Goal: Task Accomplishment & Management: Manage account settings

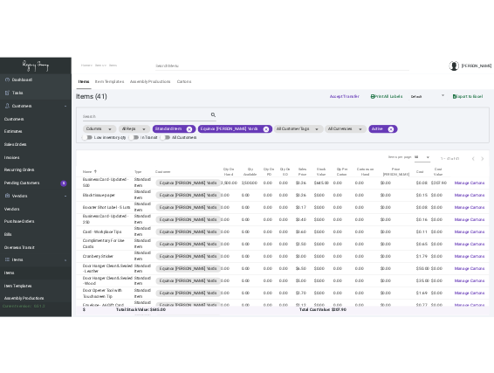
scroll to position [635, 0]
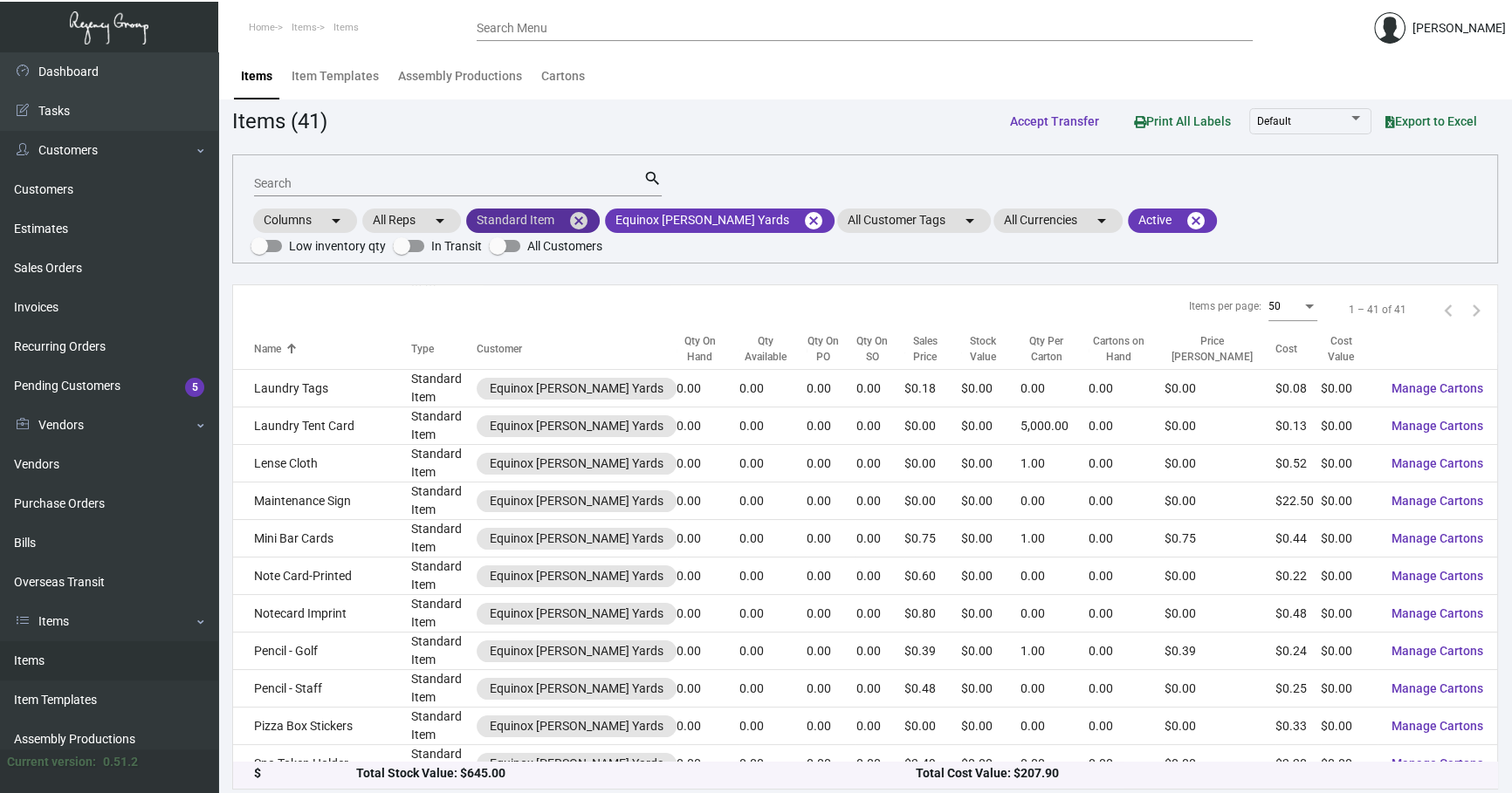
click at [586, 221] on mat-icon "cancel" at bounding box center [579, 220] width 21 height 21
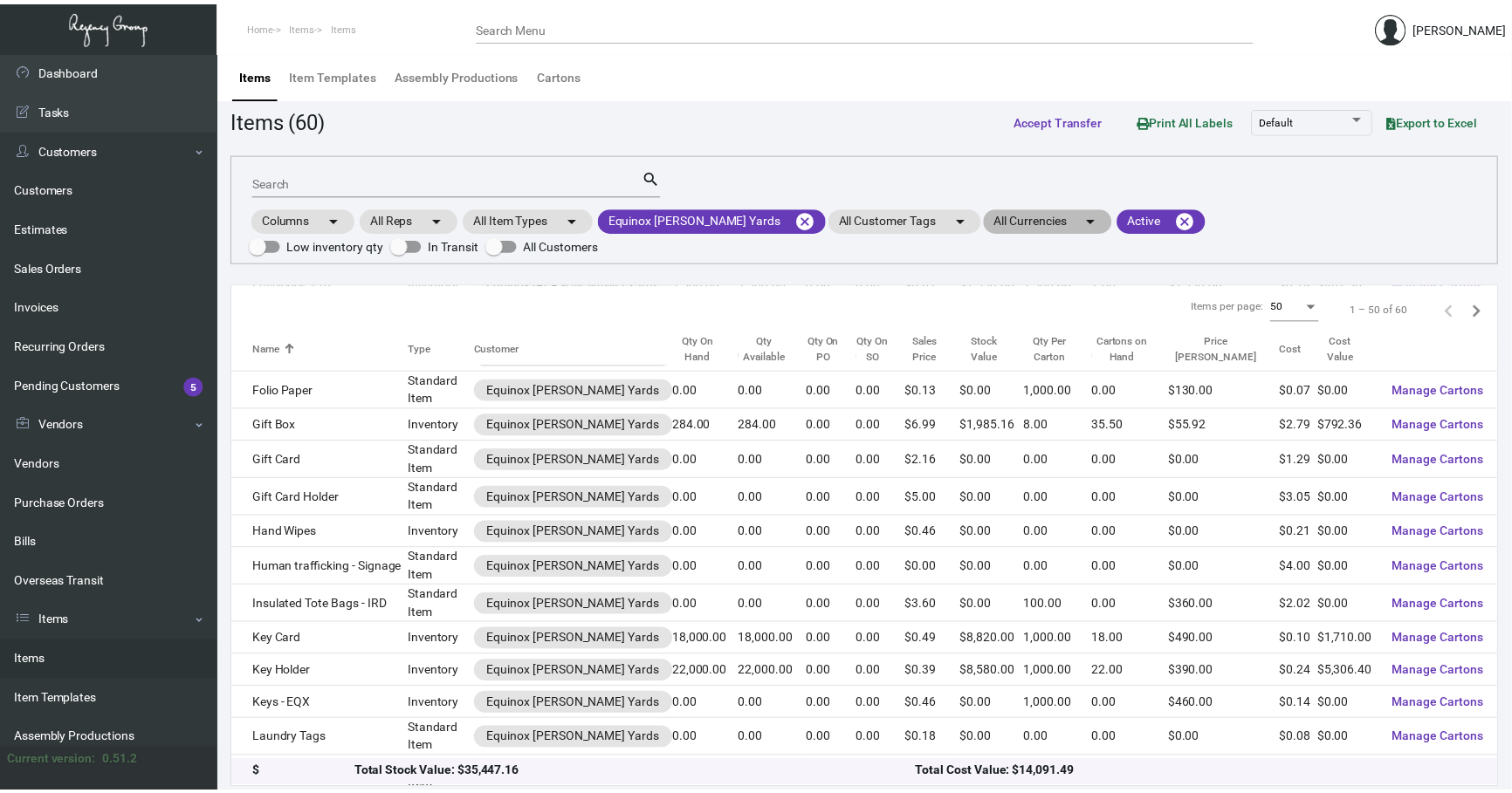
scroll to position [671, 0]
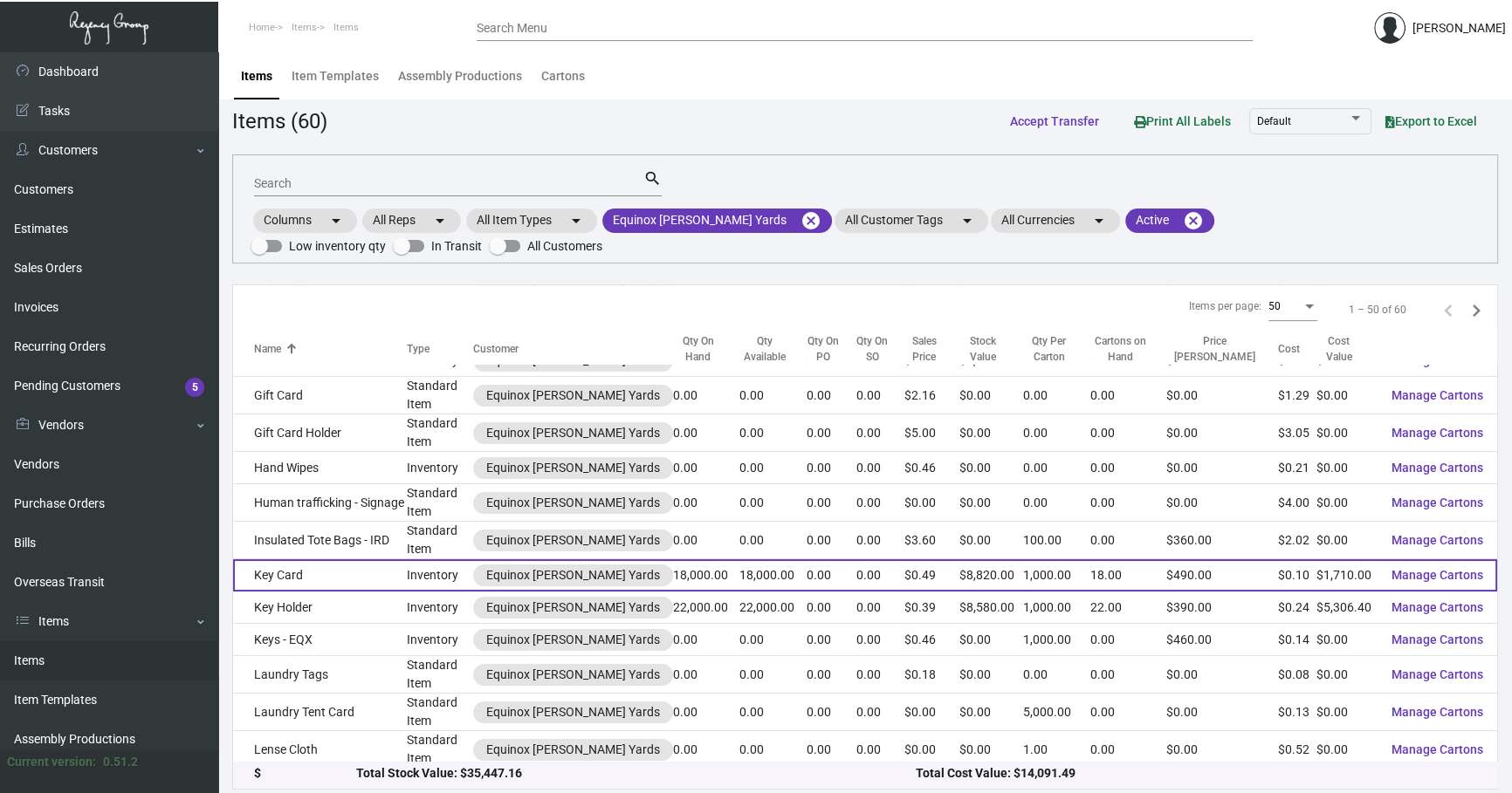
click at [321, 567] on td "Key Card" at bounding box center [320, 575] width 174 height 32
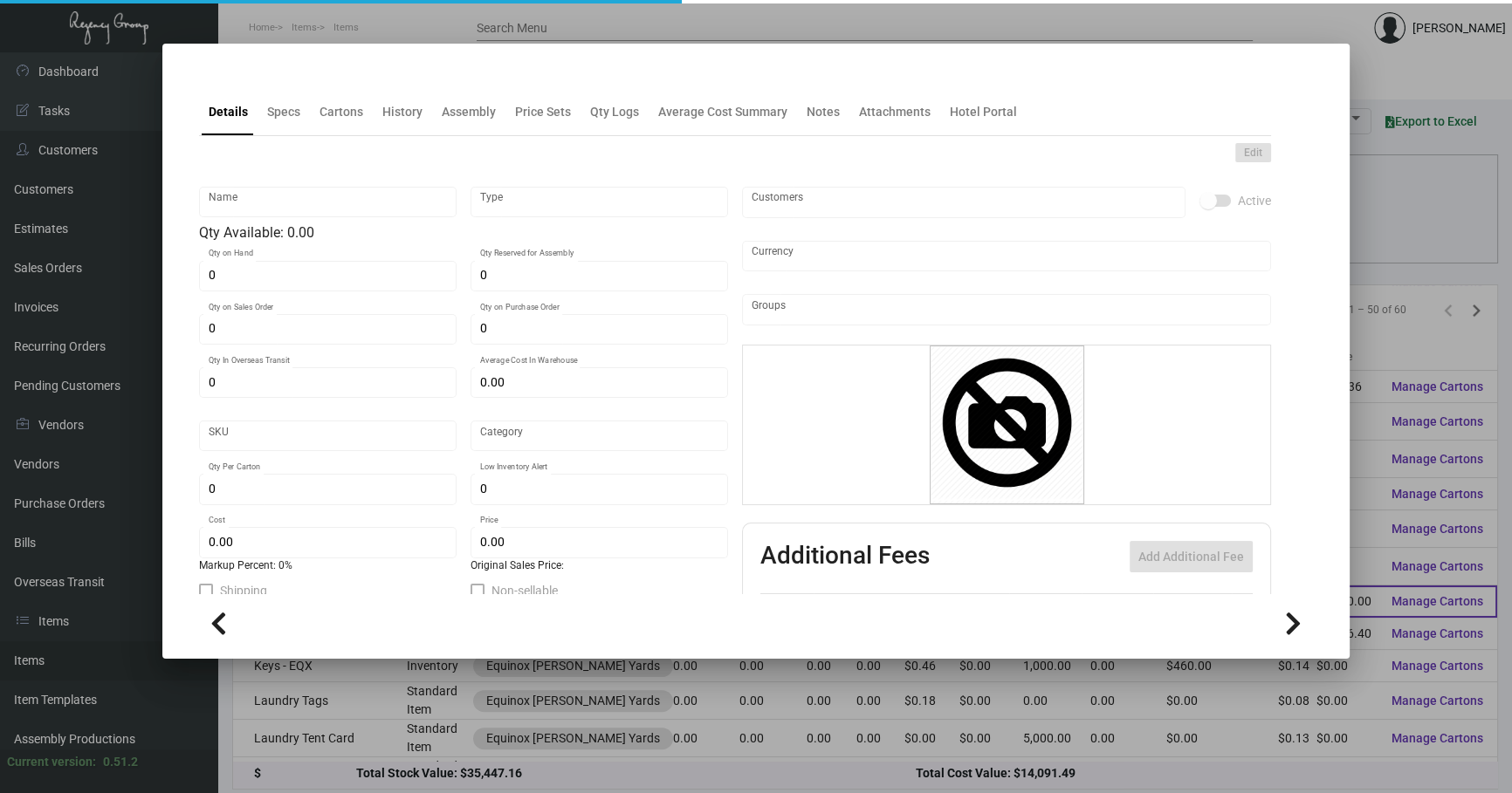
type input "Key Card"
type input "Inventory"
type input "18,000"
type input "$ 0.14926"
type input "Standard"
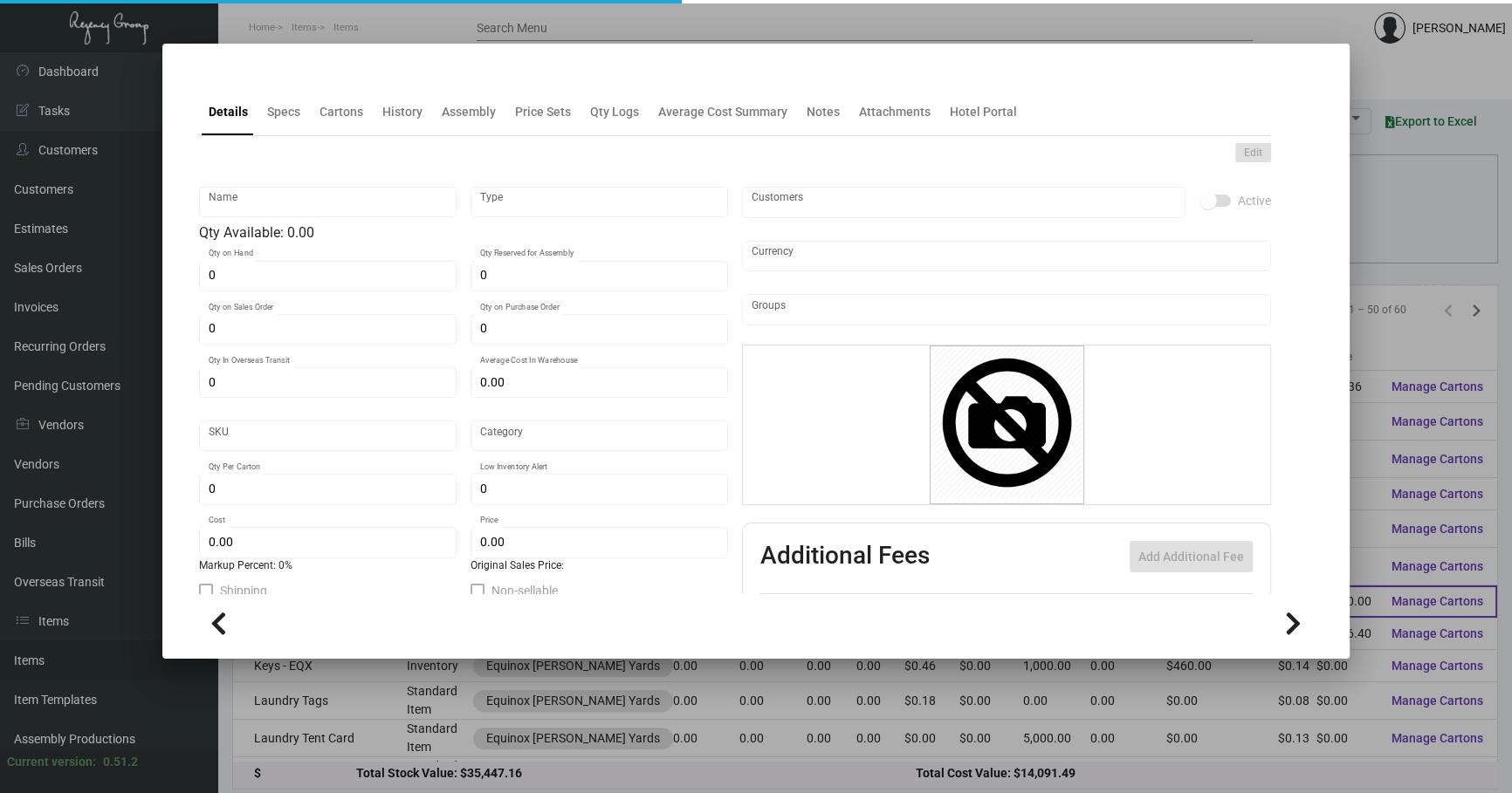
type input "1,000"
type input "$ 0.095"
type input "$ 0.49"
checkbox input "true"
type input "United States Dollar $"
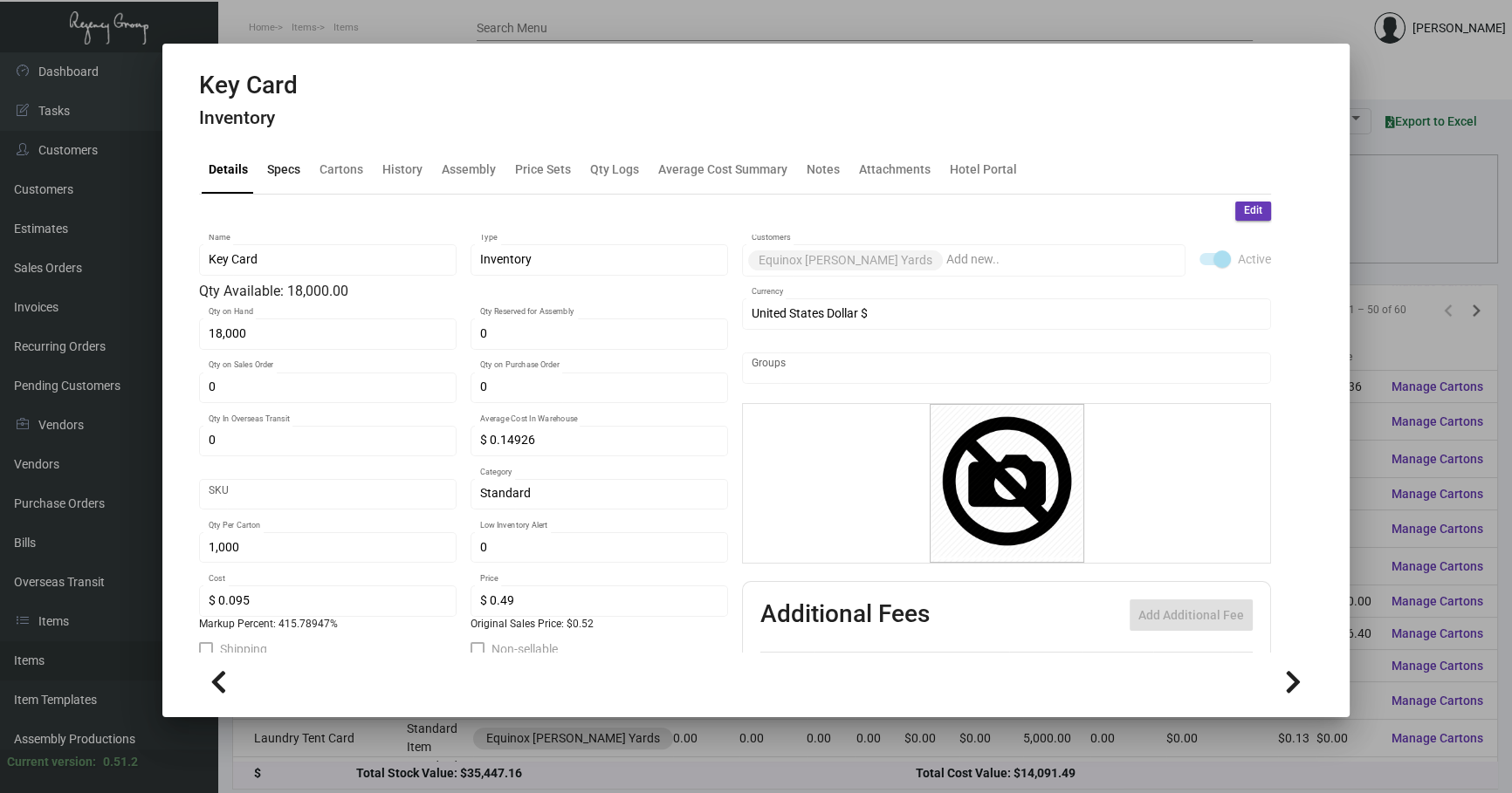
click at [276, 179] on div "Specs" at bounding box center [283, 170] width 47 height 42
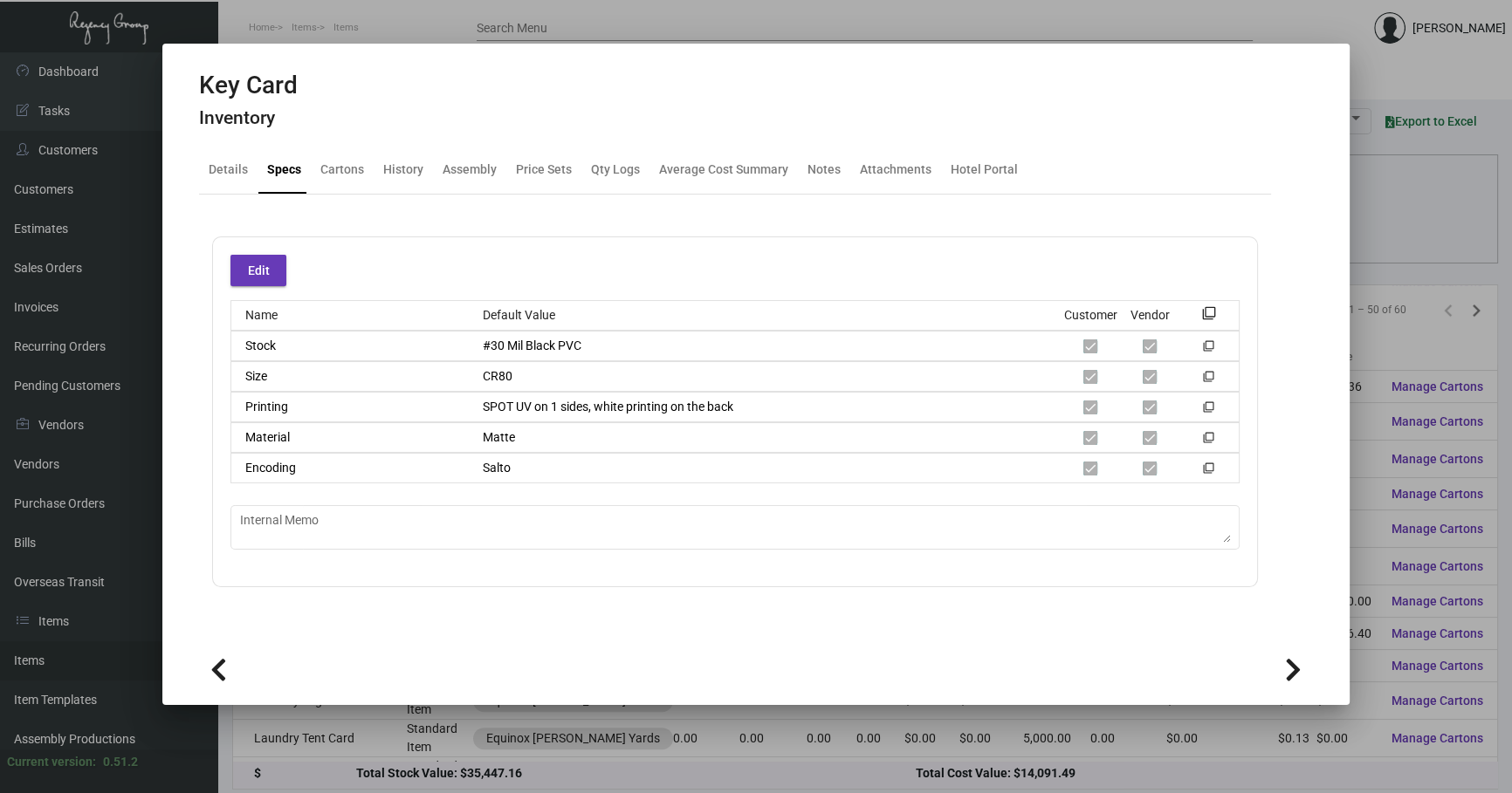
click at [1371, 228] on div at bounding box center [756, 396] width 1512 height 793
click at [1371, 228] on div "Columns arrow_drop_down All Reps arrow_drop_down All Item Types arrow_drop_down…" at bounding box center [865, 232] width 1229 height 52
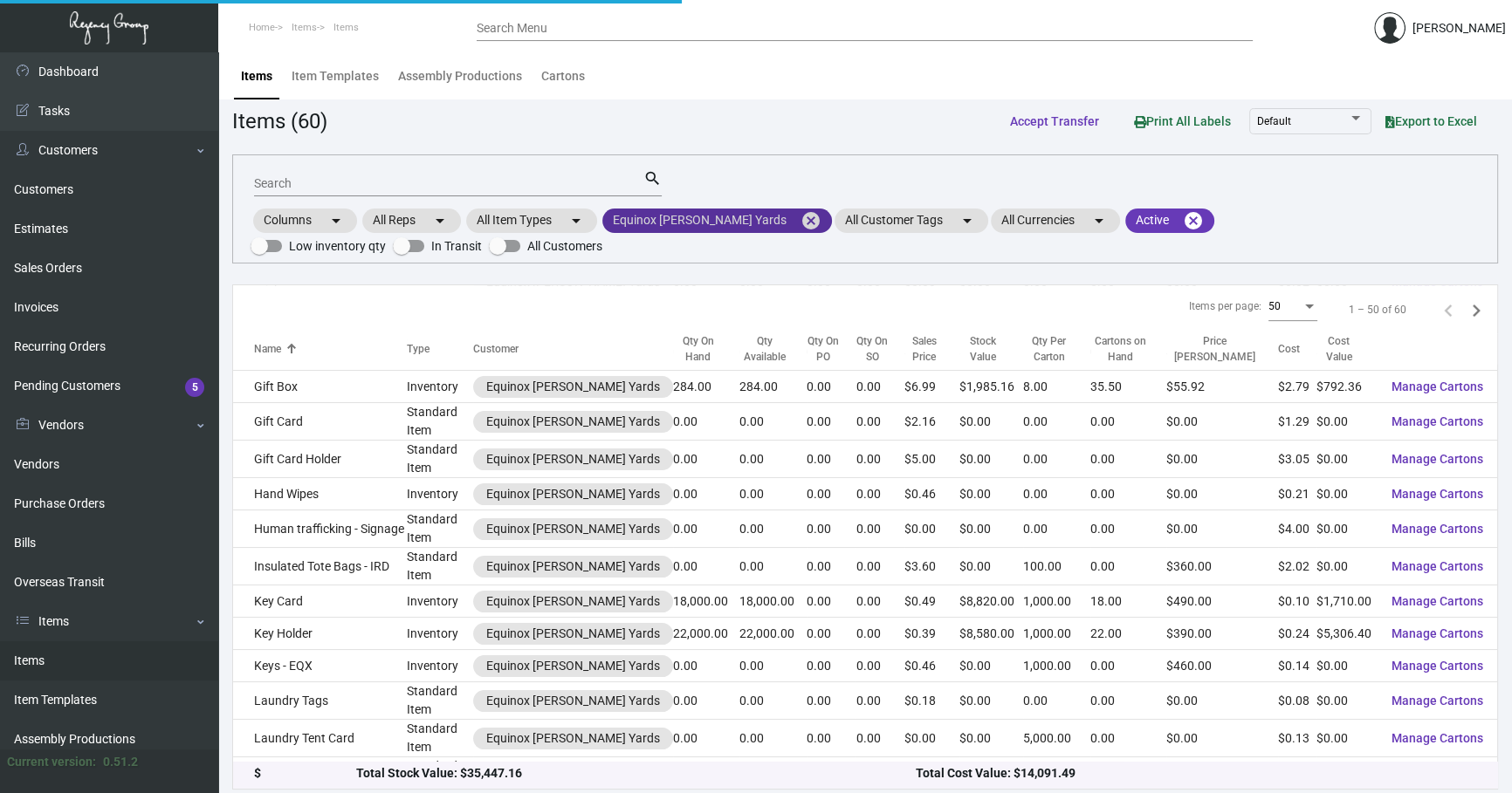
click at [800, 217] on mat-icon "cancel" at bounding box center [810, 220] width 21 height 21
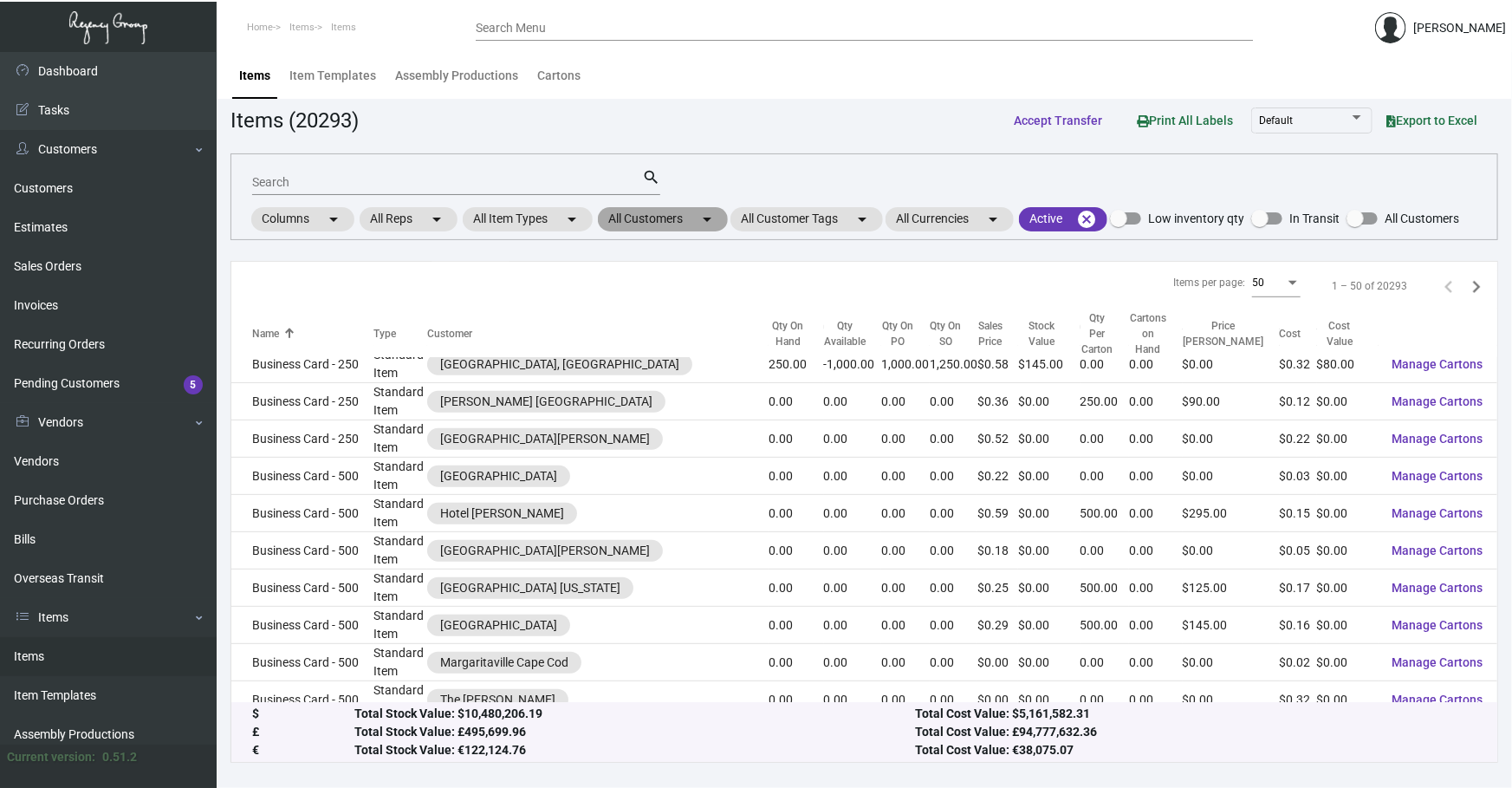
click at [675, 221] on mat-chip "All Customers arrow_drop_down" at bounding box center [663, 219] width 130 height 24
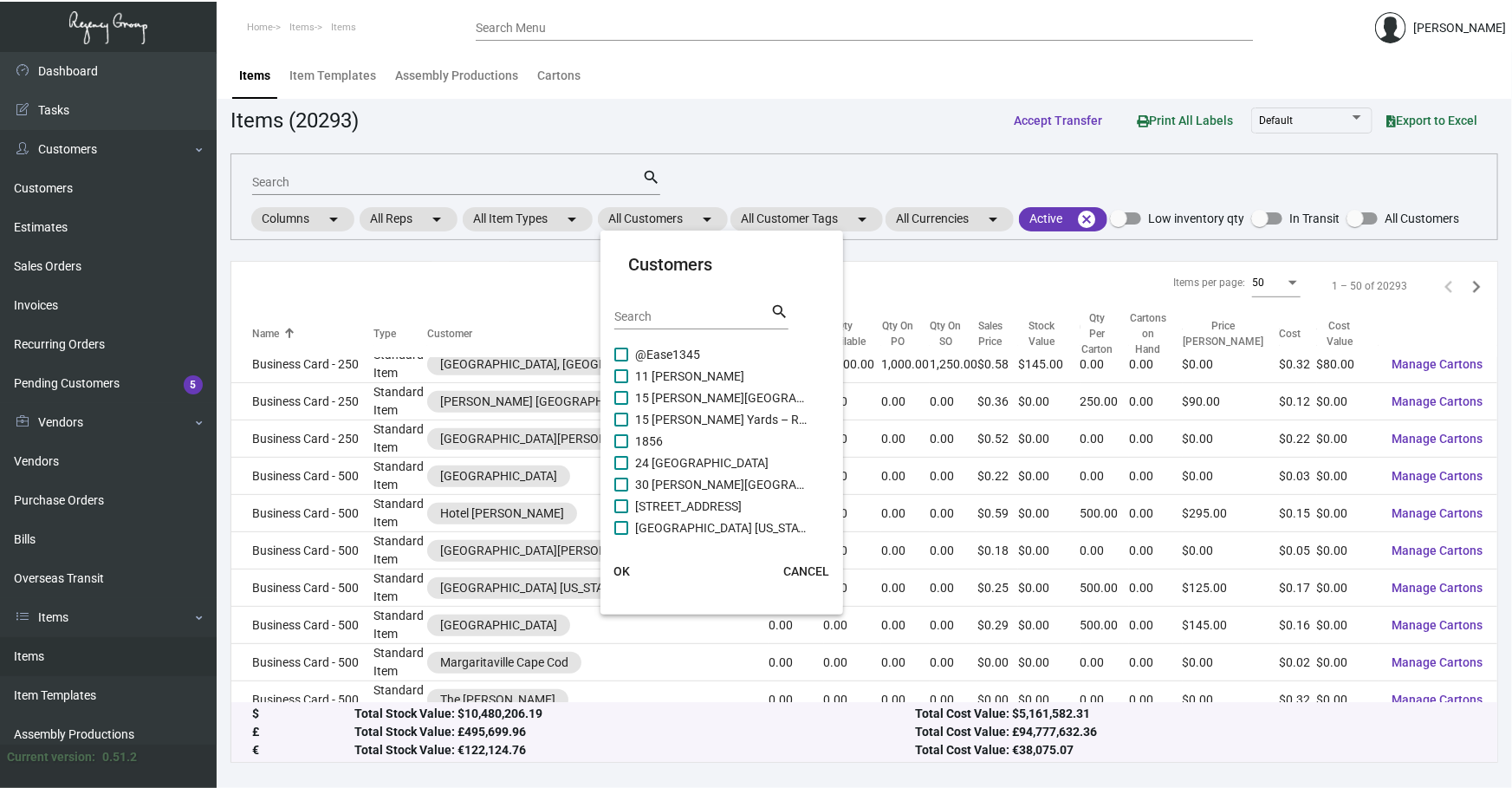
click at [648, 317] on input "Search" at bounding box center [692, 318] width 156 height 14
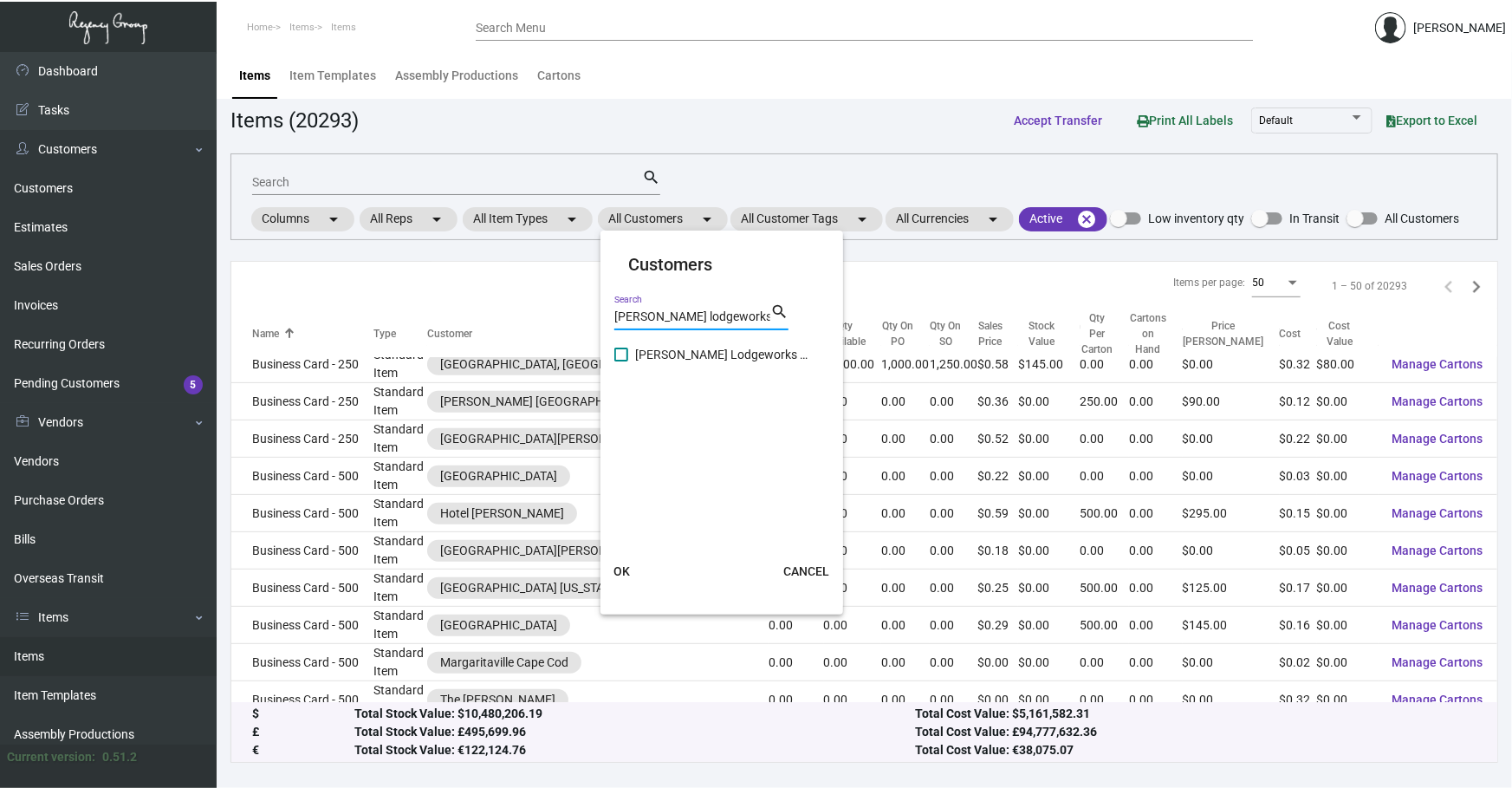
type input "[PERSON_NAME] lodgeworks"
click at [687, 354] on span "[PERSON_NAME] Lodgeworks Partners" at bounding box center [721, 354] width 174 height 21
click at [621, 361] on input "[PERSON_NAME] Lodgeworks Partners" at bounding box center [620, 361] width 1 height 1
checkbox input "true"
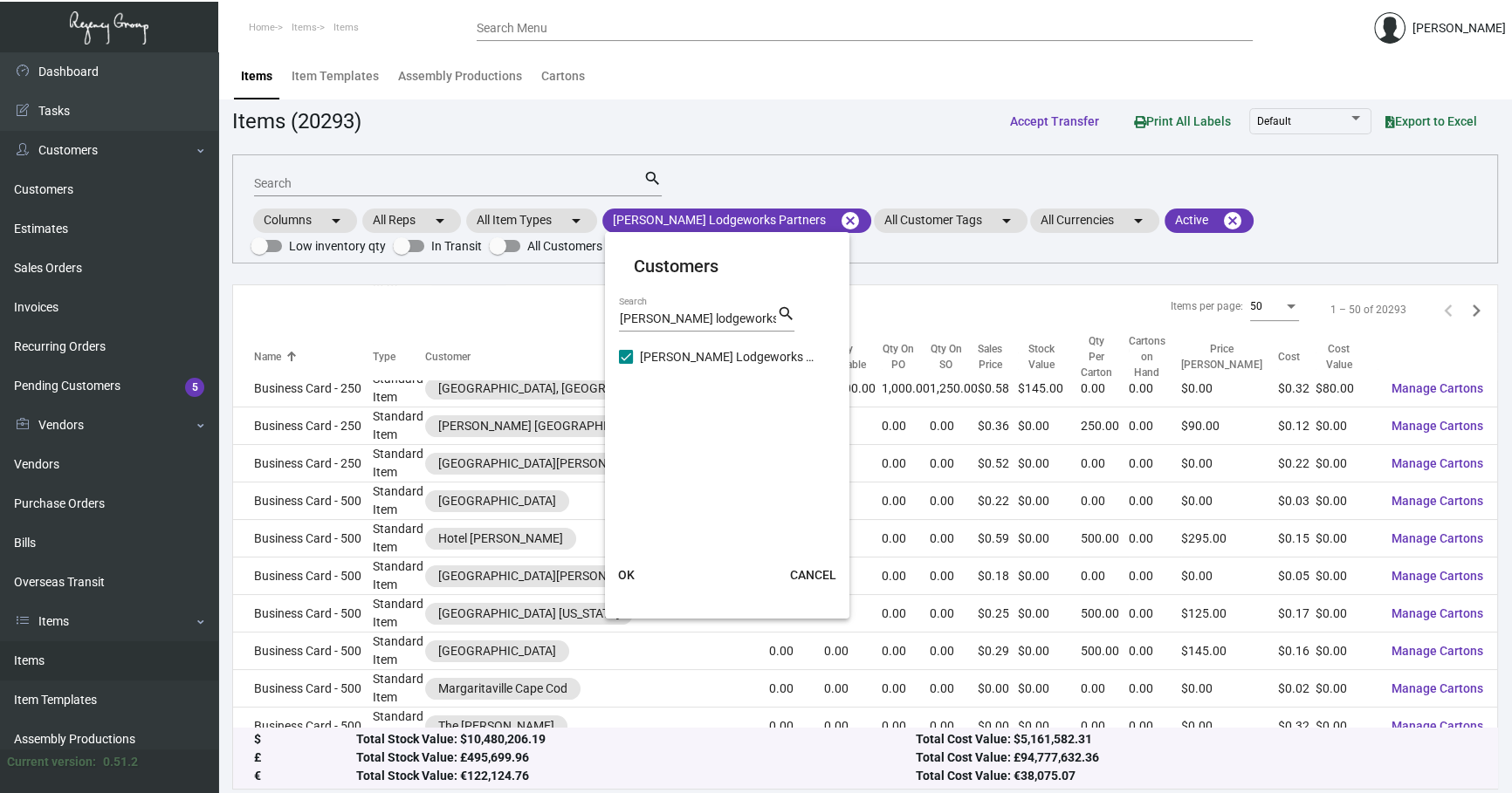
click at [632, 571] on span "OK" at bounding box center [626, 575] width 17 height 14
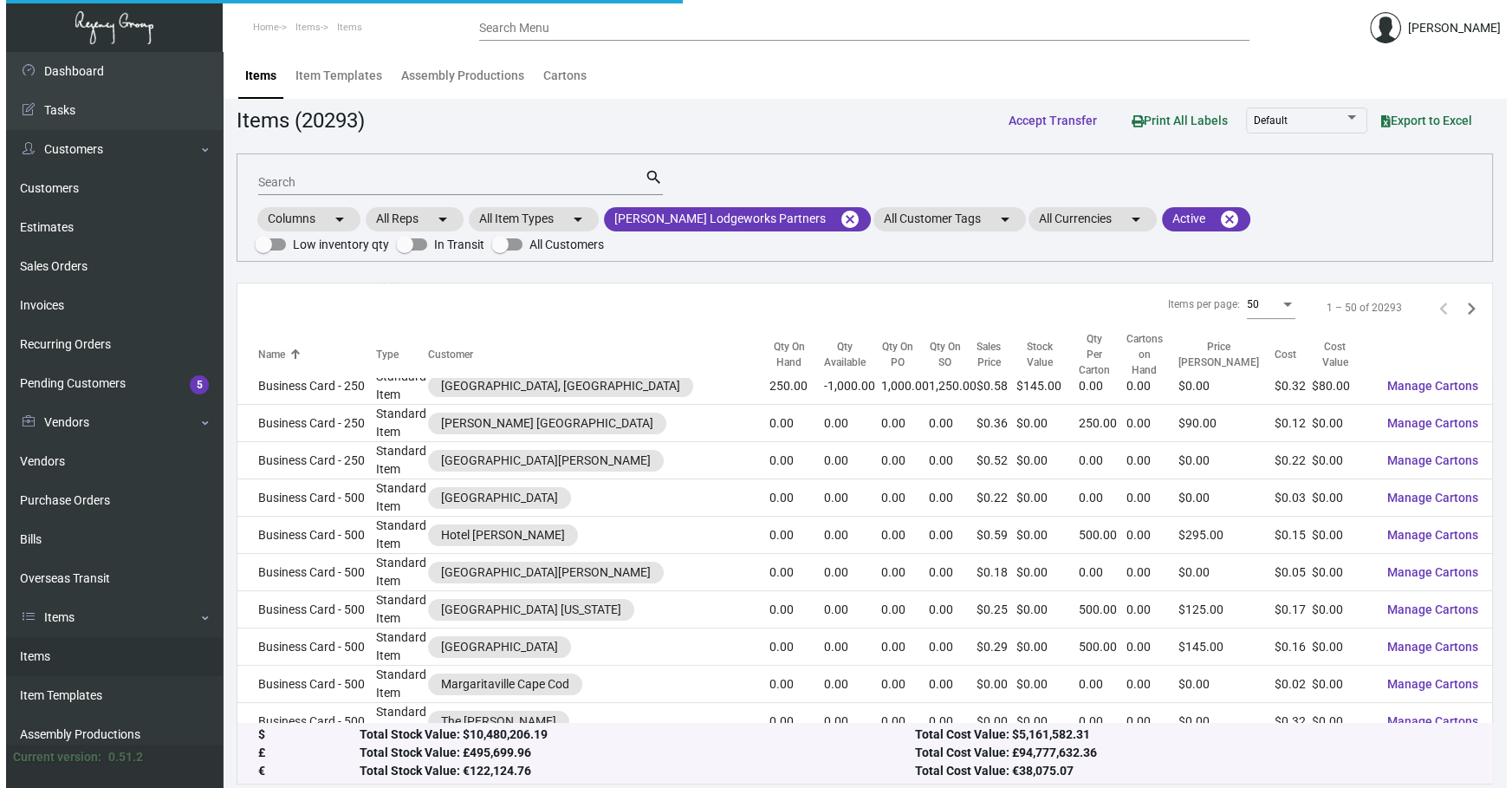
scroll to position [656, 0]
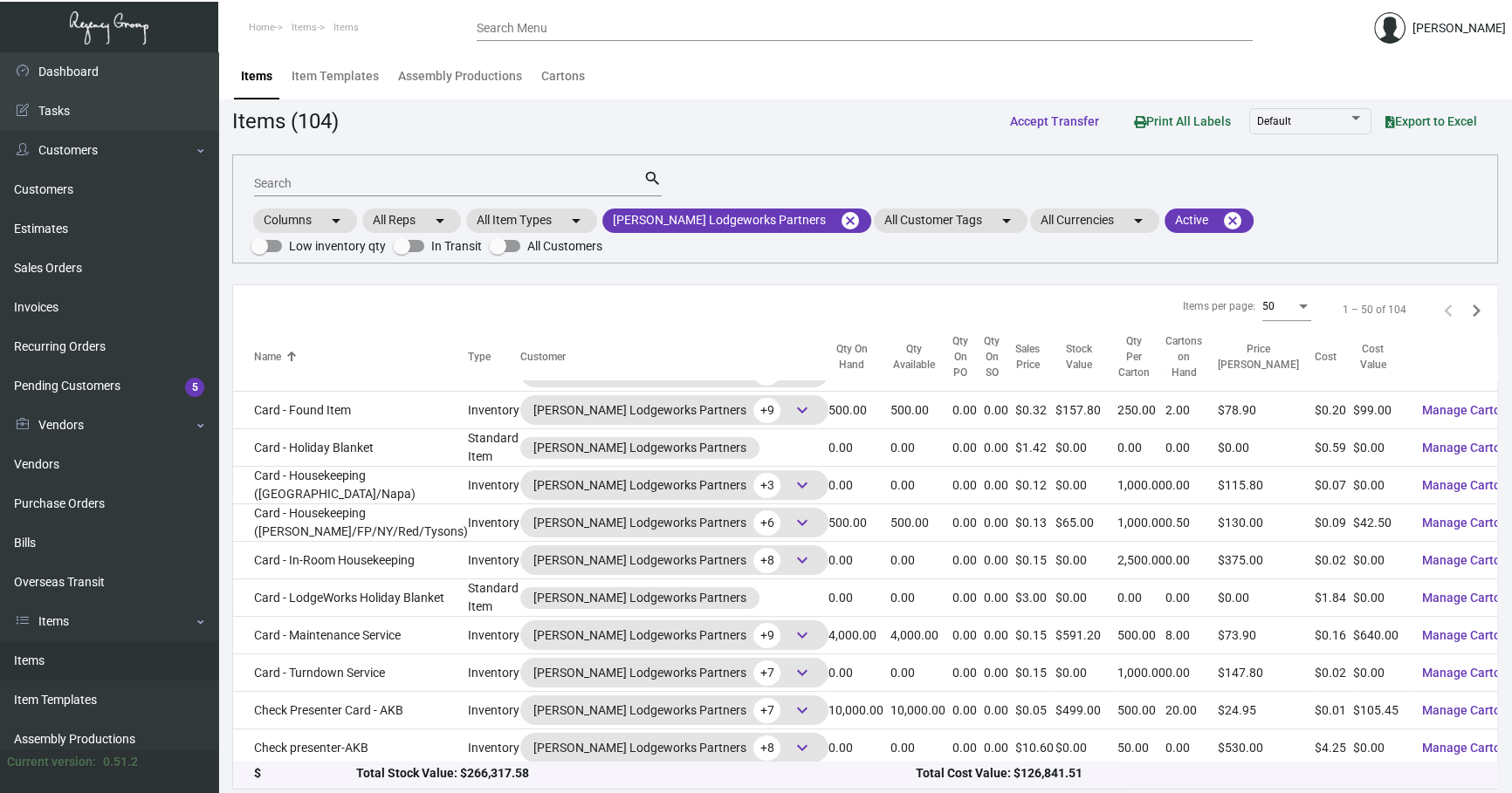
click at [425, 178] on input "Search" at bounding box center [449, 184] width 390 height 14
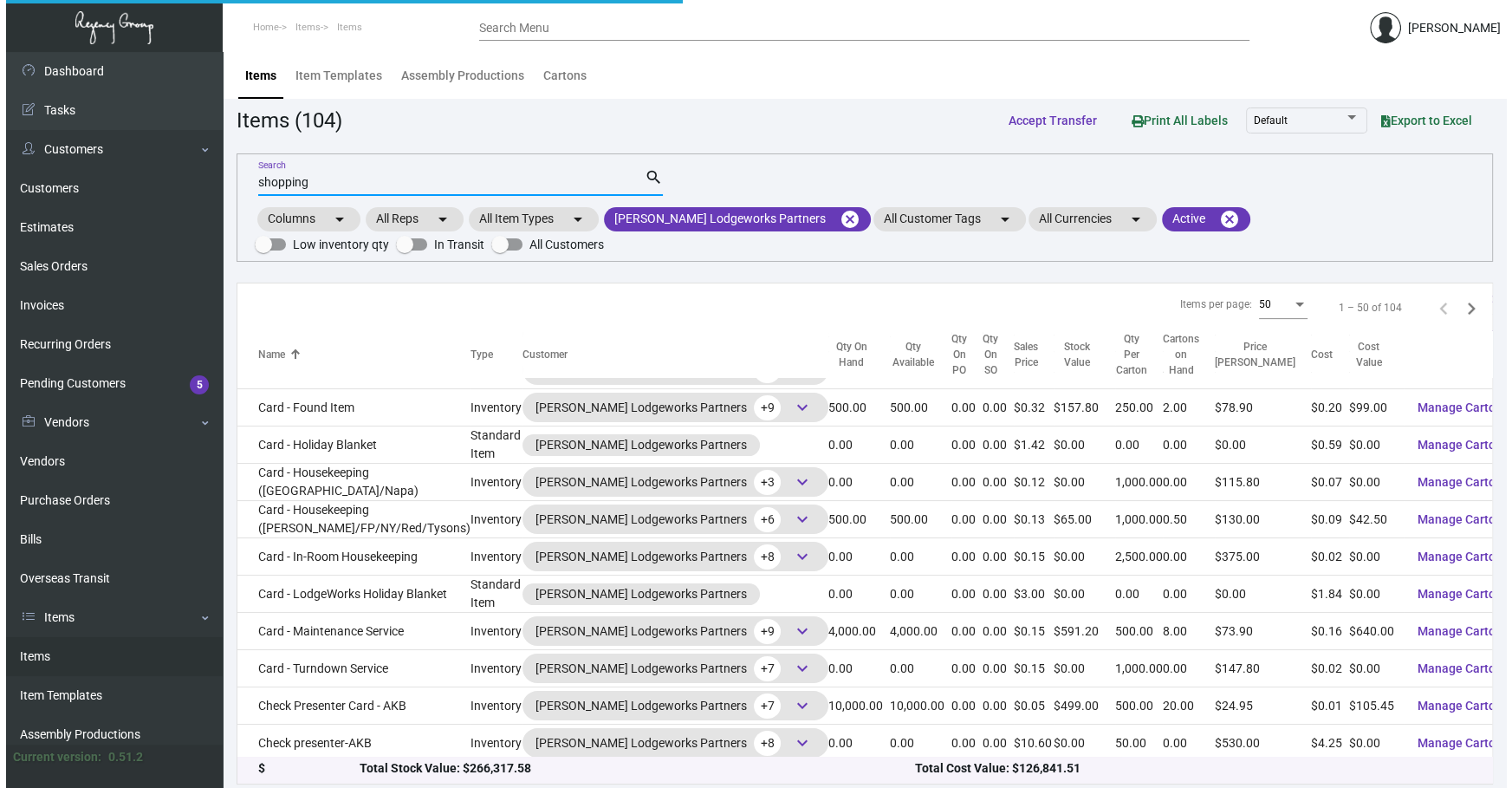
scroll to position [0, 0]
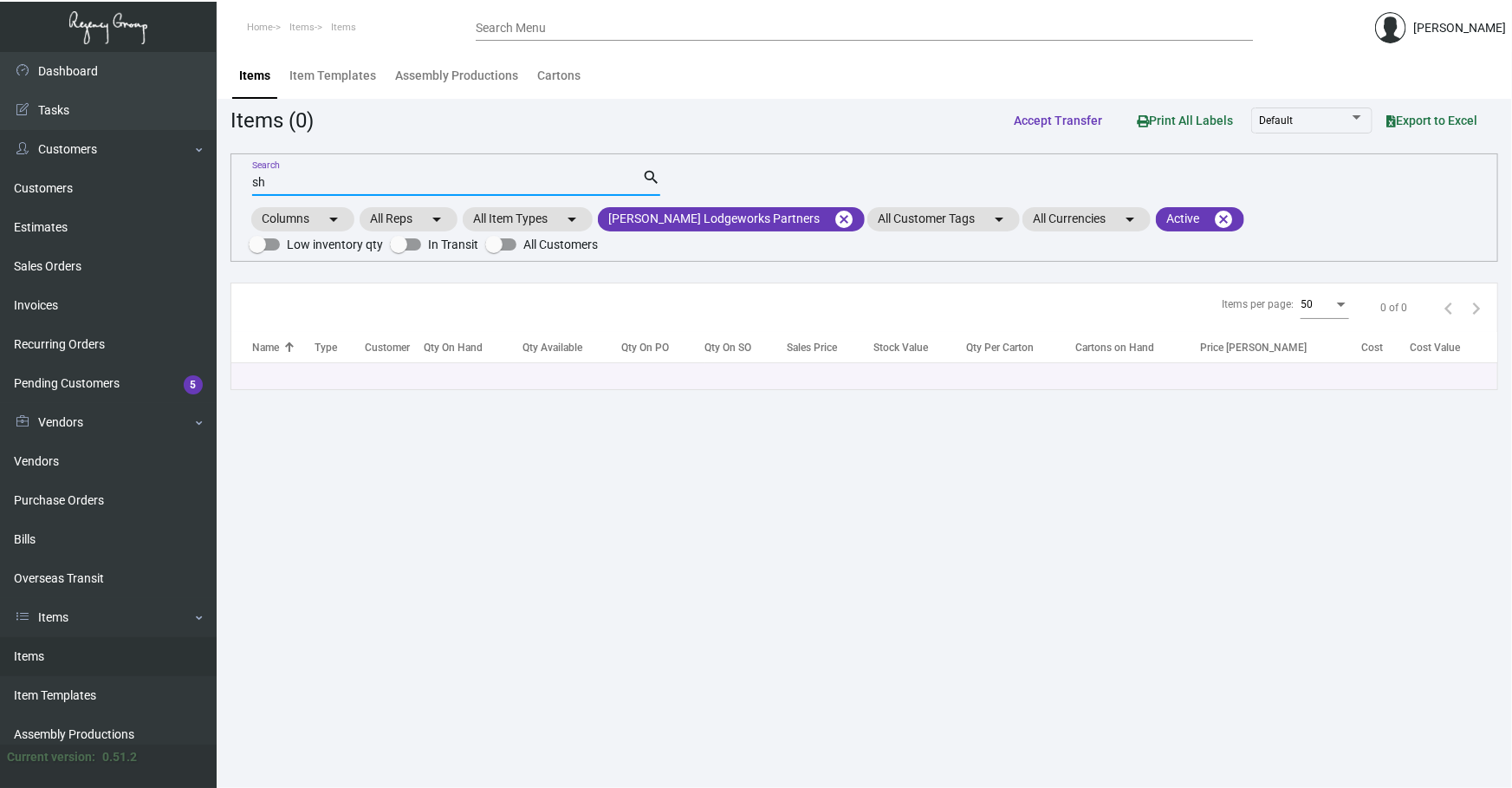
type input "s"
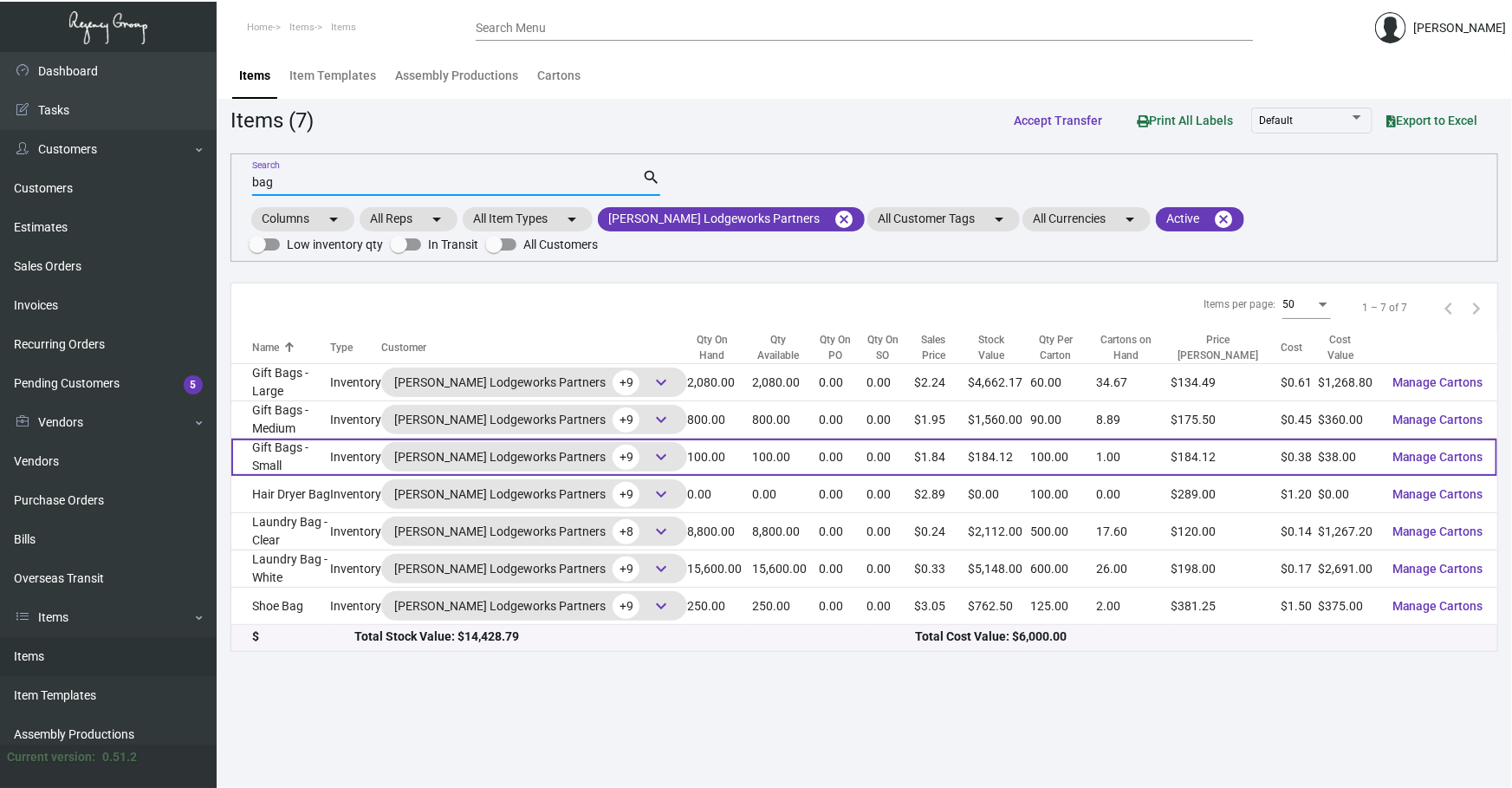
type input "bag"
click at [330, 460] on td "Gift Bags - Small" at bounding box center [281, 458] width 99 height 38
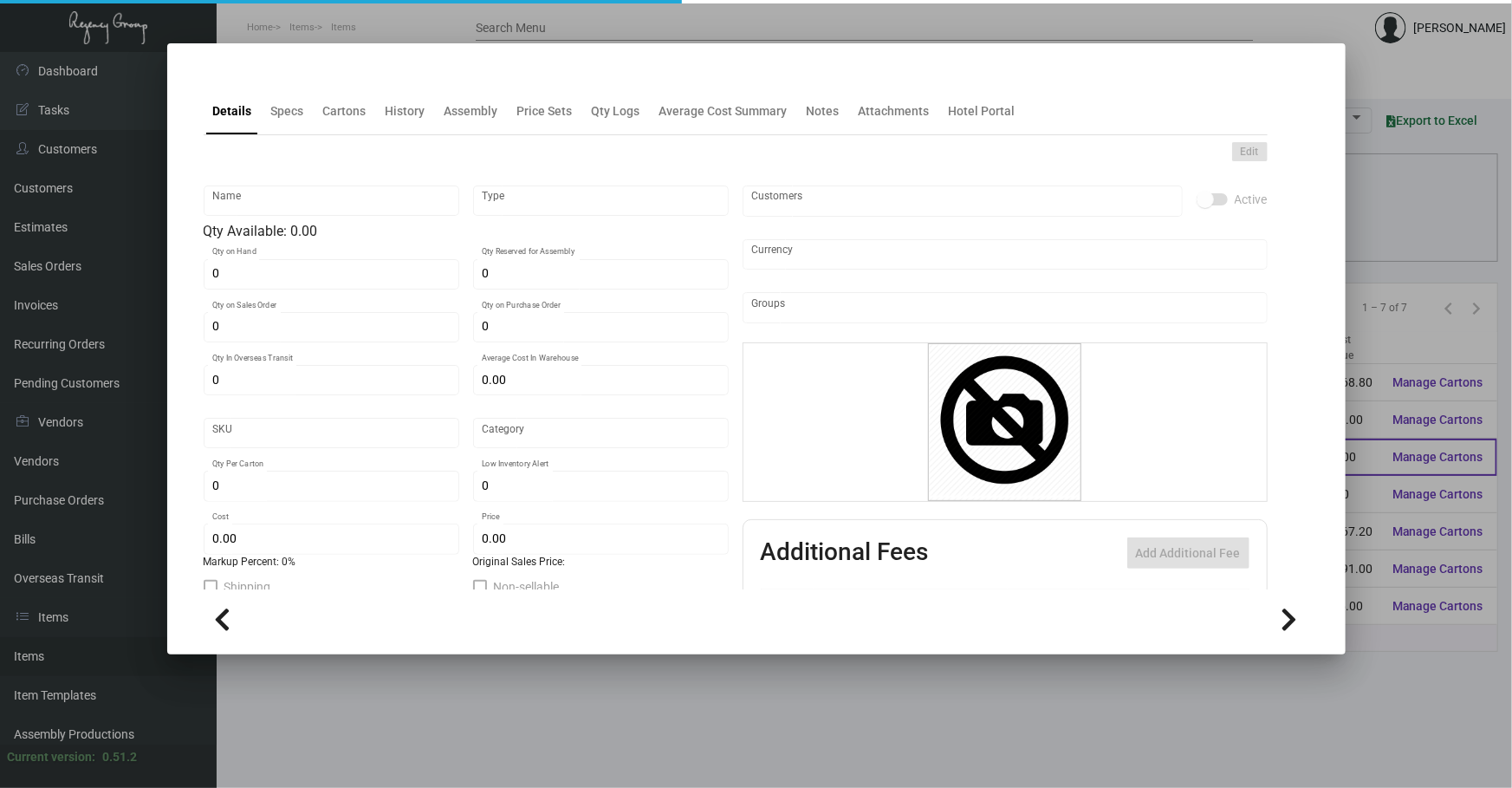
type input "Gift Bags - Small"
type input "Inventory"
type input "100"
type input "$ 0.38"
type input "311"
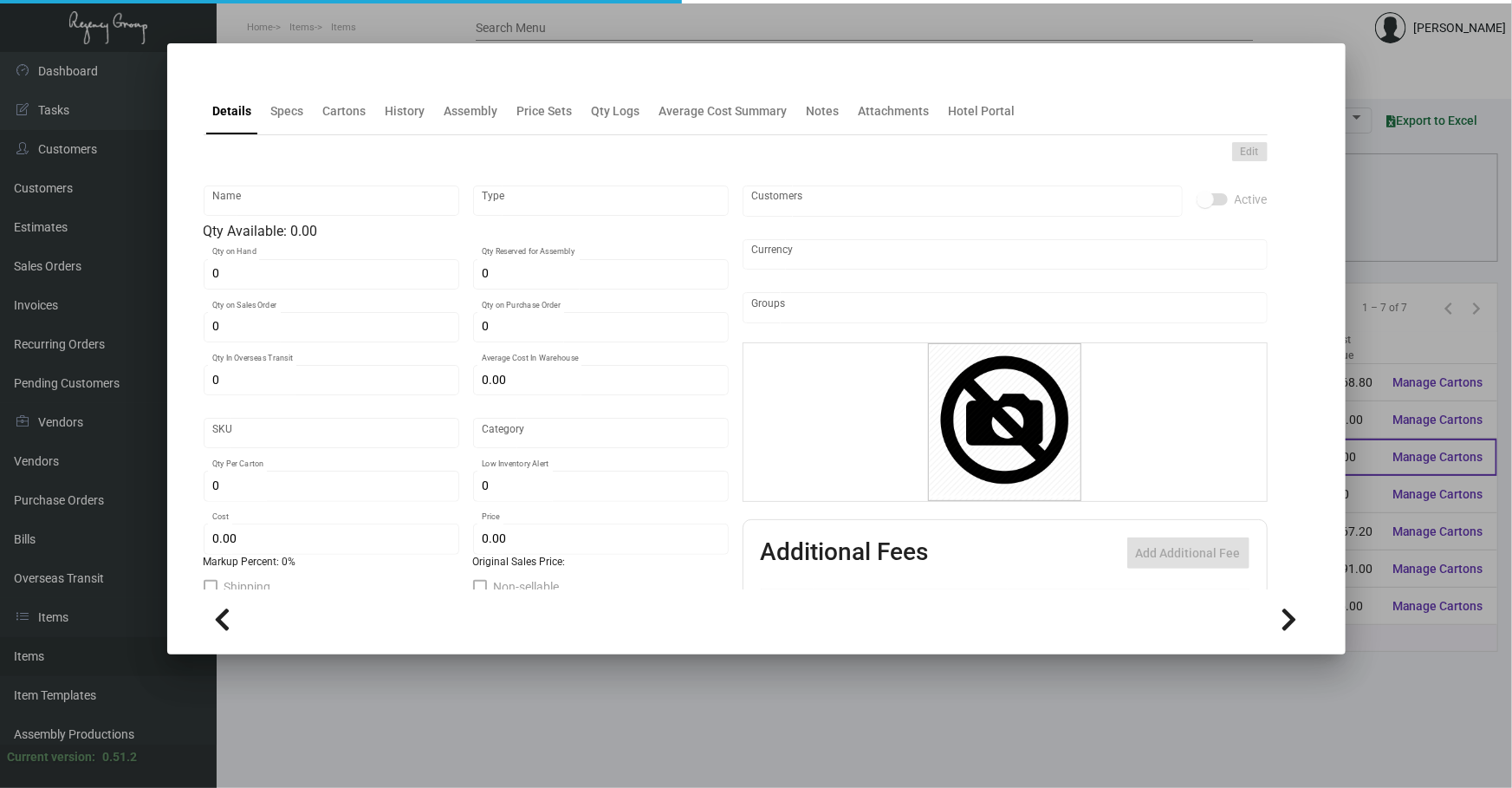
type input "Standard"
type input "100"
type input "1,000"
type input "$ 0.38"
type input "$ 1.8412"
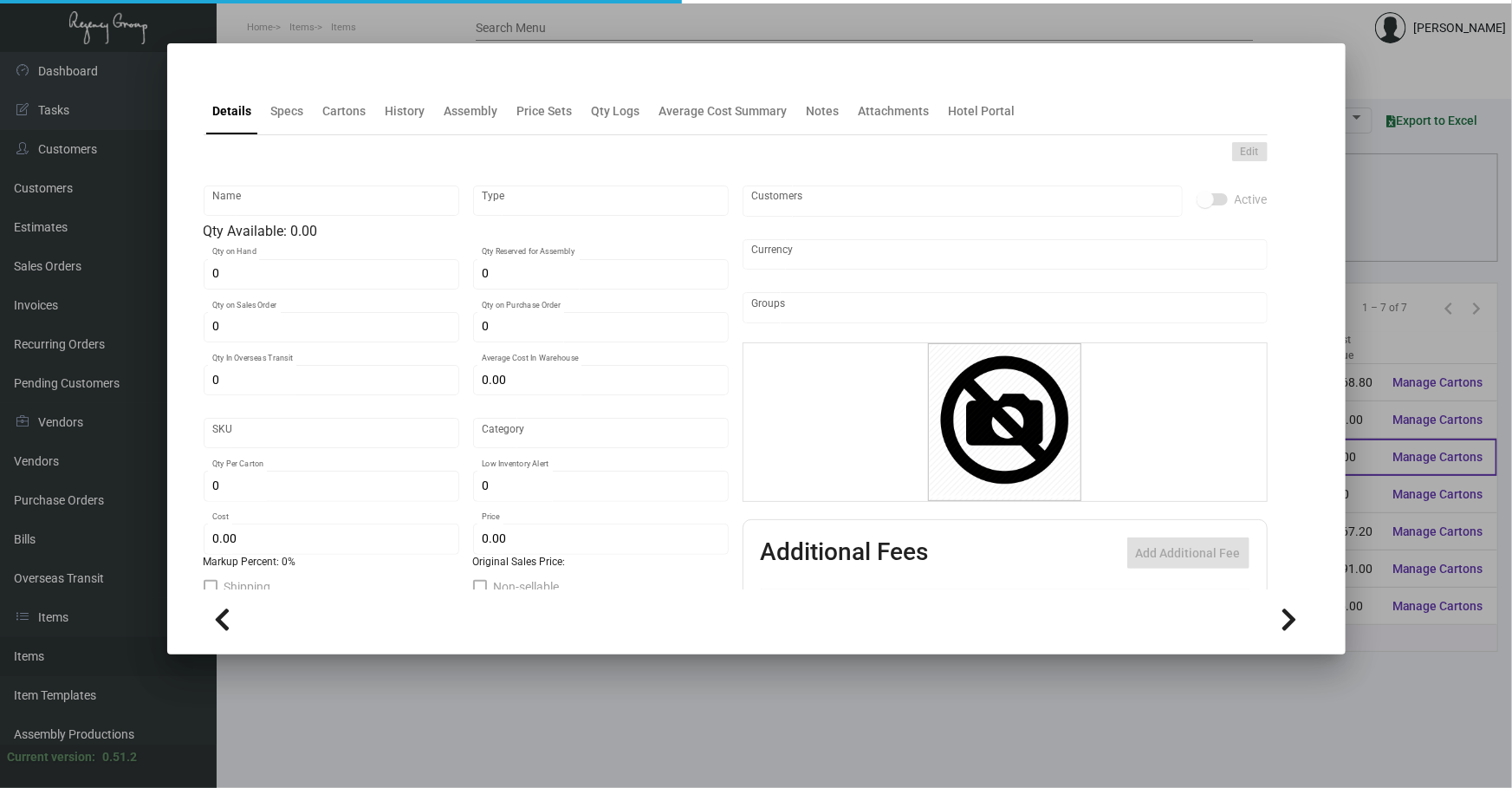
type textarea "Gift Bags-Small: size 6 x 3.5x 6.5 inches, 250gsm black paper material, spot gl…"
type textarea "Gift Bags-Small: size 6 x 3.5x 6.5, Black Beater Dyed Paper ,150 GSM, Uncoated …"
checkbox input "true"
type input "United States Dollar $"
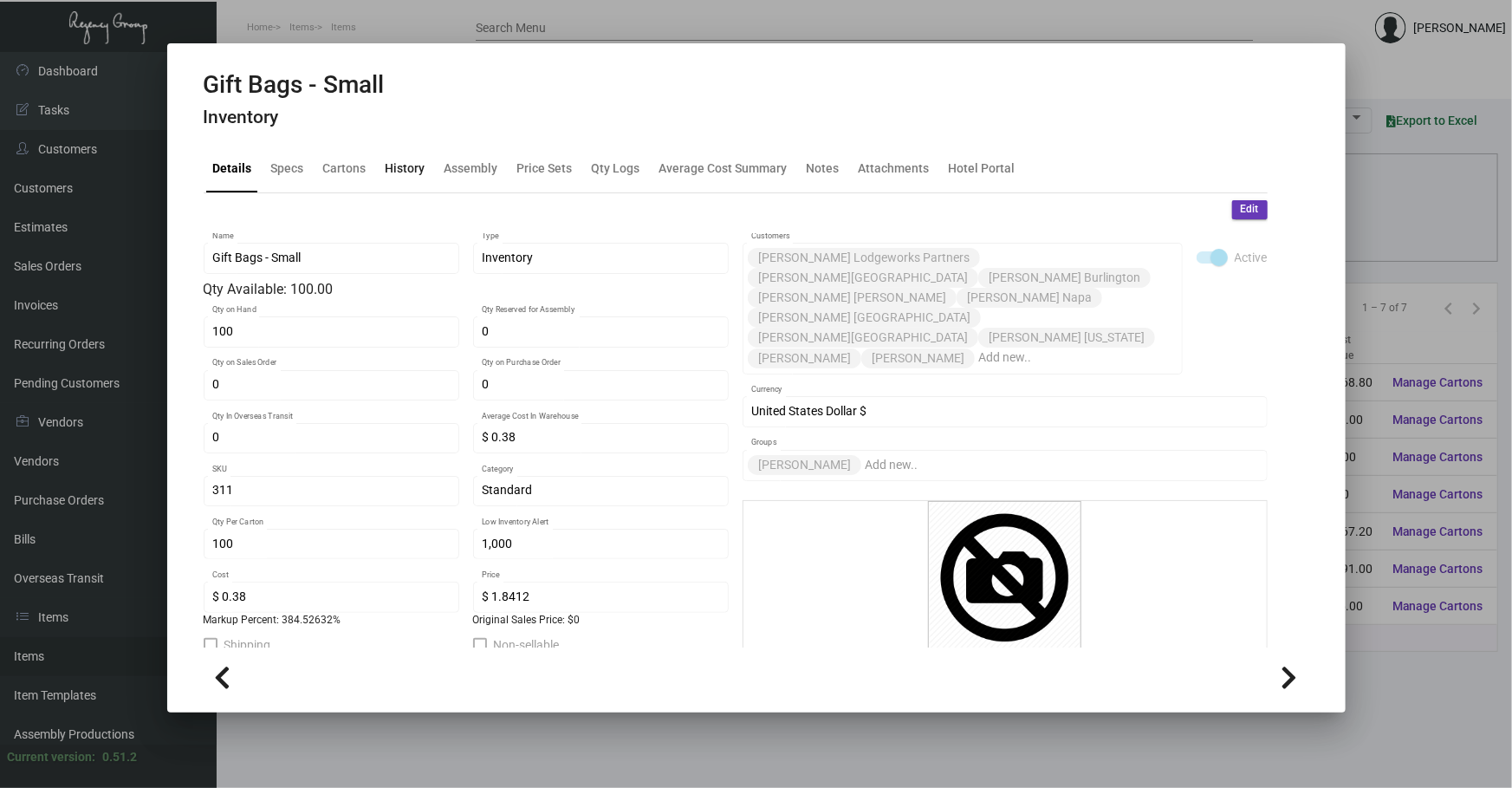
click at [389, 172] on div "History" at bounding box center [406, 169] width 40 height 18
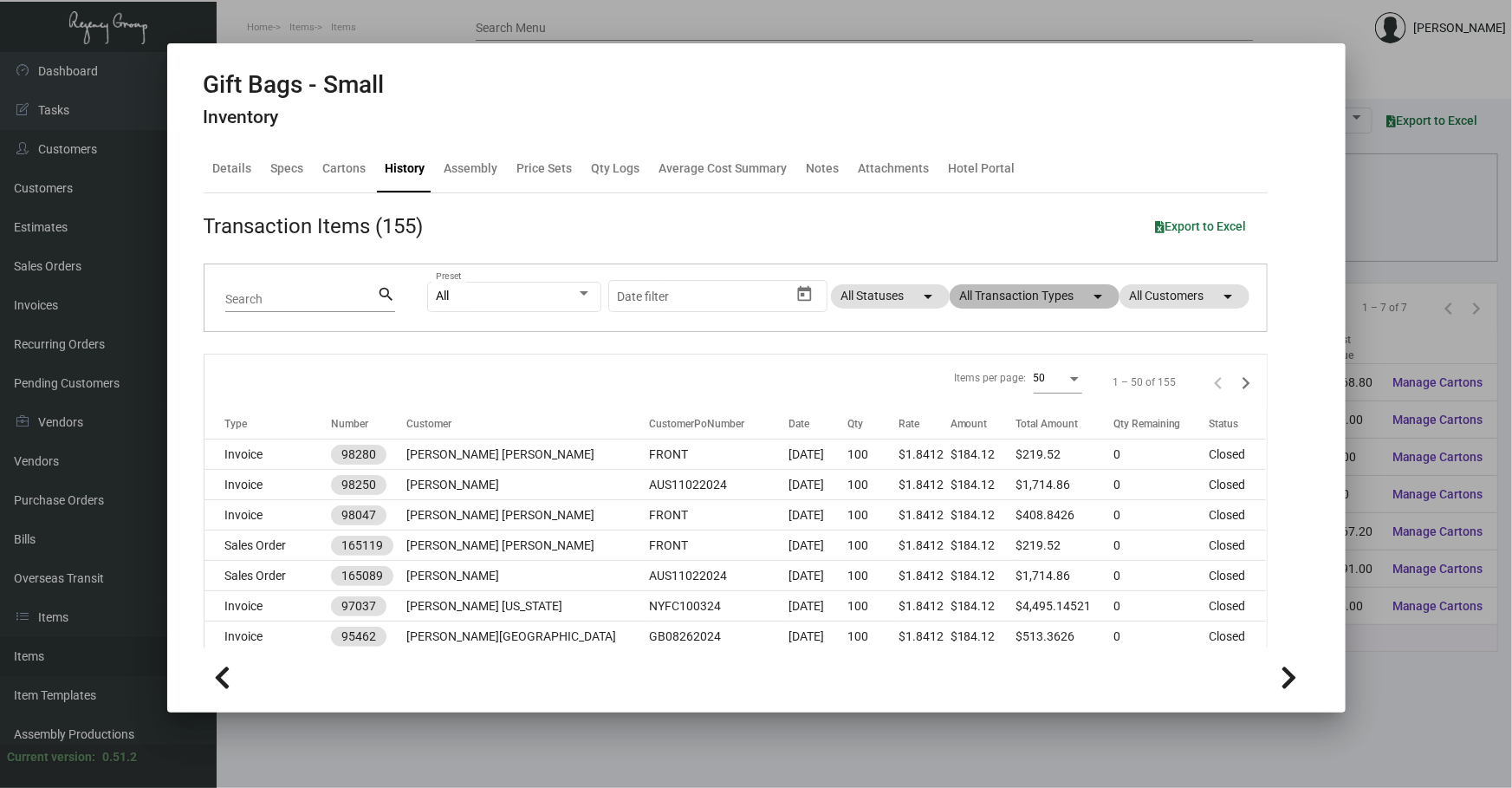
click at [1088, 298] on mat-icon "arrow_drop_down" at bounding box center [1098, 296] width 21 height 21
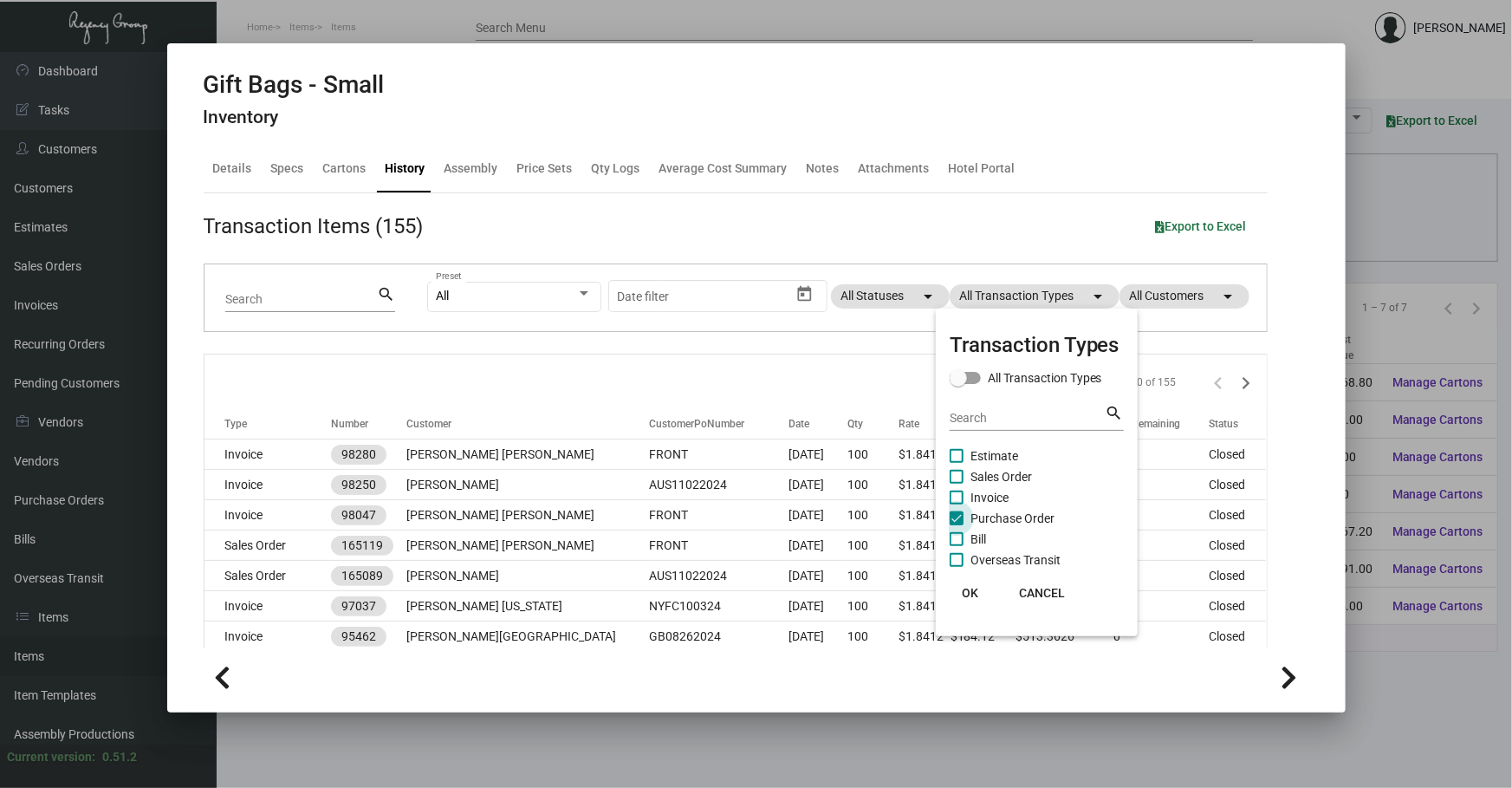
click at [1046, 517] on span "Purchase Order" at bounding box center [1012, 518] width 84 height 21
click at [956, 525] on input "Purchase Order" at bounding box center [955, 525] width 1 height 1
click at [1044, 517] on span "Purchase Order" at bounding box center [1012, 518] width 84 height 21
click at [956, 525] on input "Purchase Order" at bounding box center [955, 525] width 1 height 1
checkbox input "true"
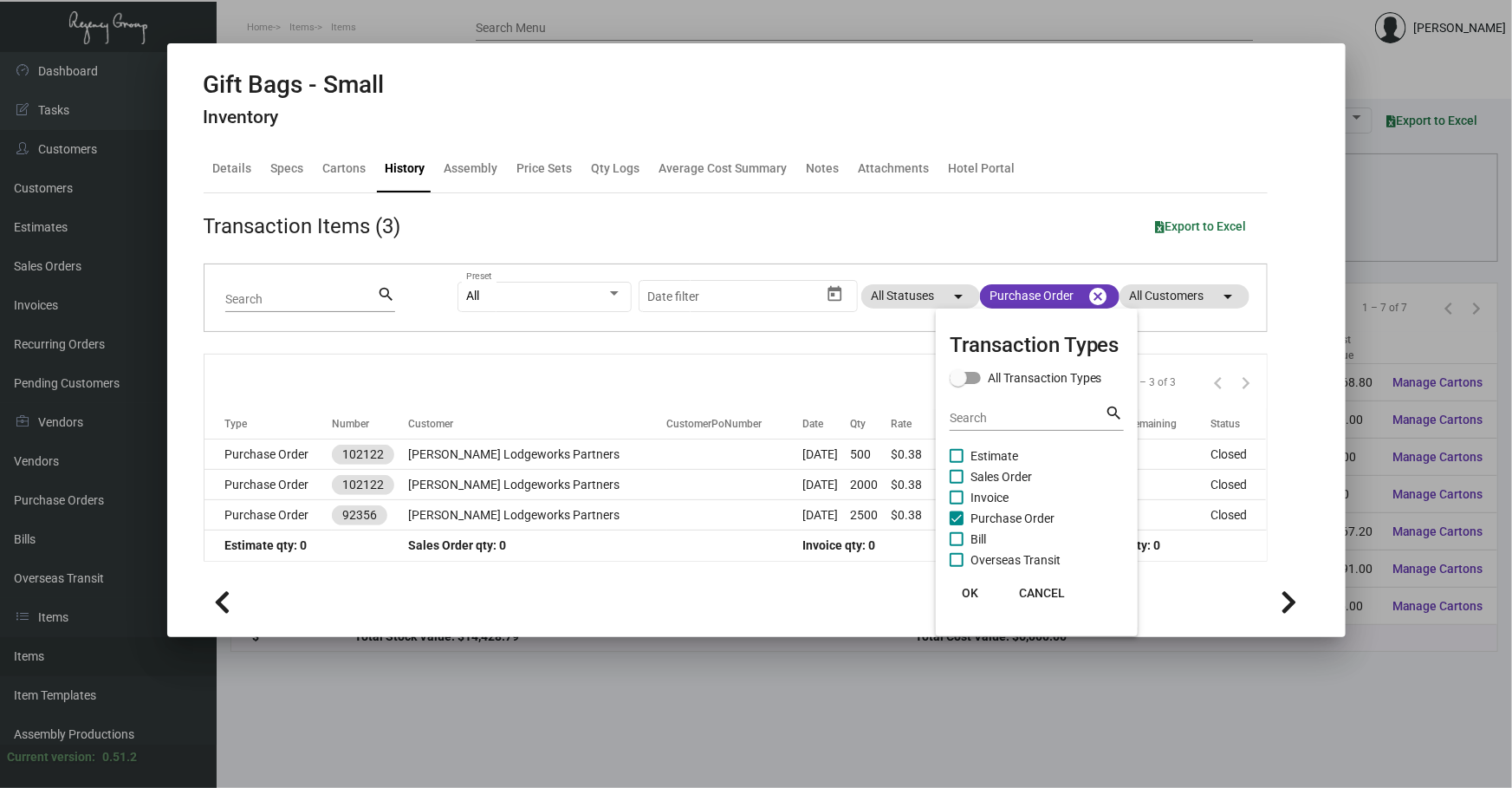
click at [705, 468] on div at bounding box center [756, 394] width 1512 height 788
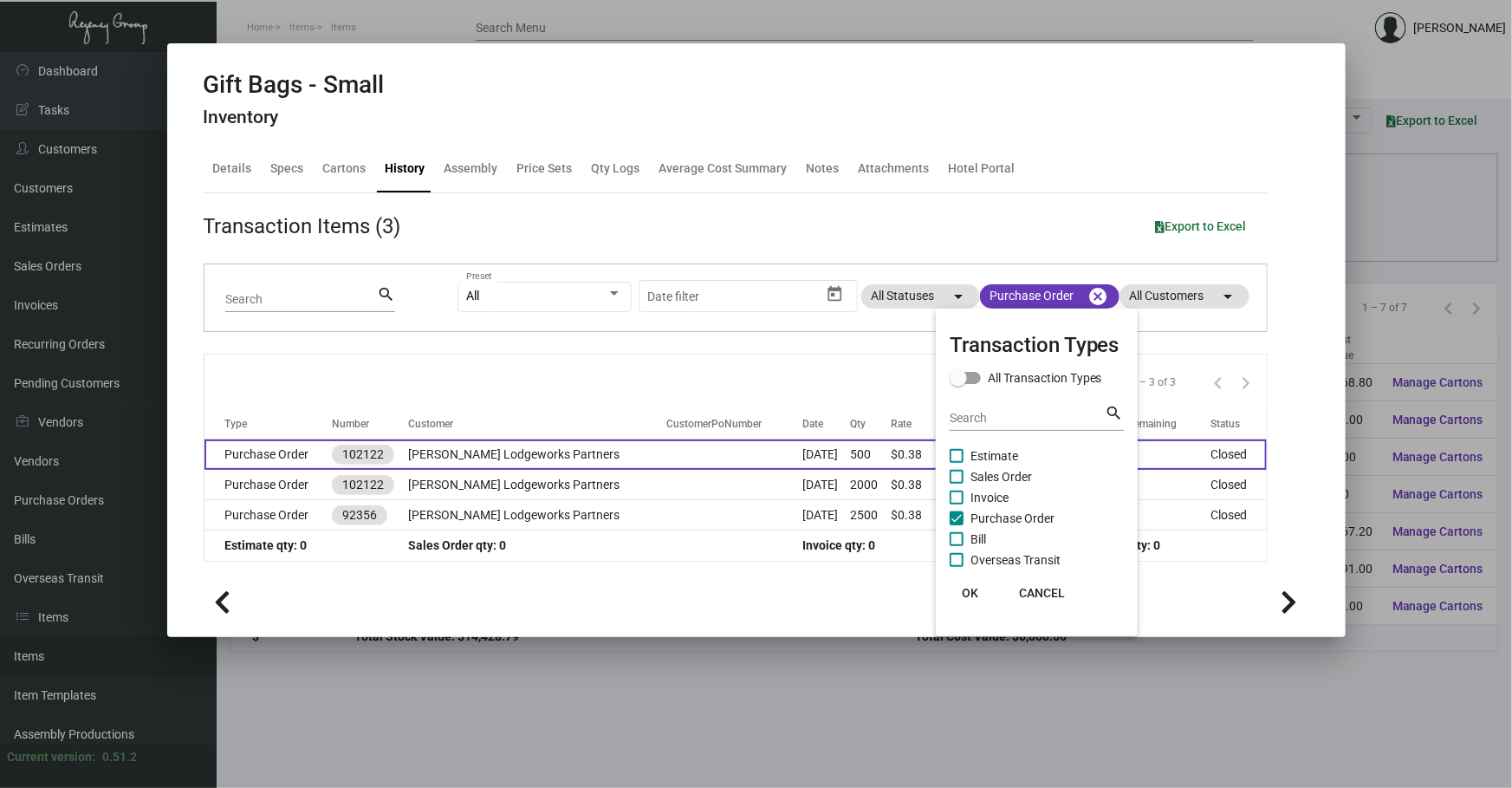
click at [704, 458] on td at bounding box center [735, 455] width 135 height 31
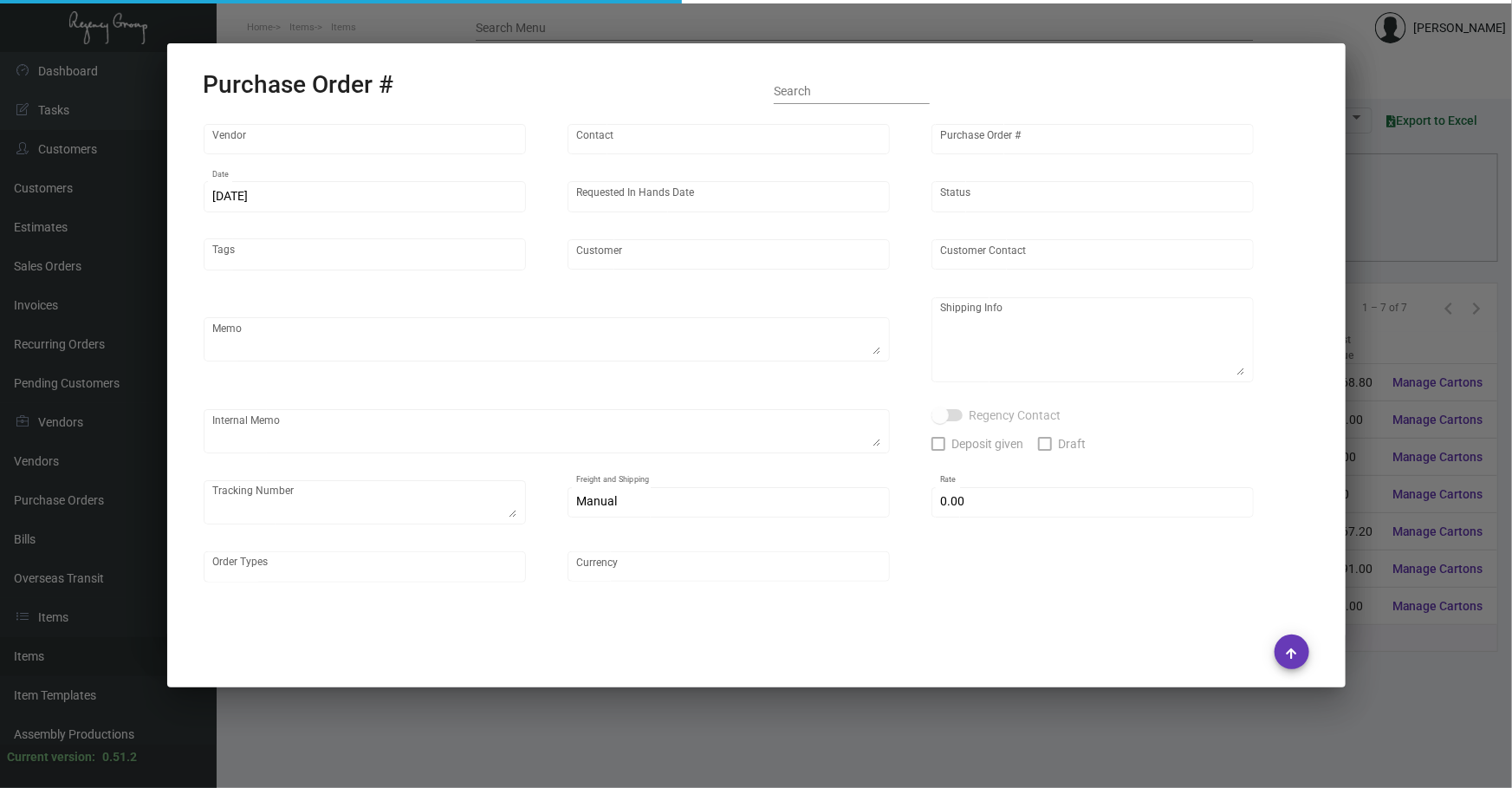
type input "Shanghai Hanchang Printing"
type input "[PERSON_NAME]"
type input "102122"
type input "[DATE]"
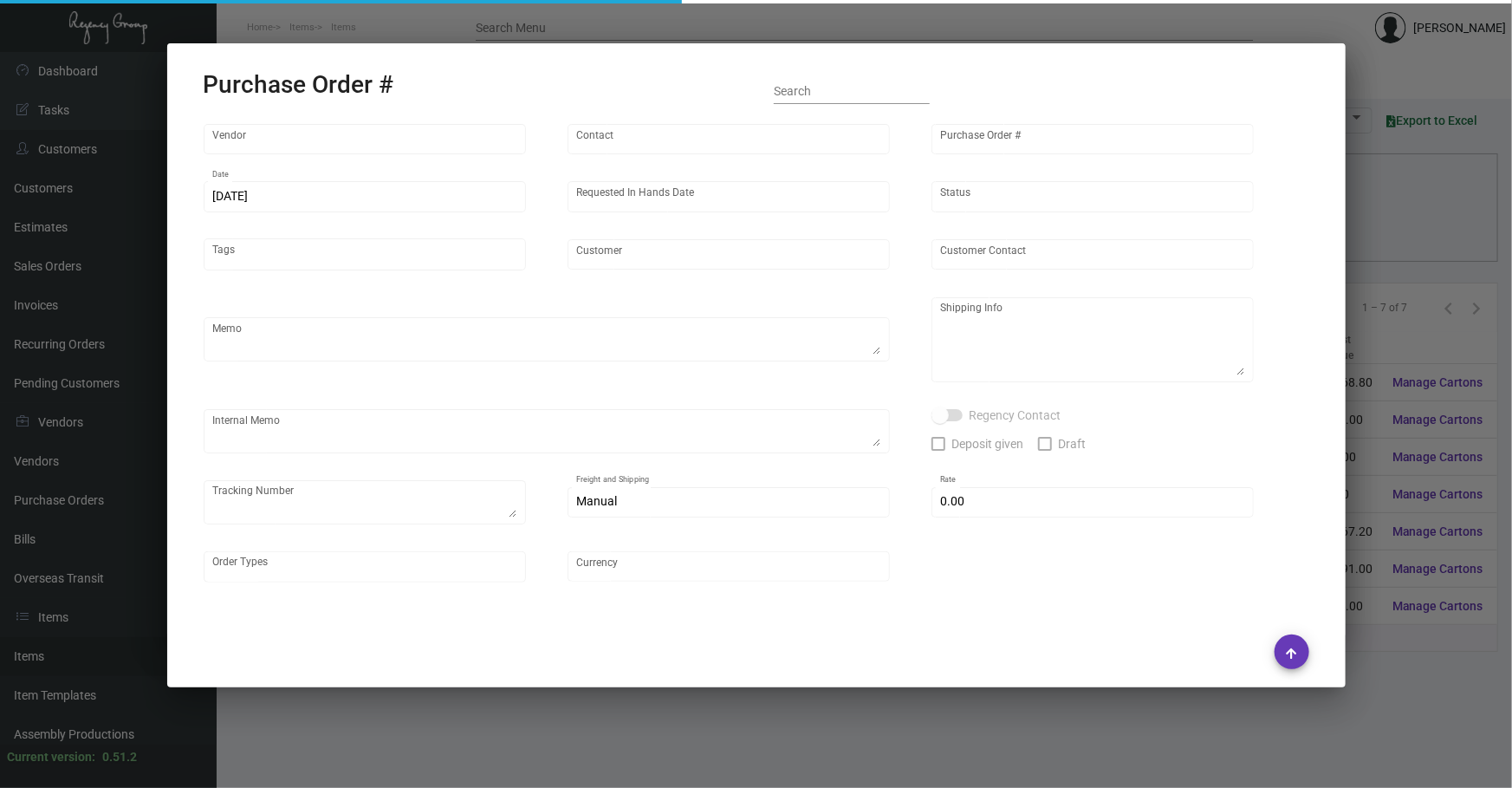
type input "[PERSON_NAME] Lodgeworks Partners"
type textarea "500 by Air to [GEOGRAPHIC_DATA], rest by boat to NJ [DATE] Shipped from Vender …"
type textarea "Regency Group NJ - [PERSON_NAME] [STREET_ADDRESS]"
type textarea "Additional price for air 500pcs /$378"
checkbox input "true"
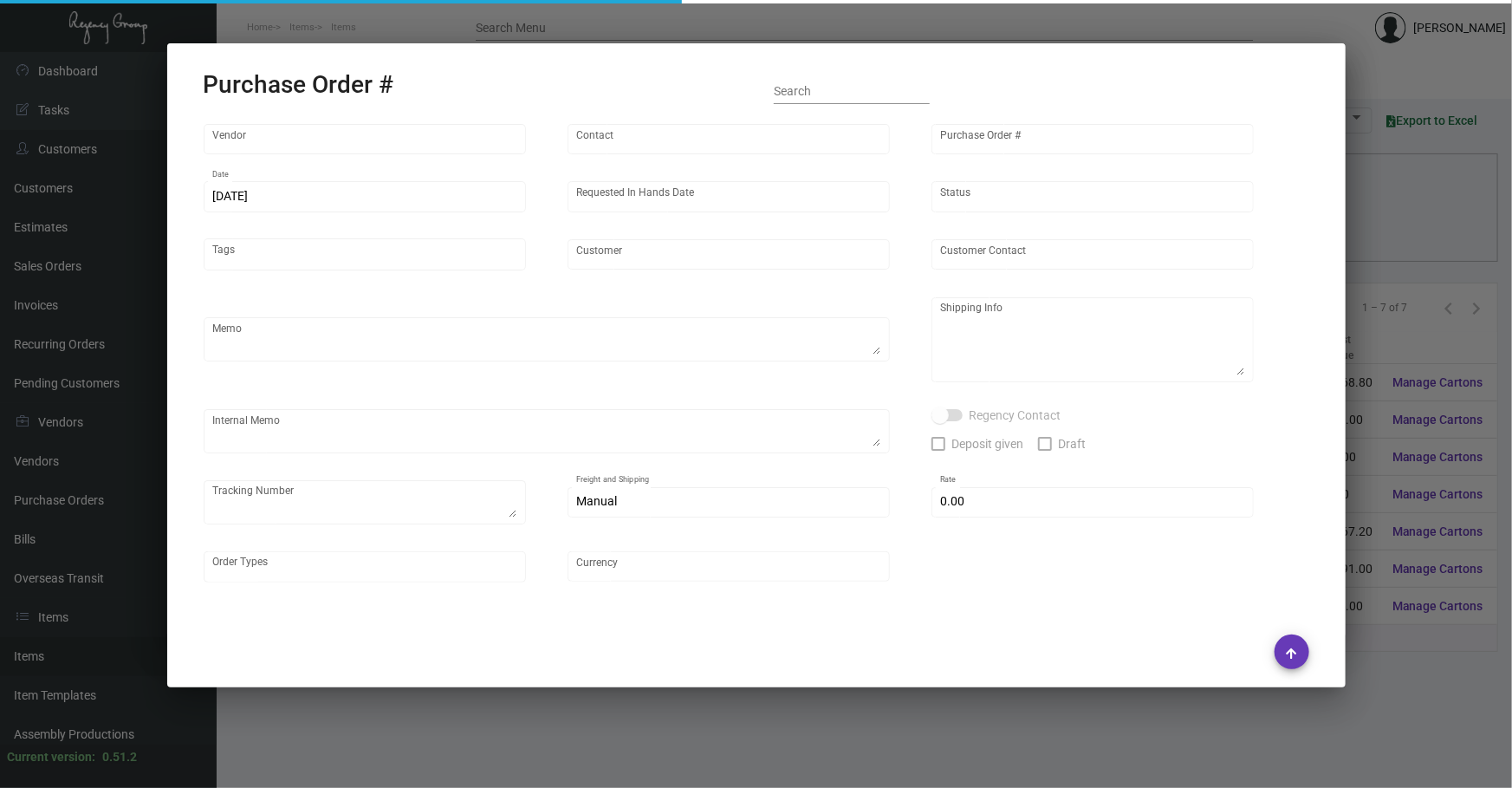
type input "$ 0.00"
type input "United States Dollar $"
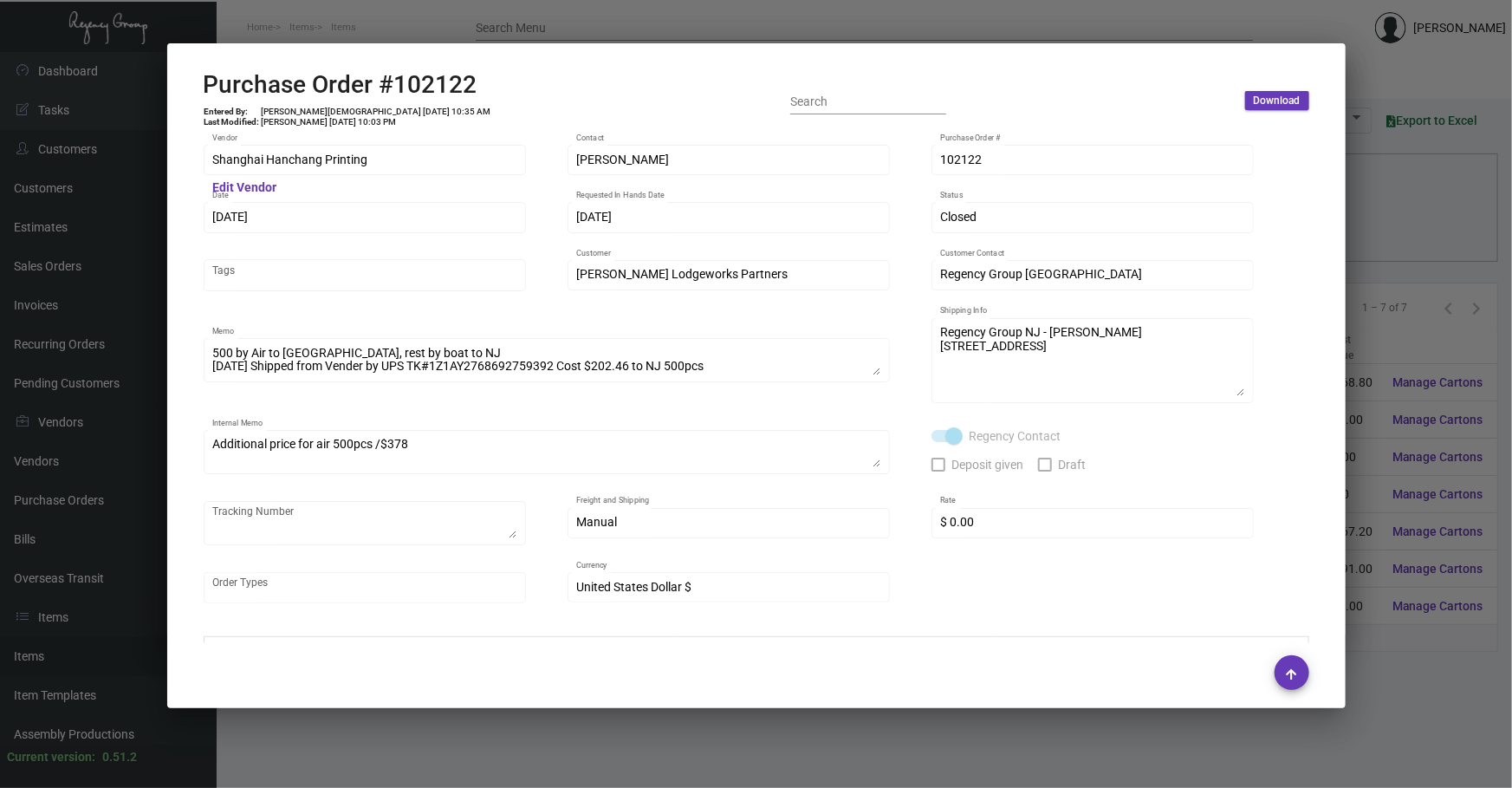
click at [1368, 204] on div at bounding box center [756, 394] width 1512 height 788
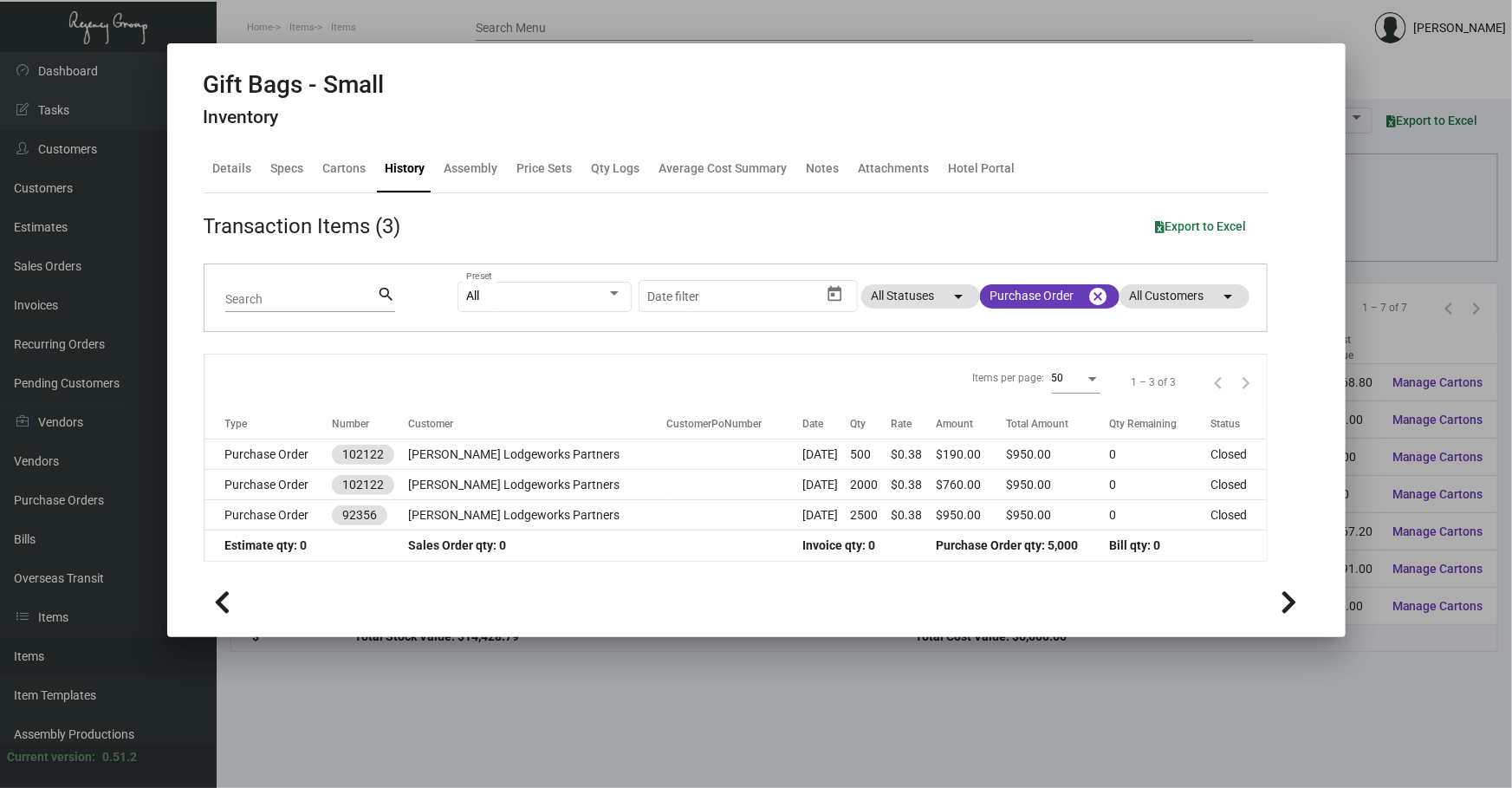
click at [1368, 204] on div at bounding box center [756, 394] width 1512 height 788
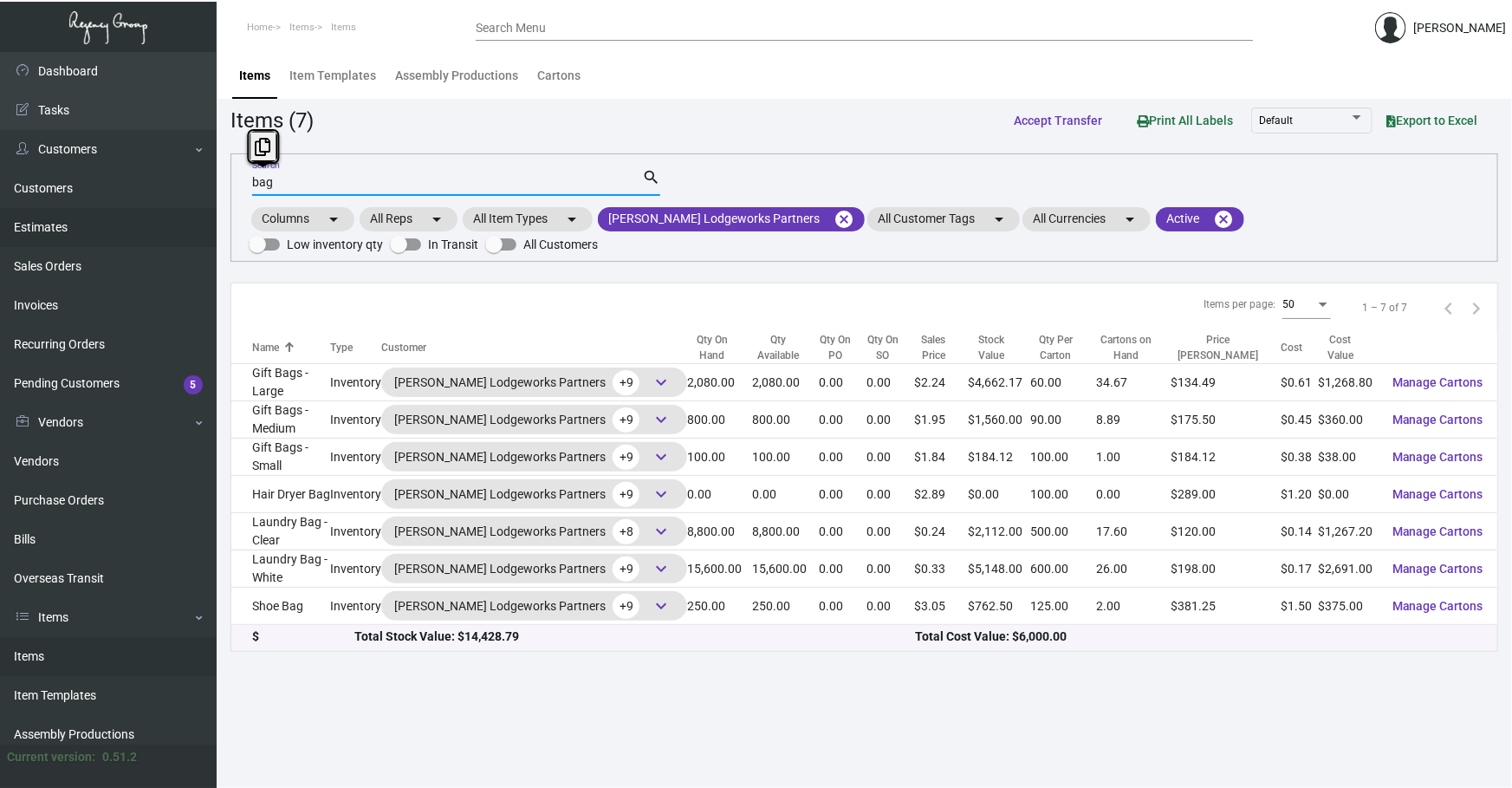
drag, startPoint x: 123, startPoint y: 177, endPoint x: 41, endPoint y: 215, distance: 90.4
click at [52, 213] on div "Dashboard Dashboard Tasks Customers Customers Estimates Sales Orders Invoices R…" at bounding box center [756, 420] width 1512 height 736
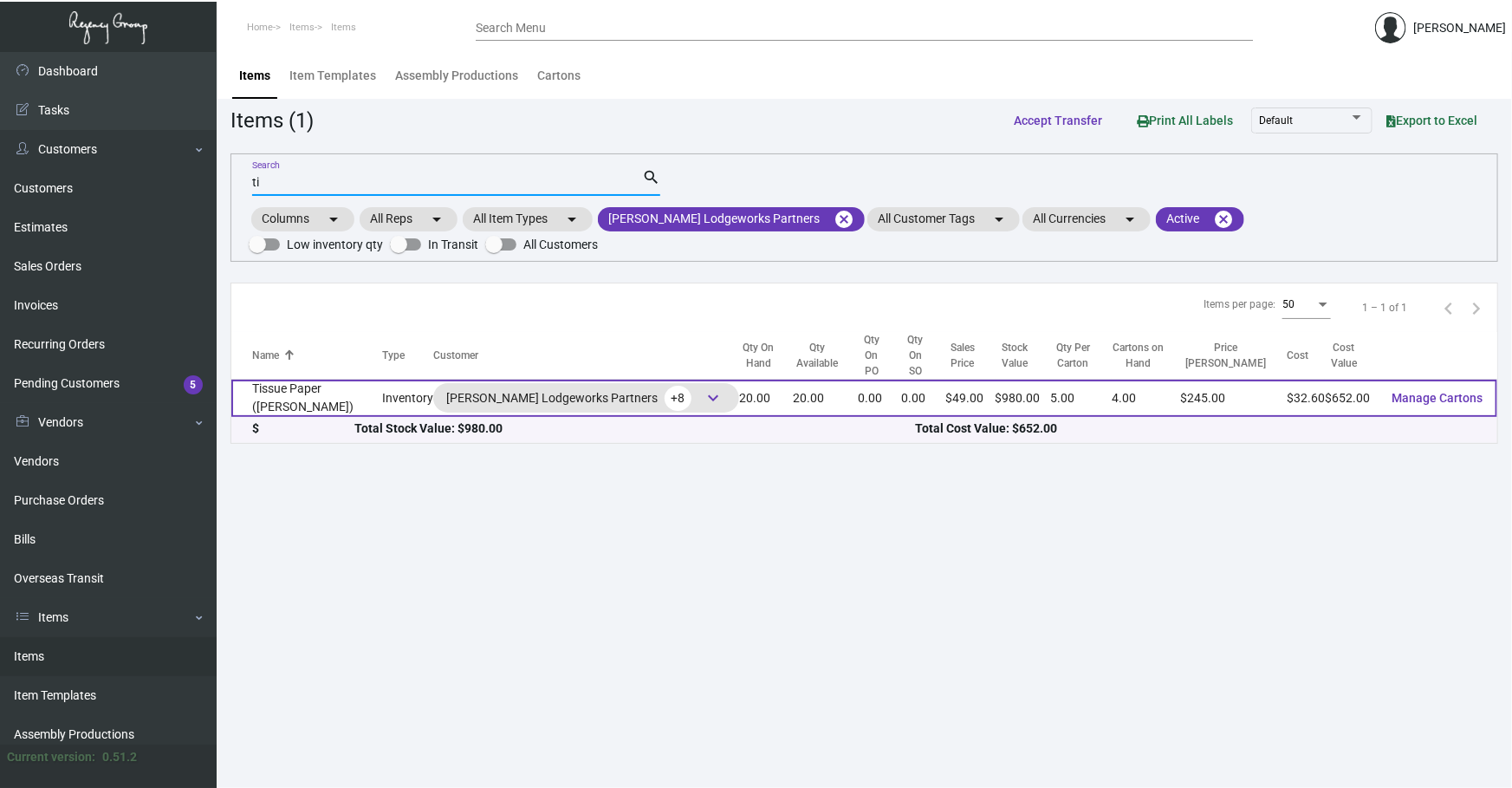
type input "t"
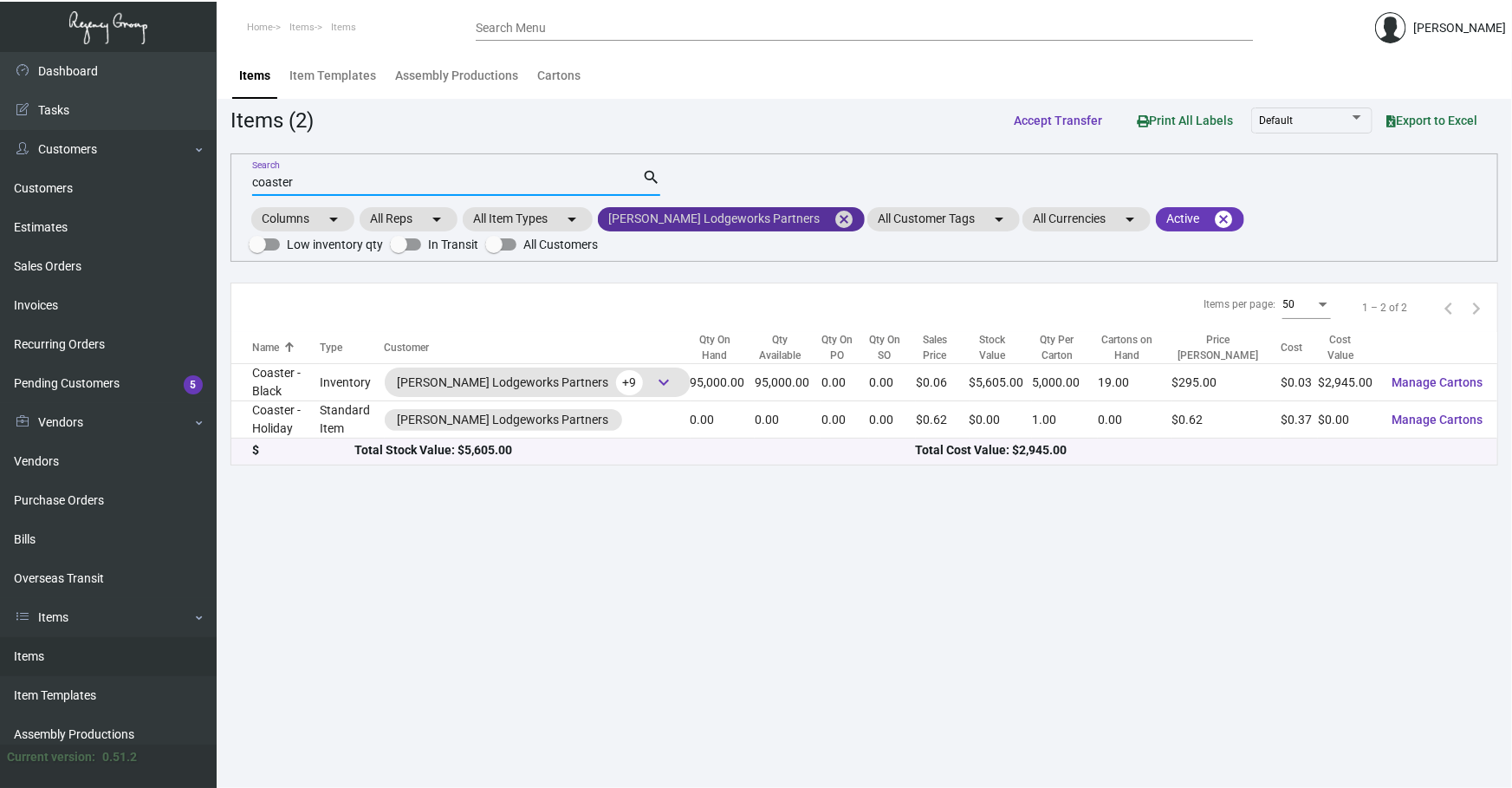
click at [833, 219] on mat-icon "cancel" at bounding box center [843, 218] width 21 height 21
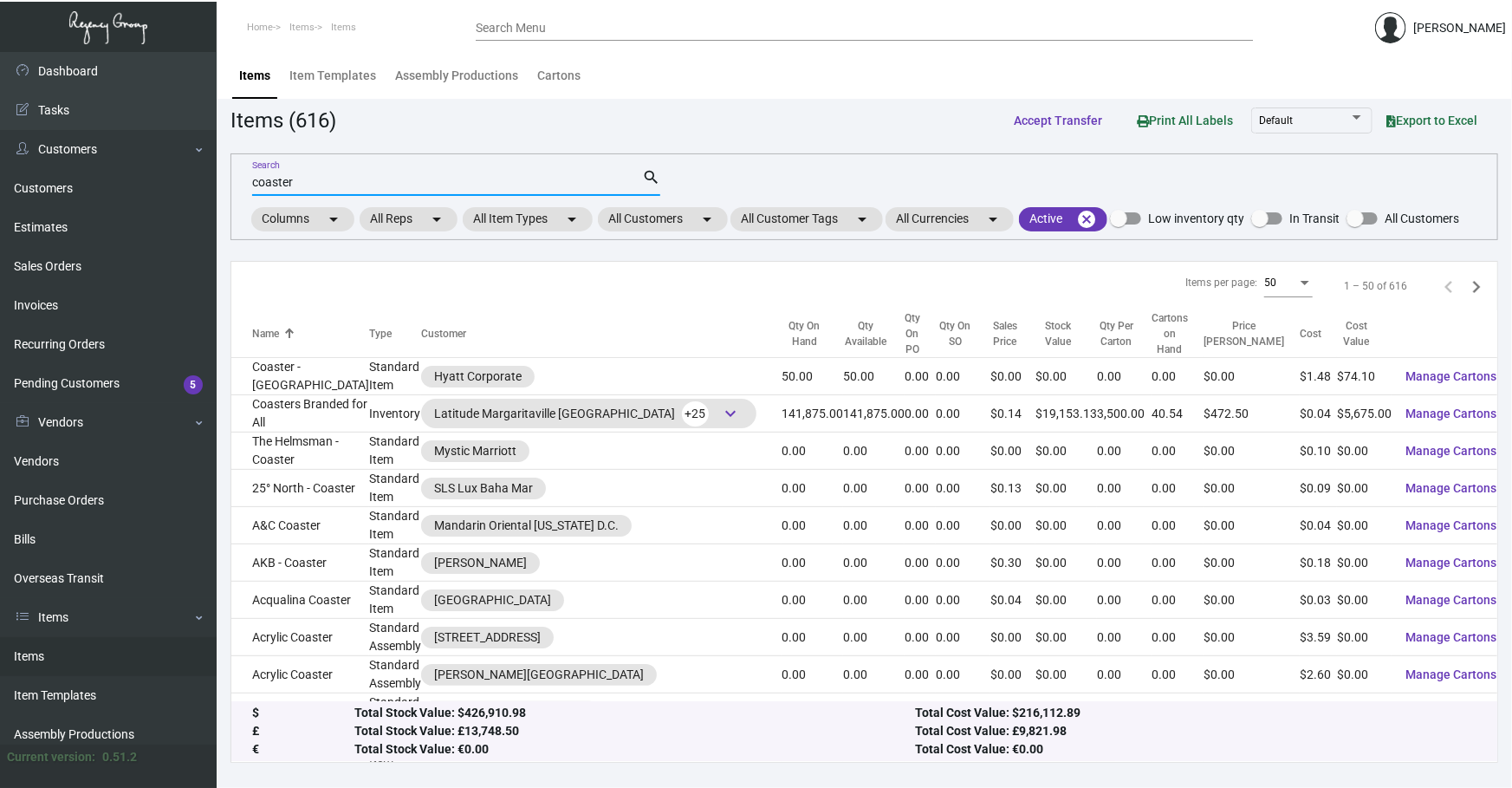
click at [535, 181] on input "coaster" at bounding box center [446, 183] width 390 height 14
type input "c"
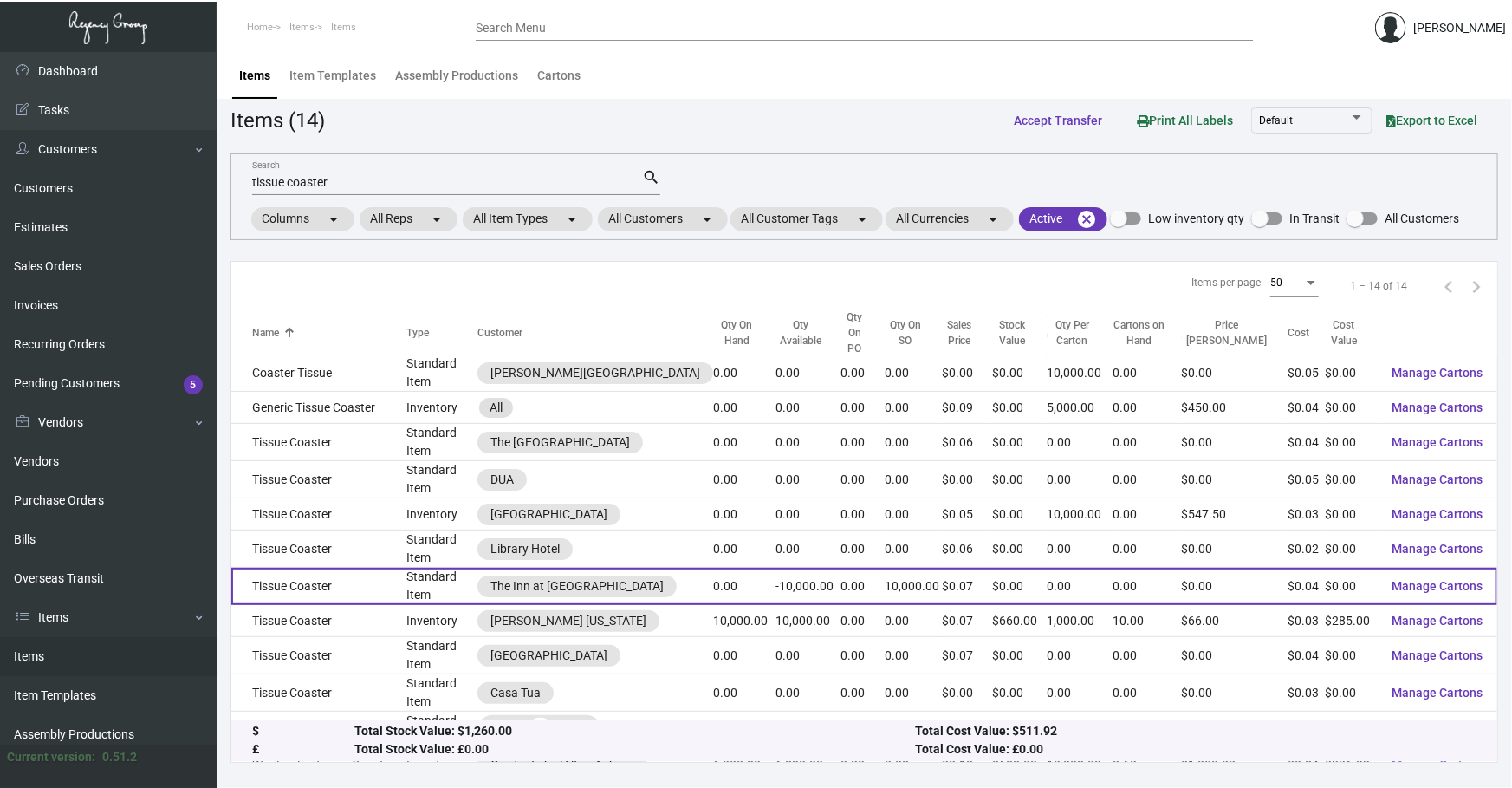
scroll to position [96, 0]
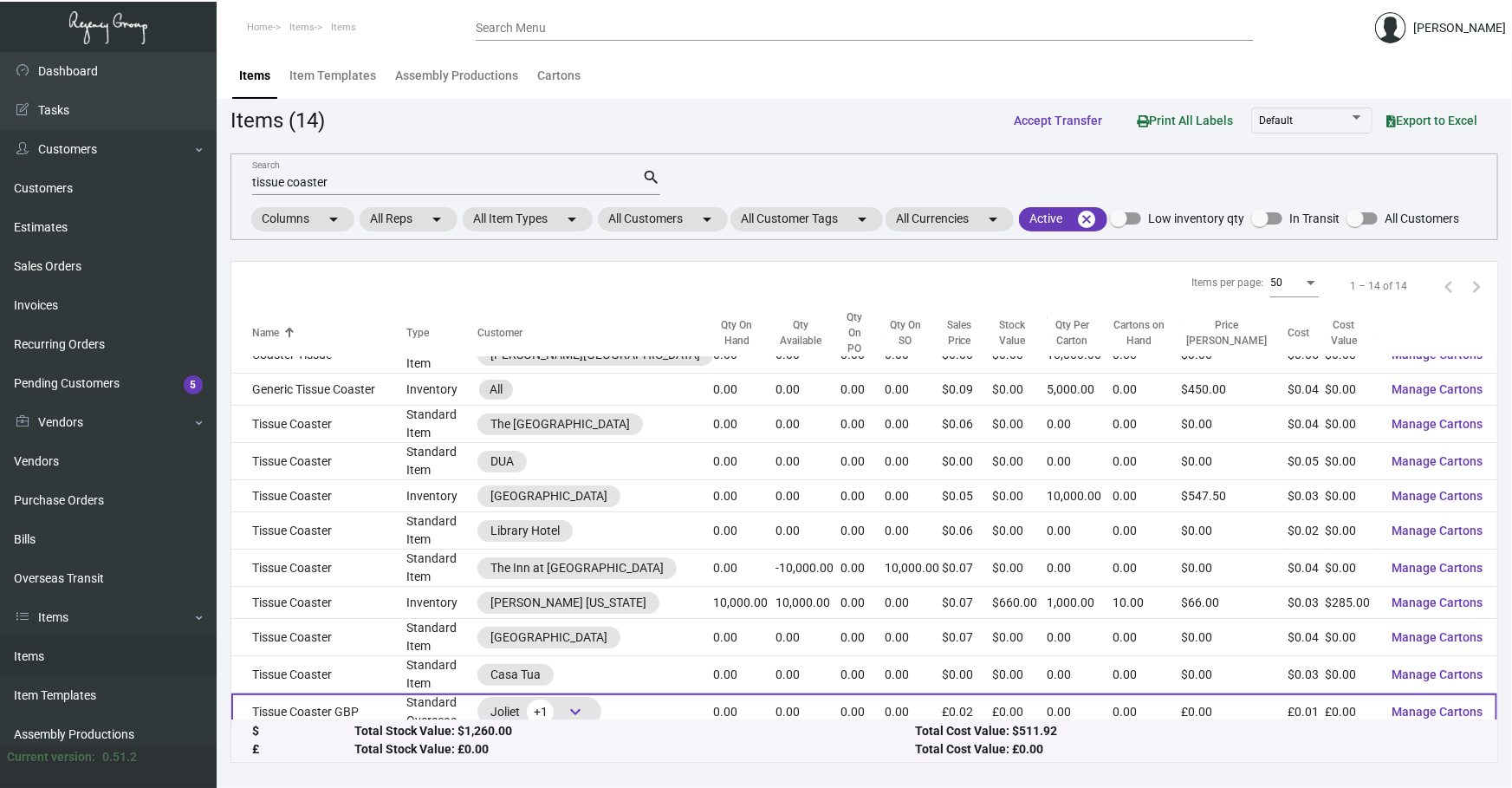
click at [565, 702] on span "keyboard_arrow_down" at bounding box center [574, 712] width 21 height 21
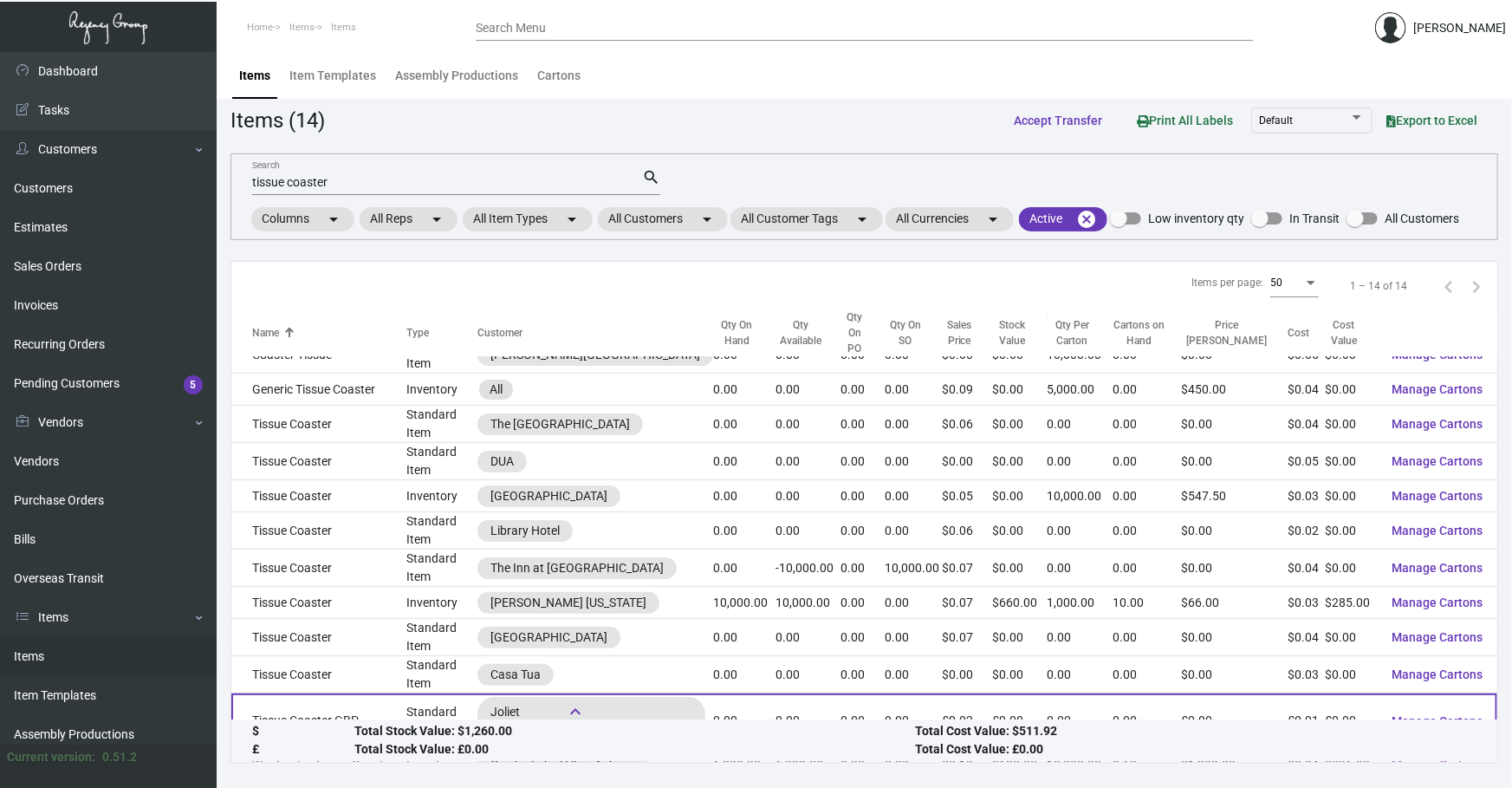
click at [565, 702] on span "keyboard_arrow_down" at bounding box center [574, 712] width 21 height 21
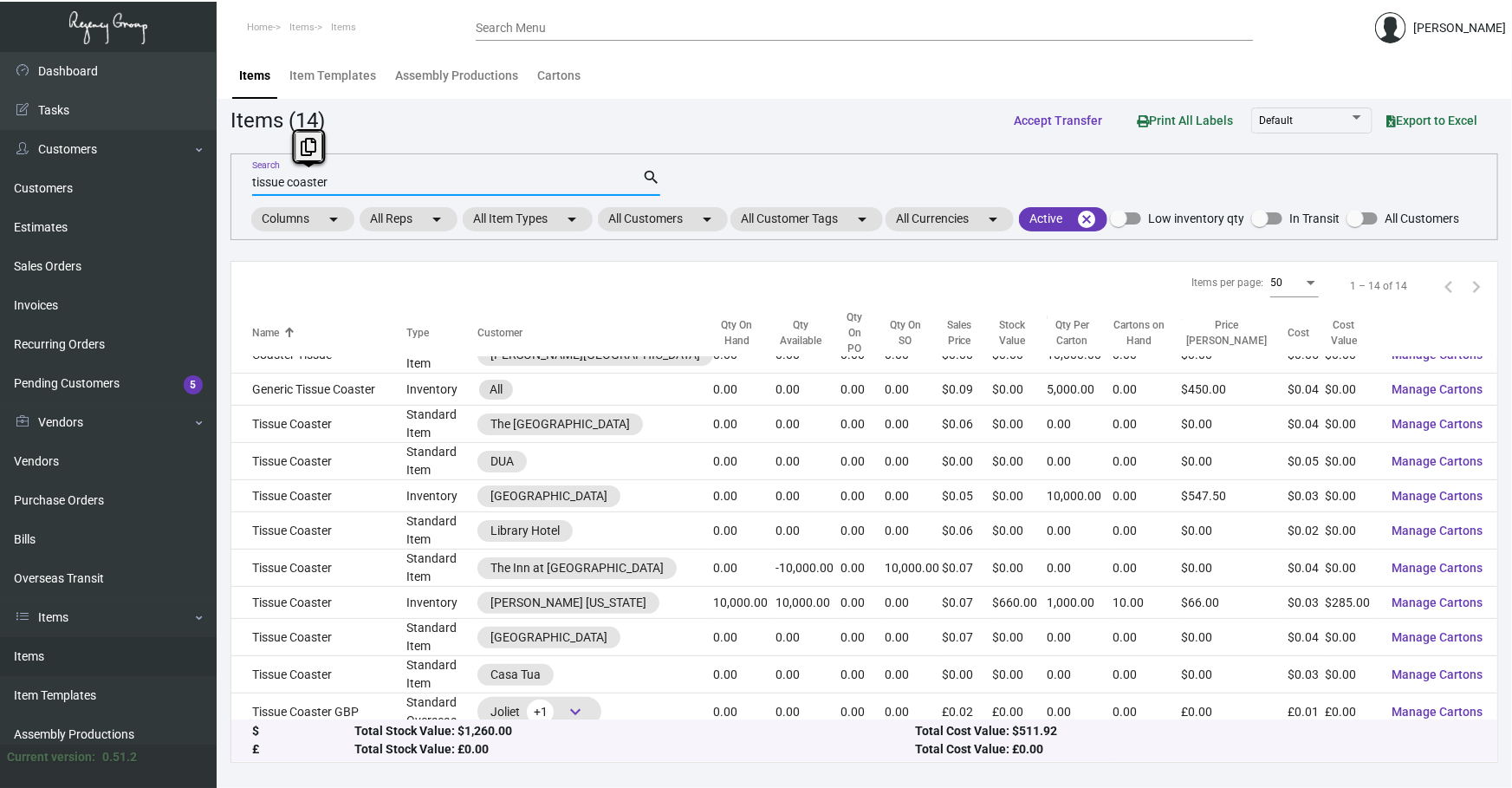
drag, startPoint x: 365, startPoint y: 187, endPoint x: 287, endPoint y: 182, distance: 78.2
click at [287, 182] on input "tissue coaster" at bounding box center [446, 183] width 390 height 14
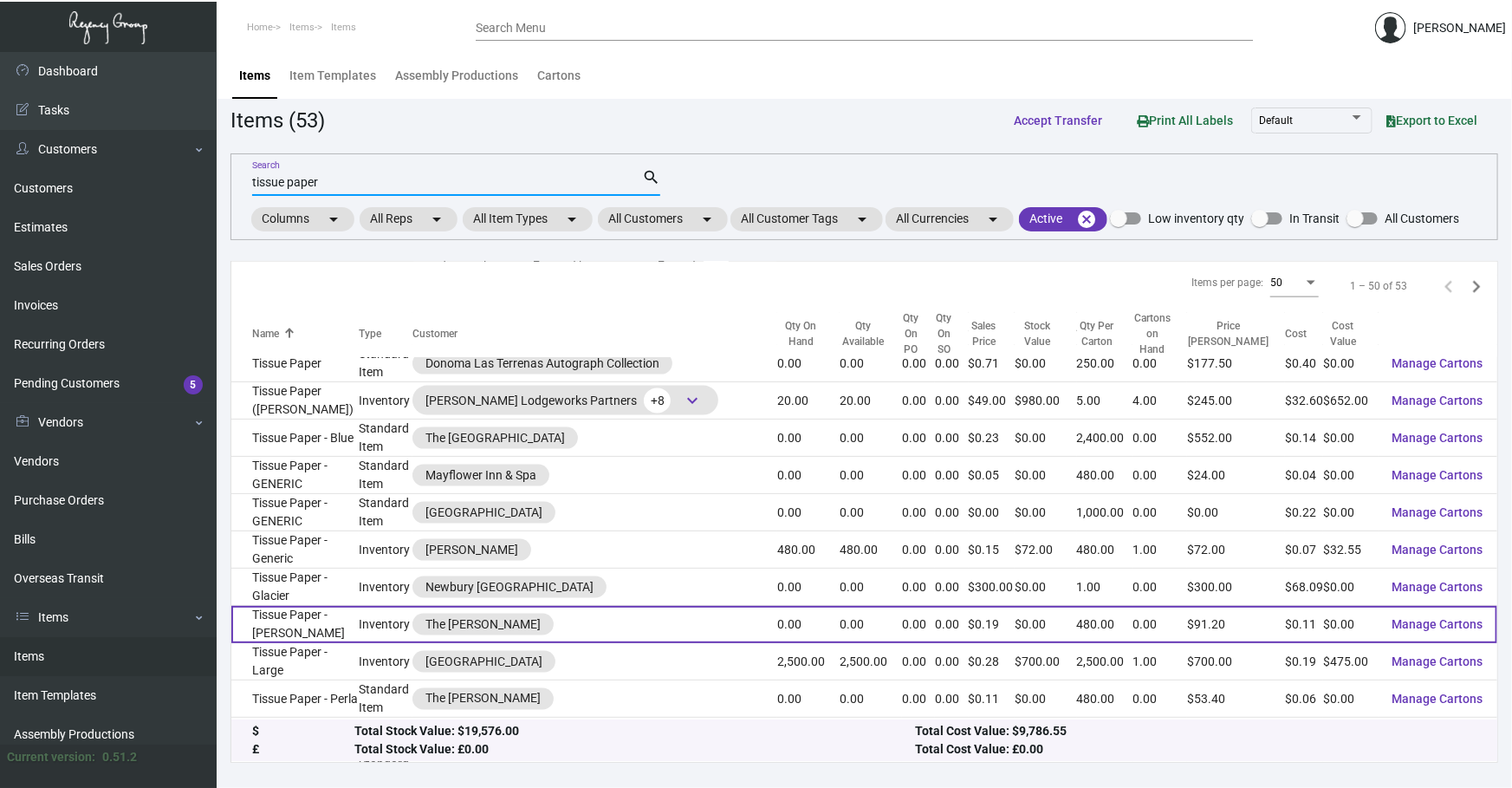
scroll to position [1260, 0]
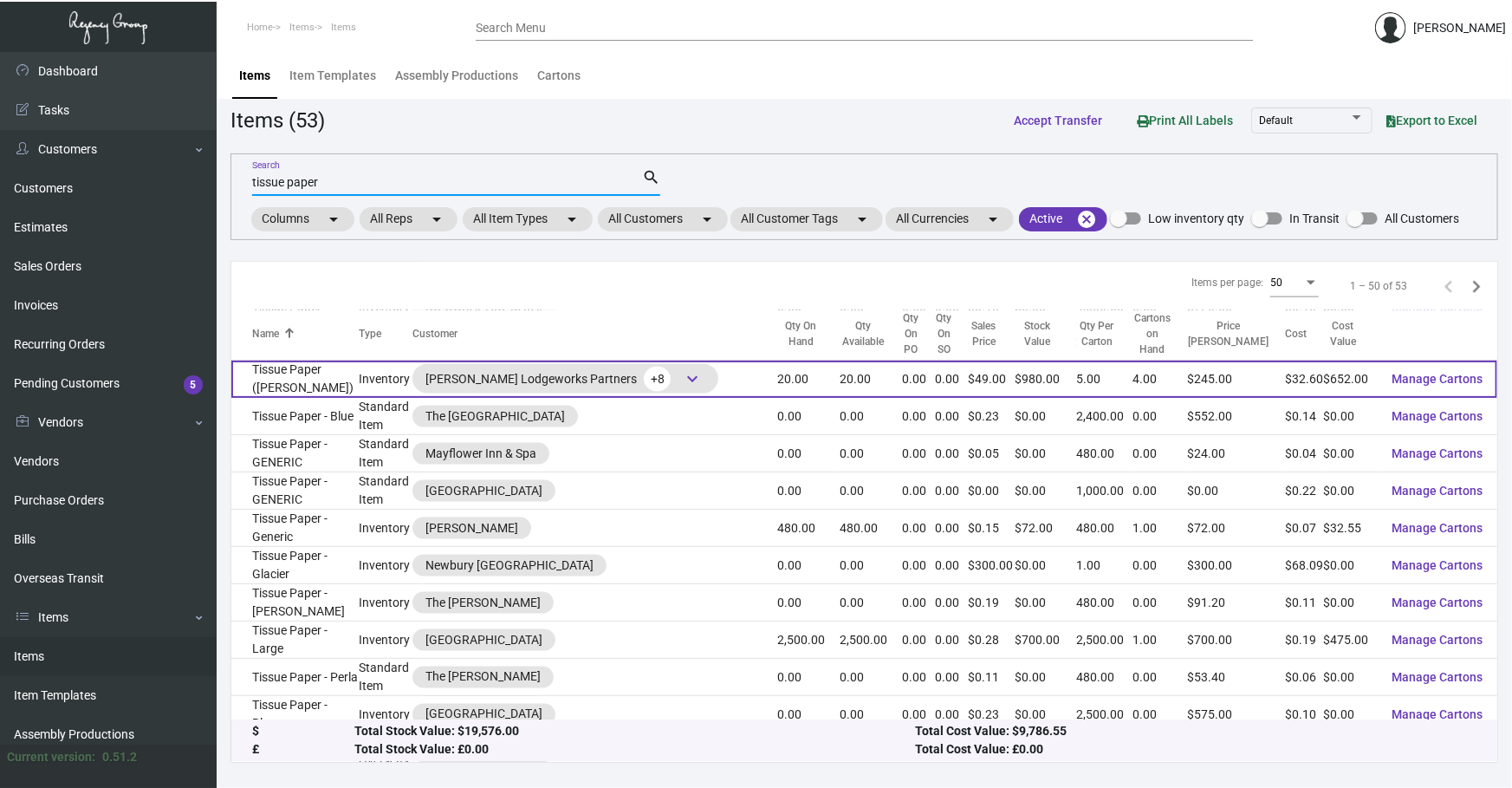
type input "tissue paper"
click at [370, 368] on td "Inventory" at bounding box center [386, 379] width 55 height 38
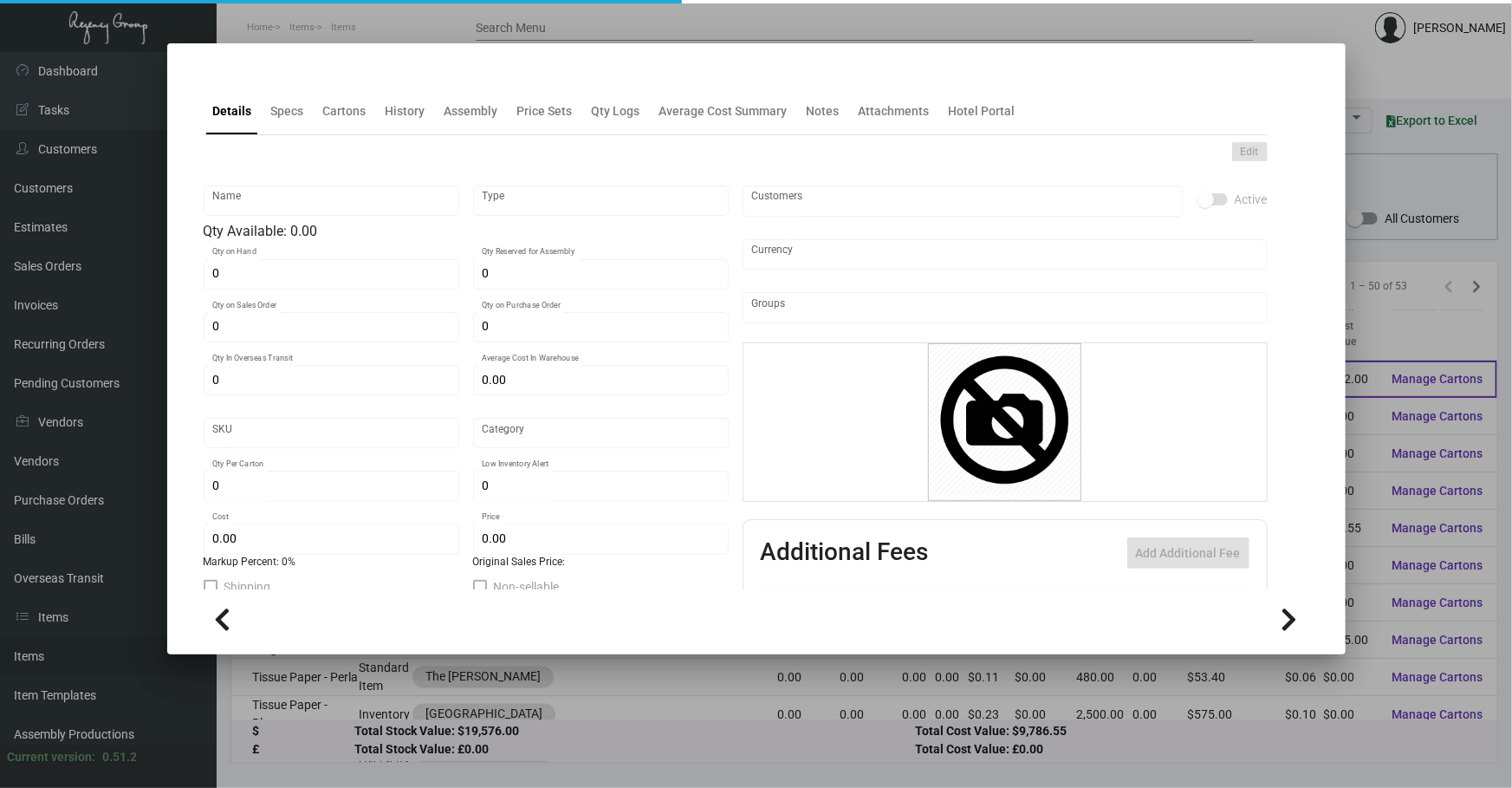
type input "Tissue Paper ([PERSON_NAME])"
type input "Inventory"
type input "20"
type input "$ 129.75"
type input "354"
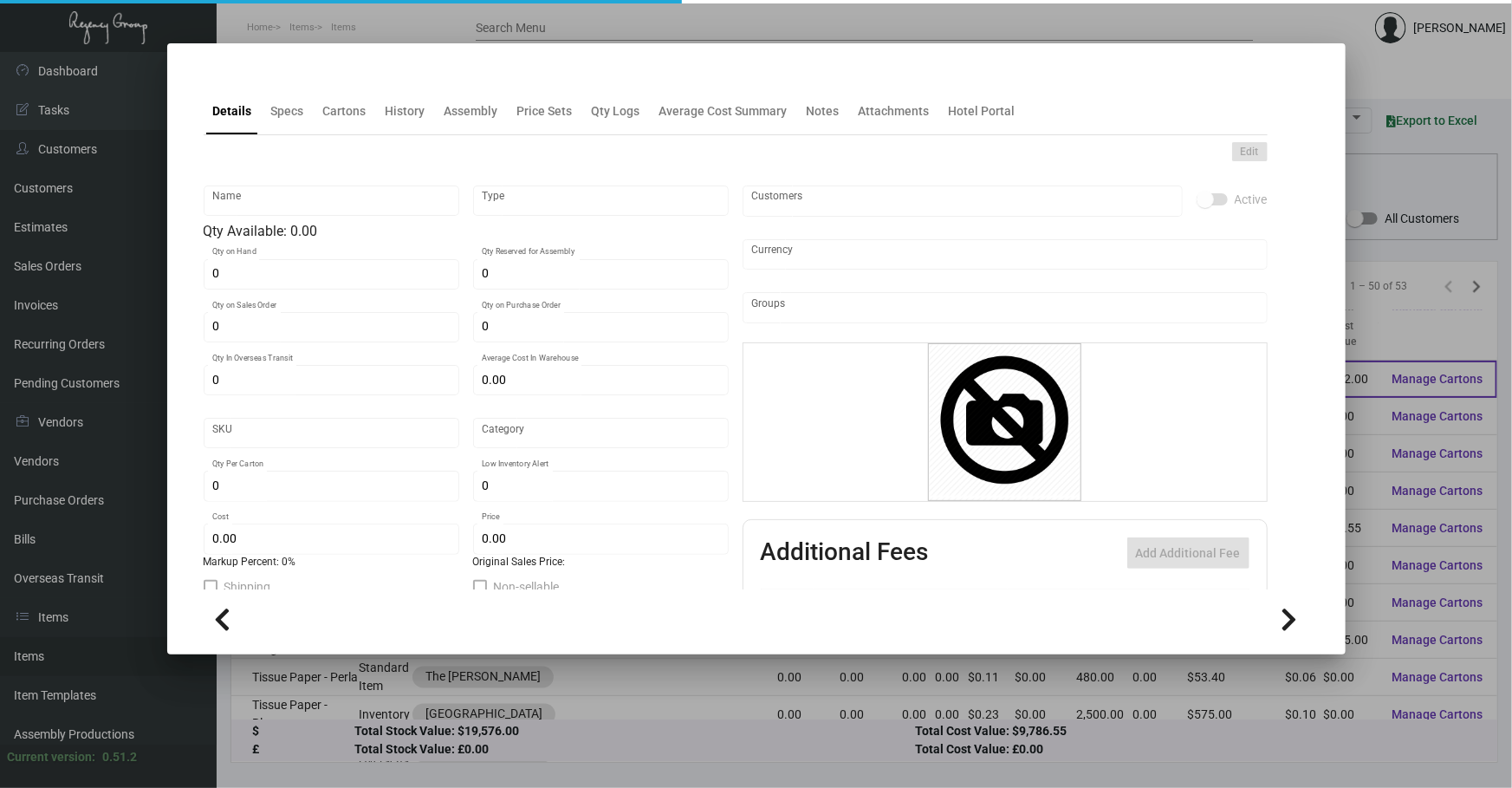
type input "Standard"
type input "5"
type input "10"
type input "$ 32.60"
type input "$ 49.00"
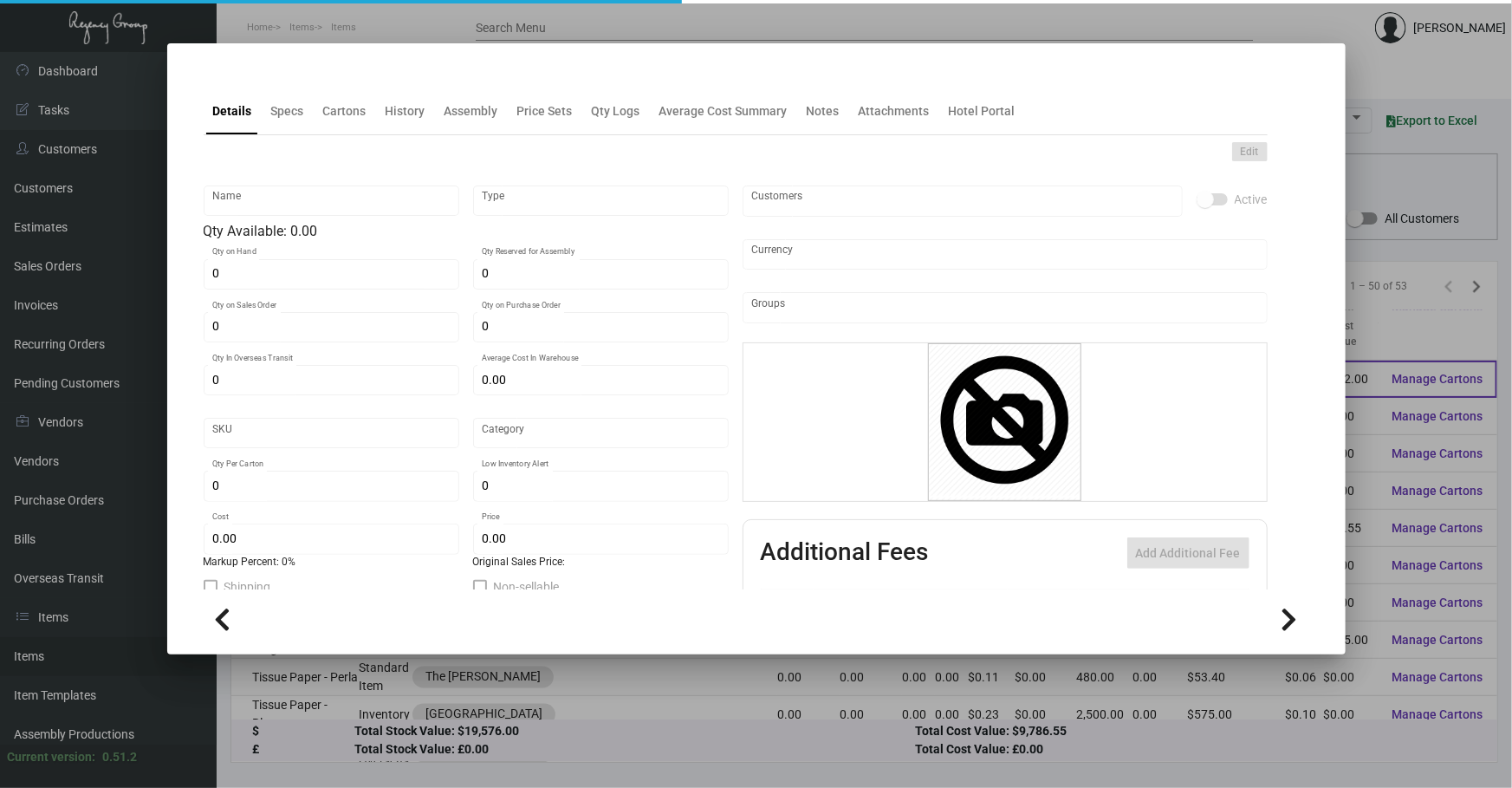
type textarea "[PERSON_NAME] Tissue Paper: size 20x30 black tissue paper, packed 480 sheets pe…"
checkbox input "true"
type input "United States Dollar $"
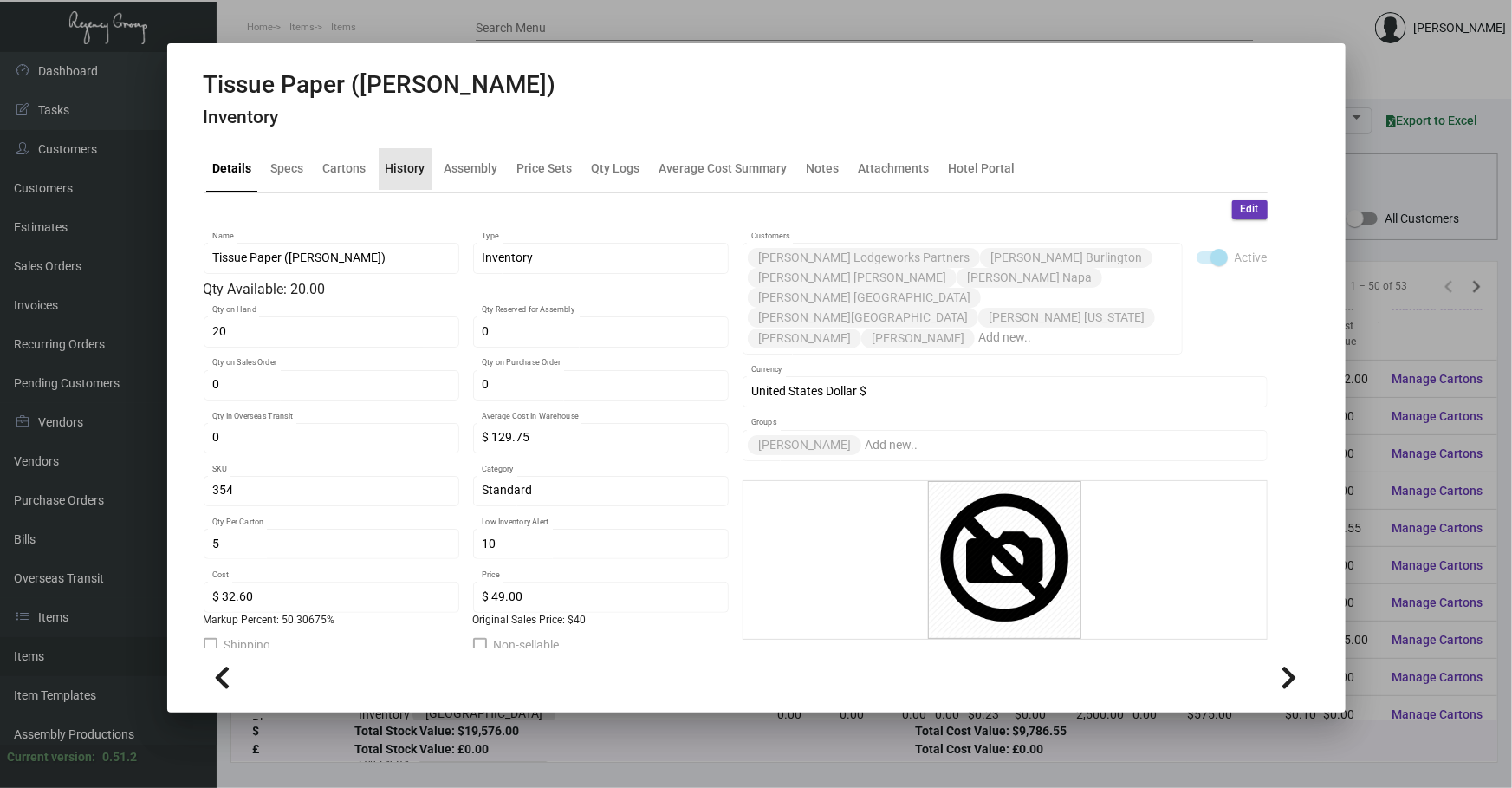
click at [387, 174] on div "History" at bounding box center [406, 169] width 40 height 18
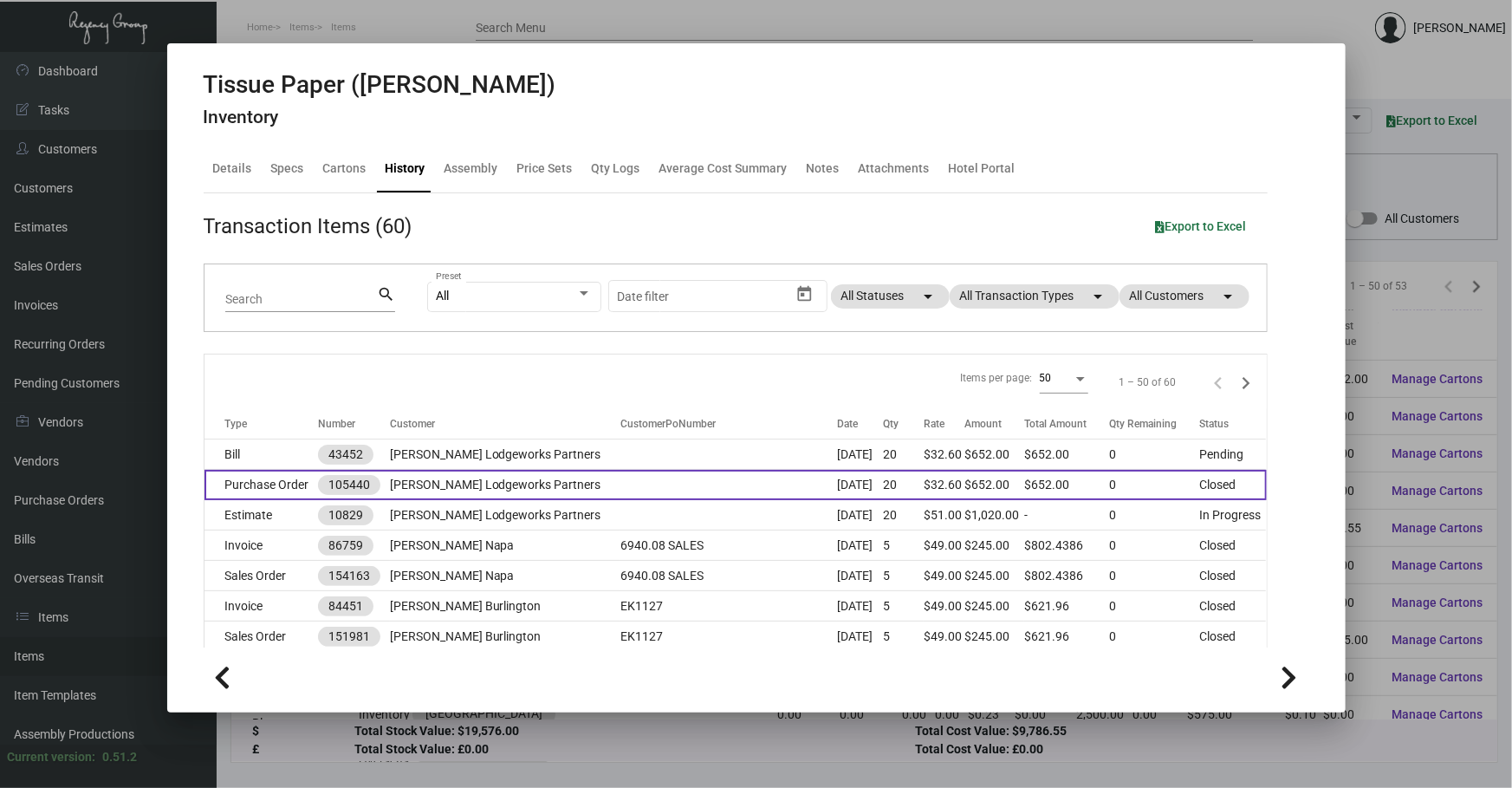
click at [679, 486] on td at bounding box center [728, 484] width 216 height 31
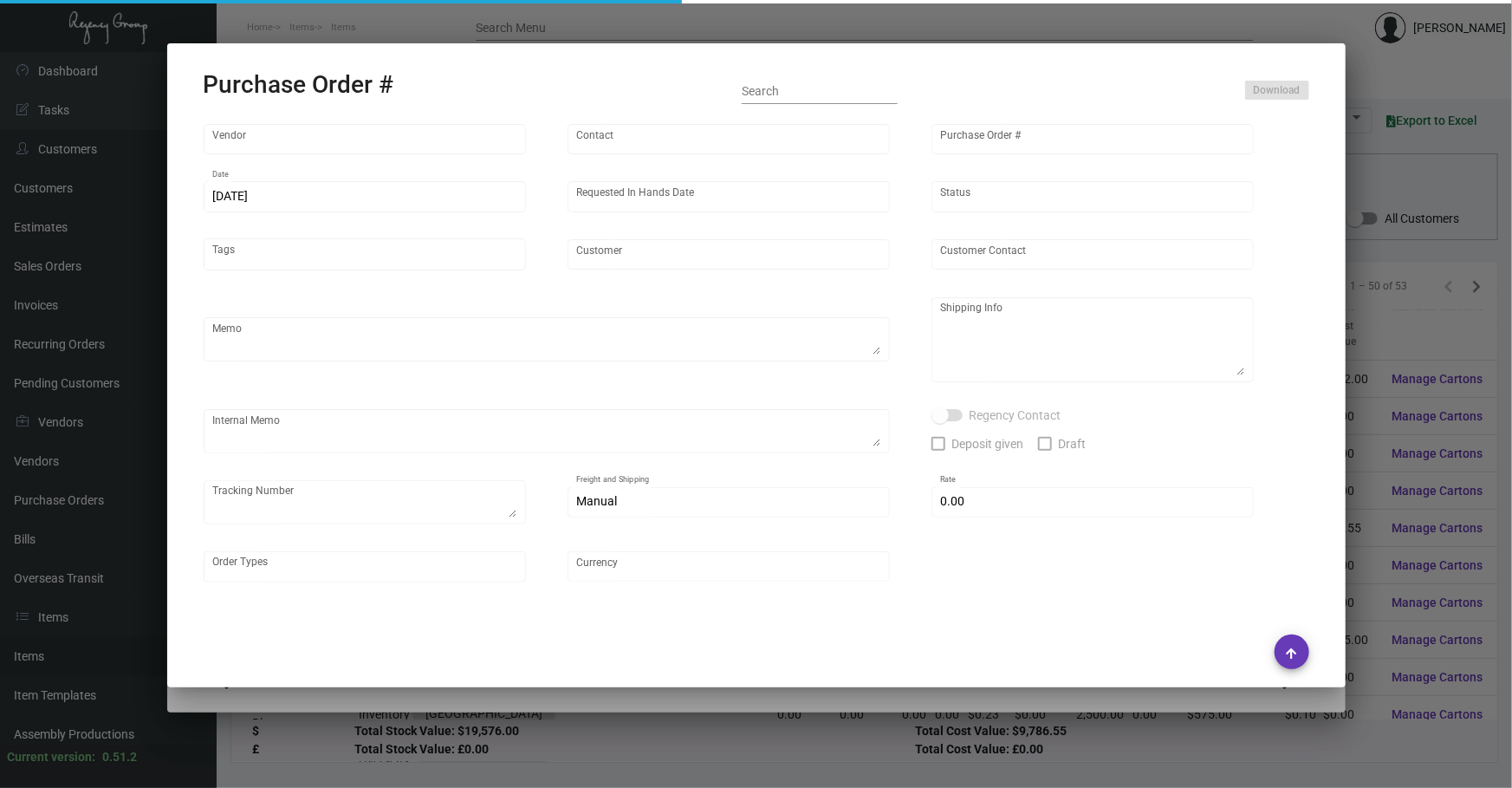
type input "Uniflex"
type input "[PERSON_NAME]"
type input "105440"
type input "[DATE]"
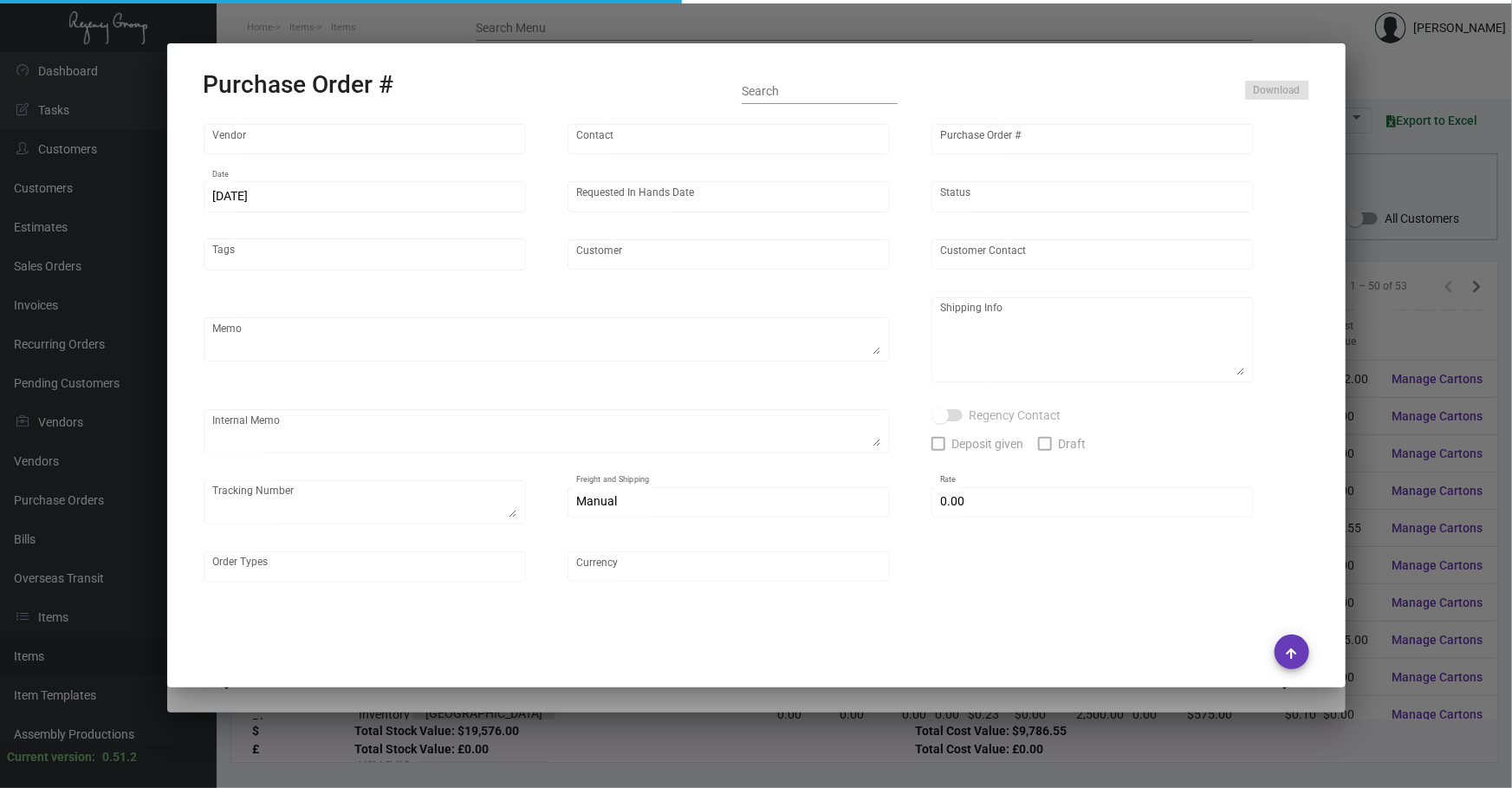
type input "[PERSON_NAME] Lodgeworks Partners"
type textarea "Repeat of previous PO# 97550. Ship via UPS Ground Acct# 1AY276."
type textarea "Regency Group NJ - [PERSON_NAME] [STREET_ADDRESS]"
type textarea "NJ Warehouse."
checkbox input "true"
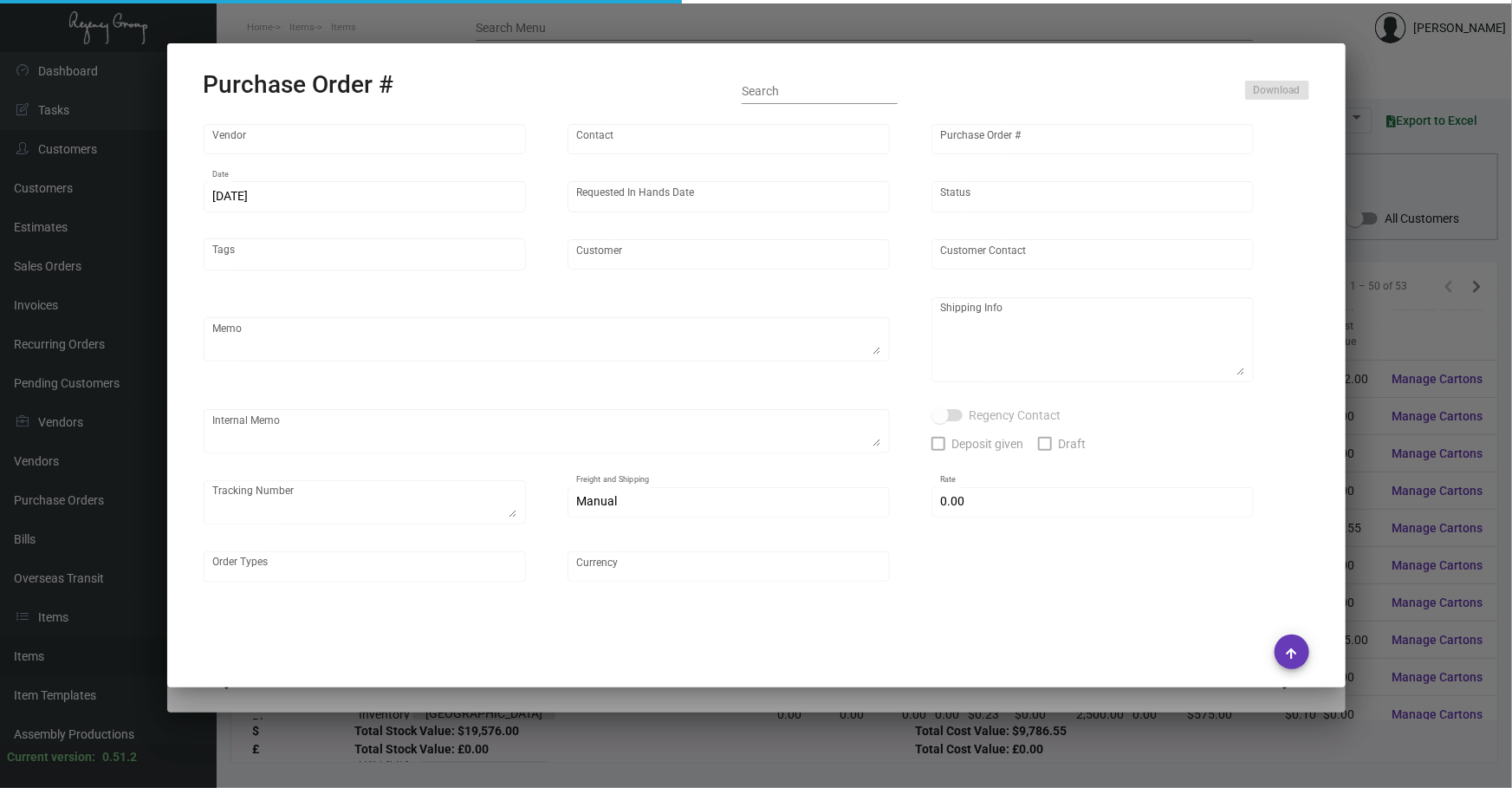
checkbox input "true"
type input "$ 0.00"
type input "United States Dollar $"
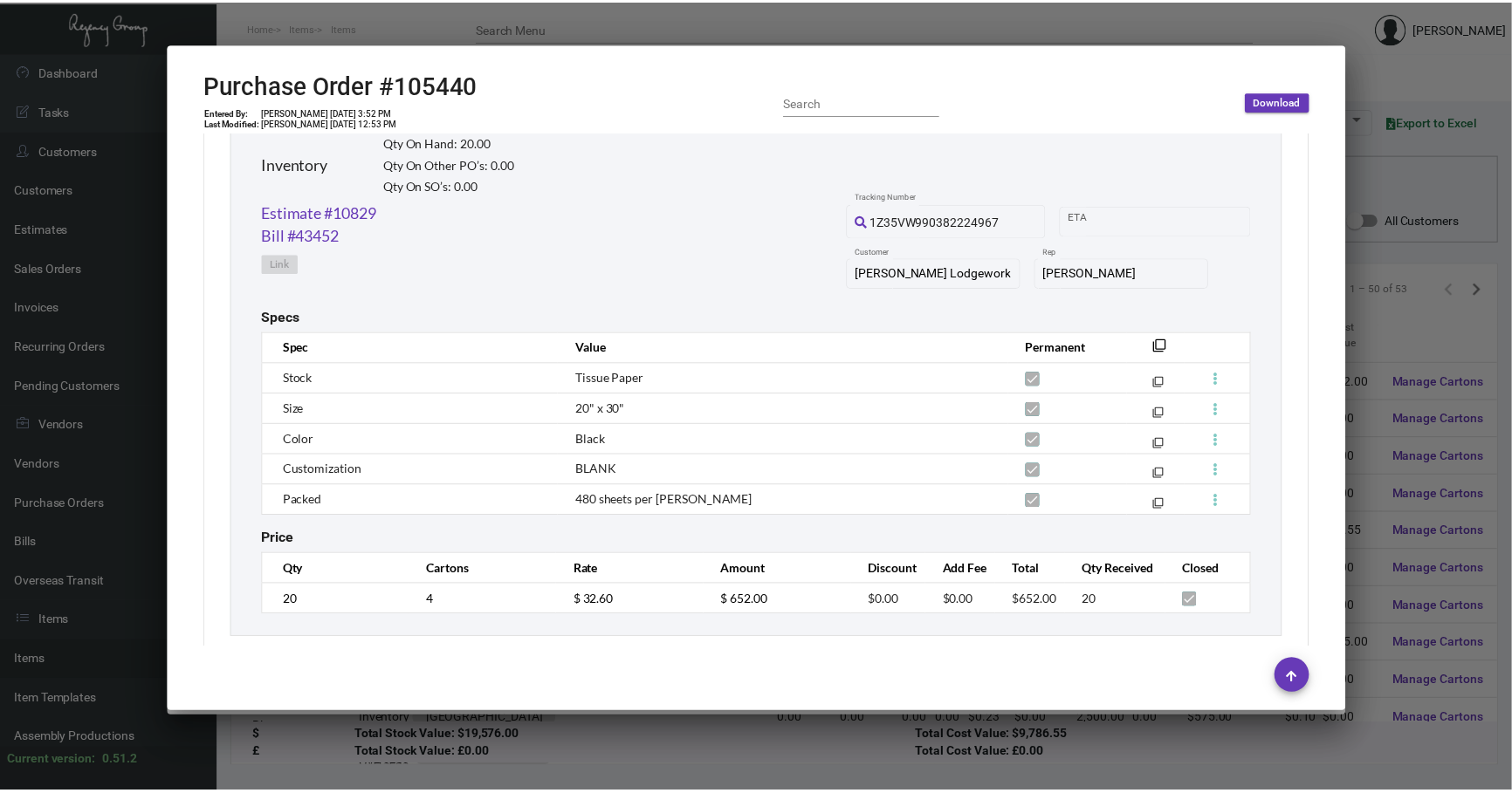
scroll to position [887, 0]
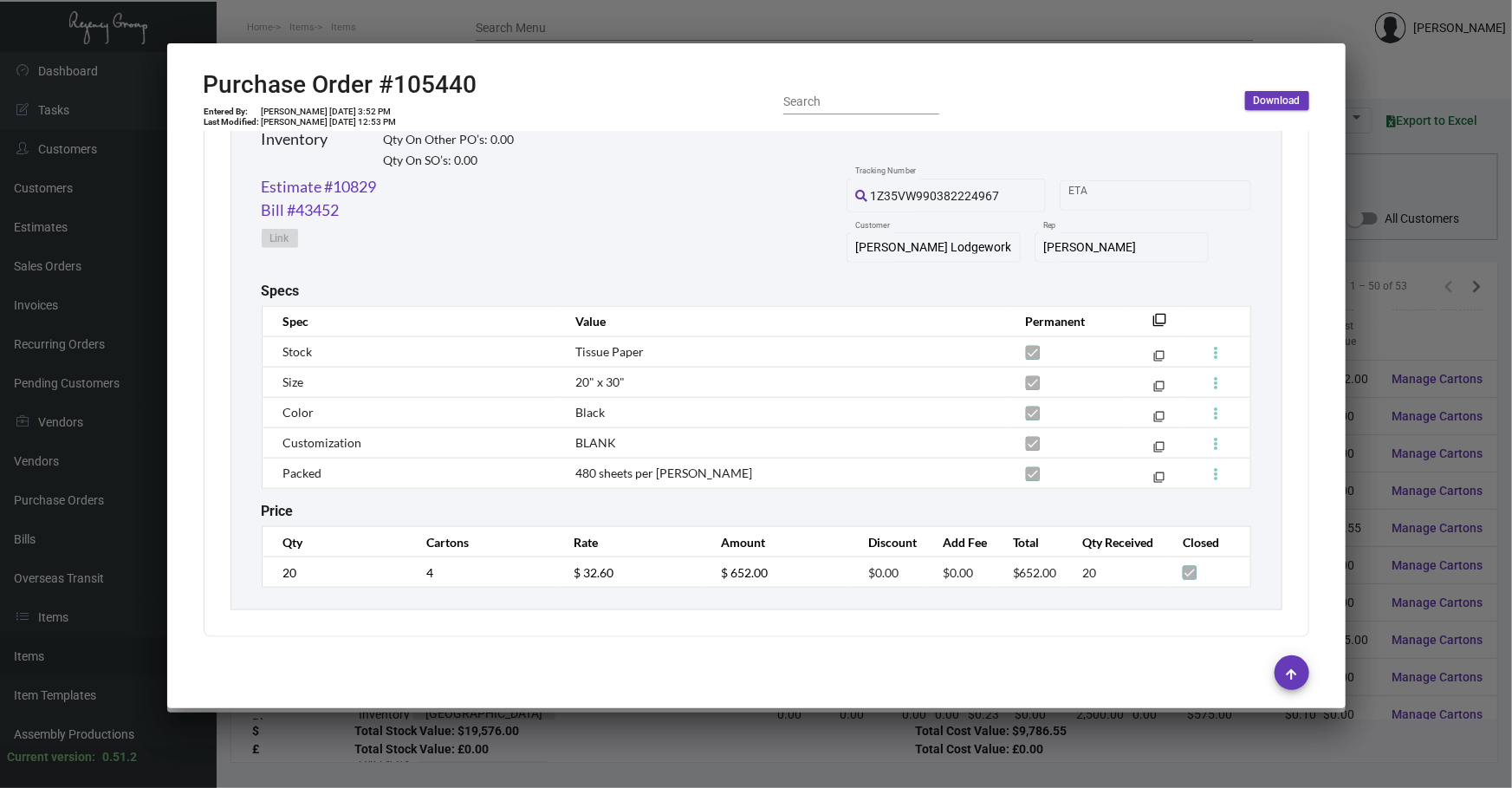
click at [1500, 103] on div at bounding box center [756, 394] width 1512 height 788
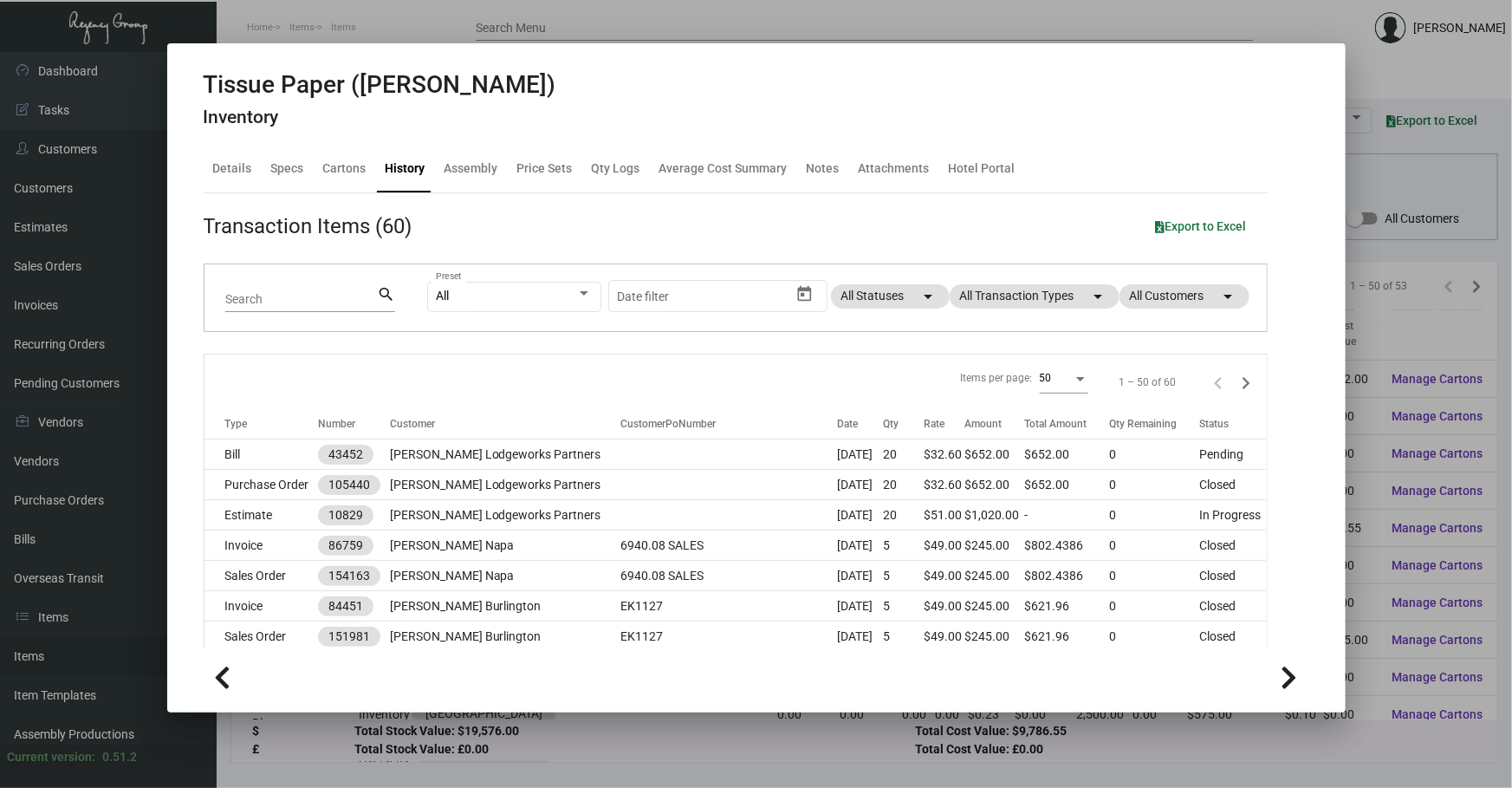
click at [715, 768] on div at bounding box center [756, 394] width 1512 height 788
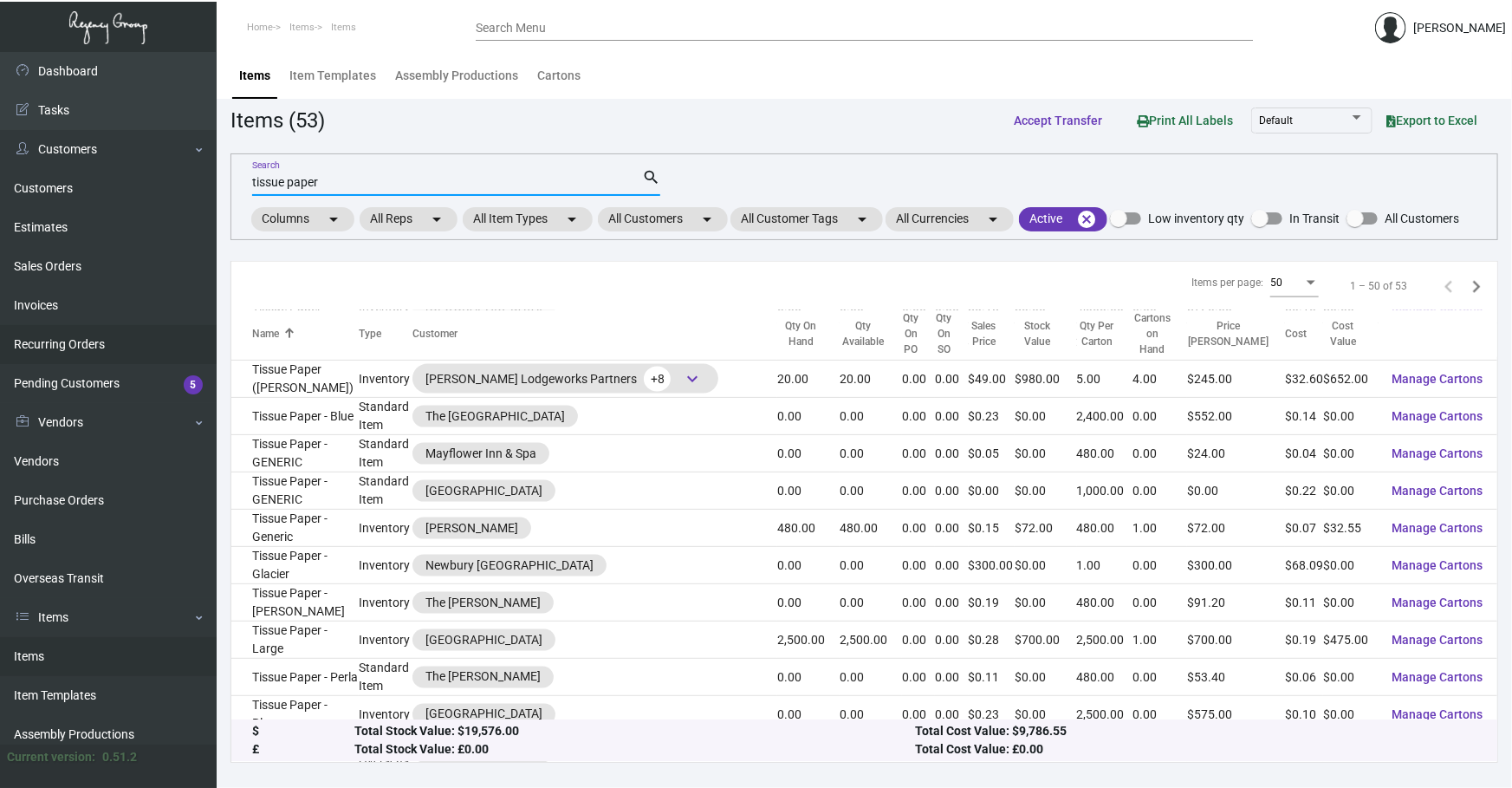
drag, startPoint x: 494, startPoint y: 182, endPoint x: 0, endPoint y: 339, distance: 518.3
click at [0, 321] on div "Dashboard Dashboard Tasks Customers Customers Estimates Sales Orders Invoices R…" at bounding box center [756, 420] width 1512 height 736
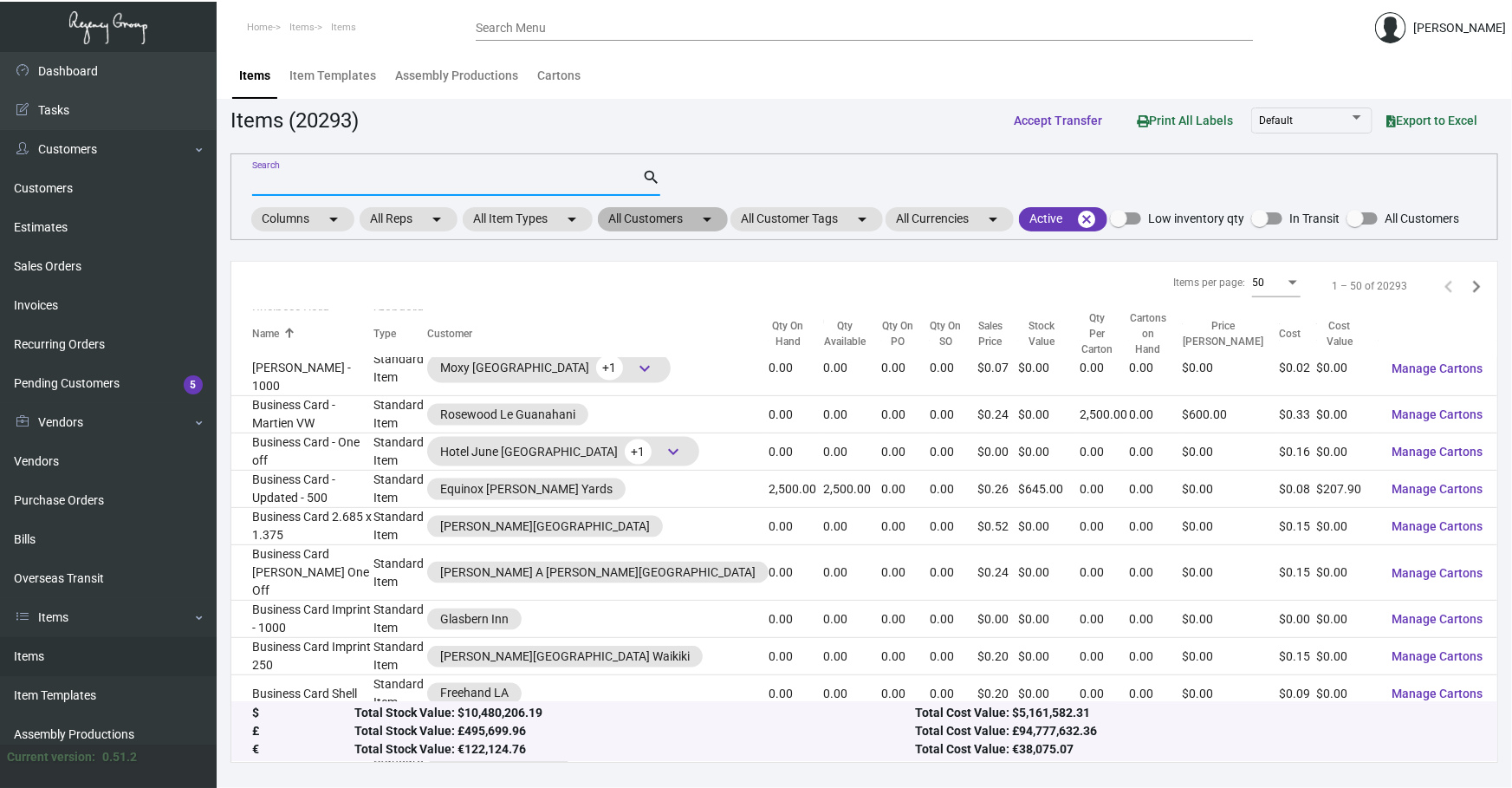
click at [693, 212] on mat-chip "All Customers arrow_drop_down" at bounding box center [663, 219] width 130 height 24
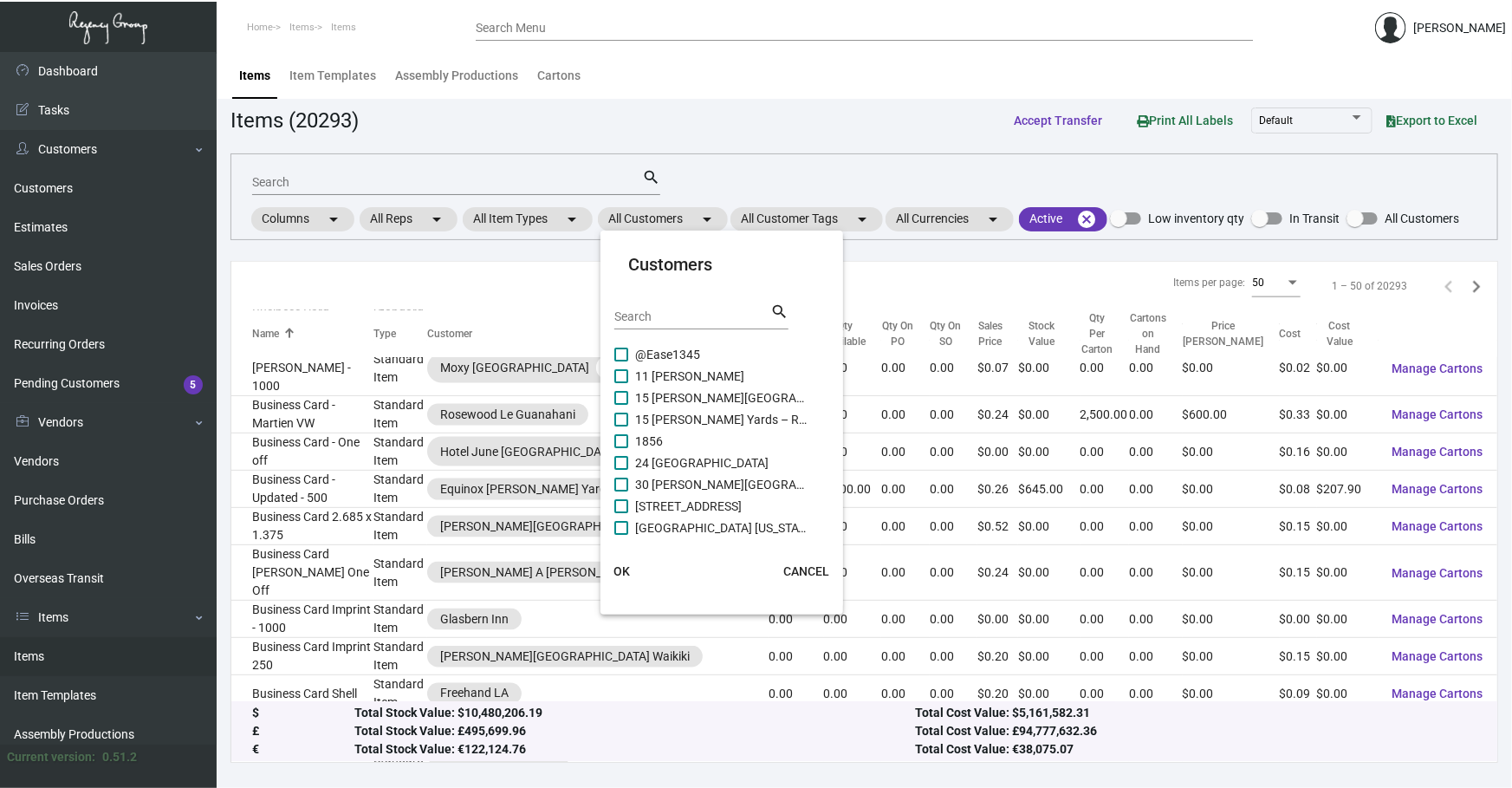
click at [701, 320] on input "Search" at bounding box center [692, 318] width 156 height 14
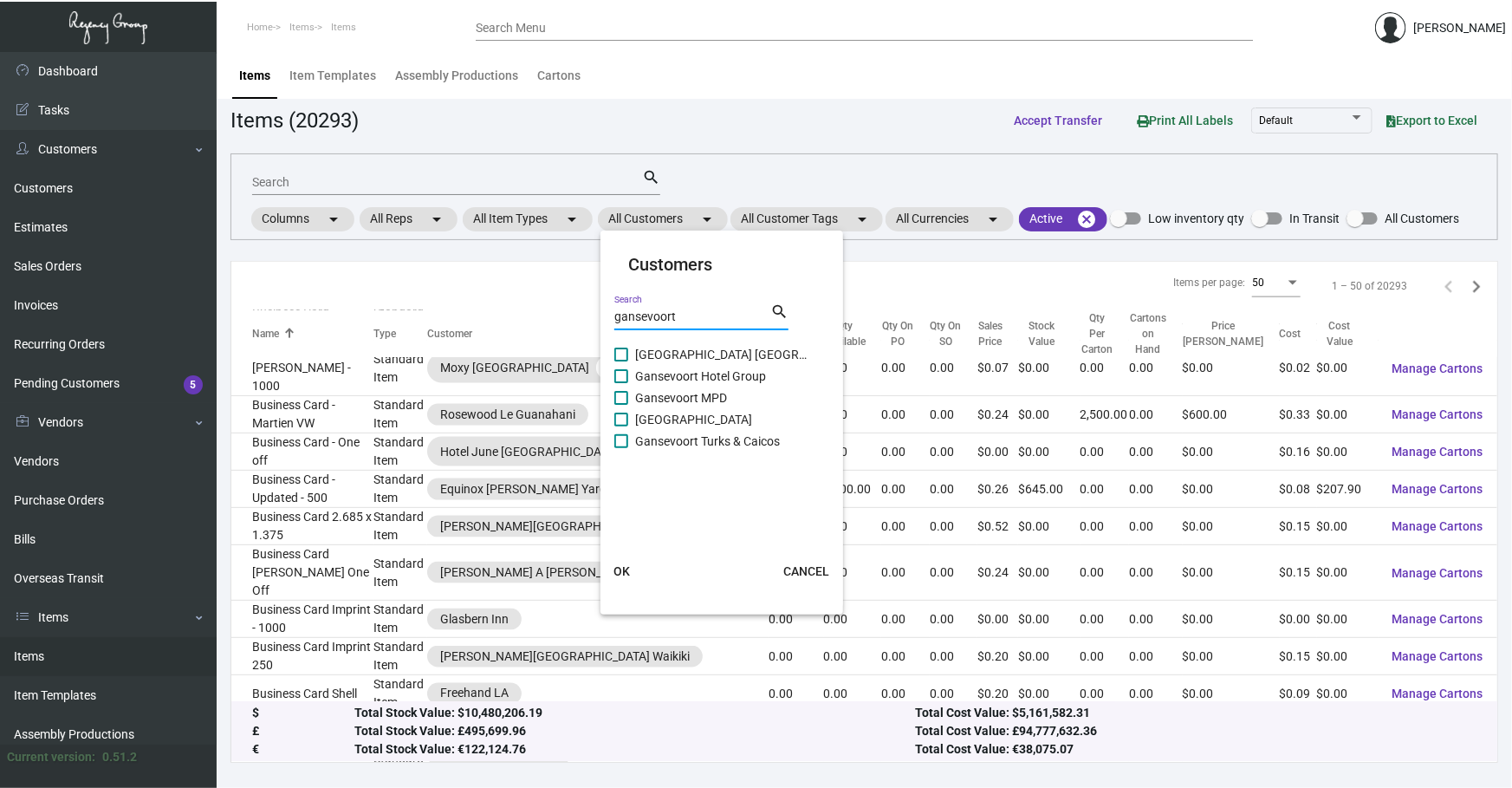
type input "gansevoort"
click at [711, 391] on span "Gansevoort MPD" at bounding box center [721, 397] width 174 height 21
click at [621, 405] on input "Gansevoort MPD" at bounding box center [620, 405] width 1 height 1
checkbox input "true"
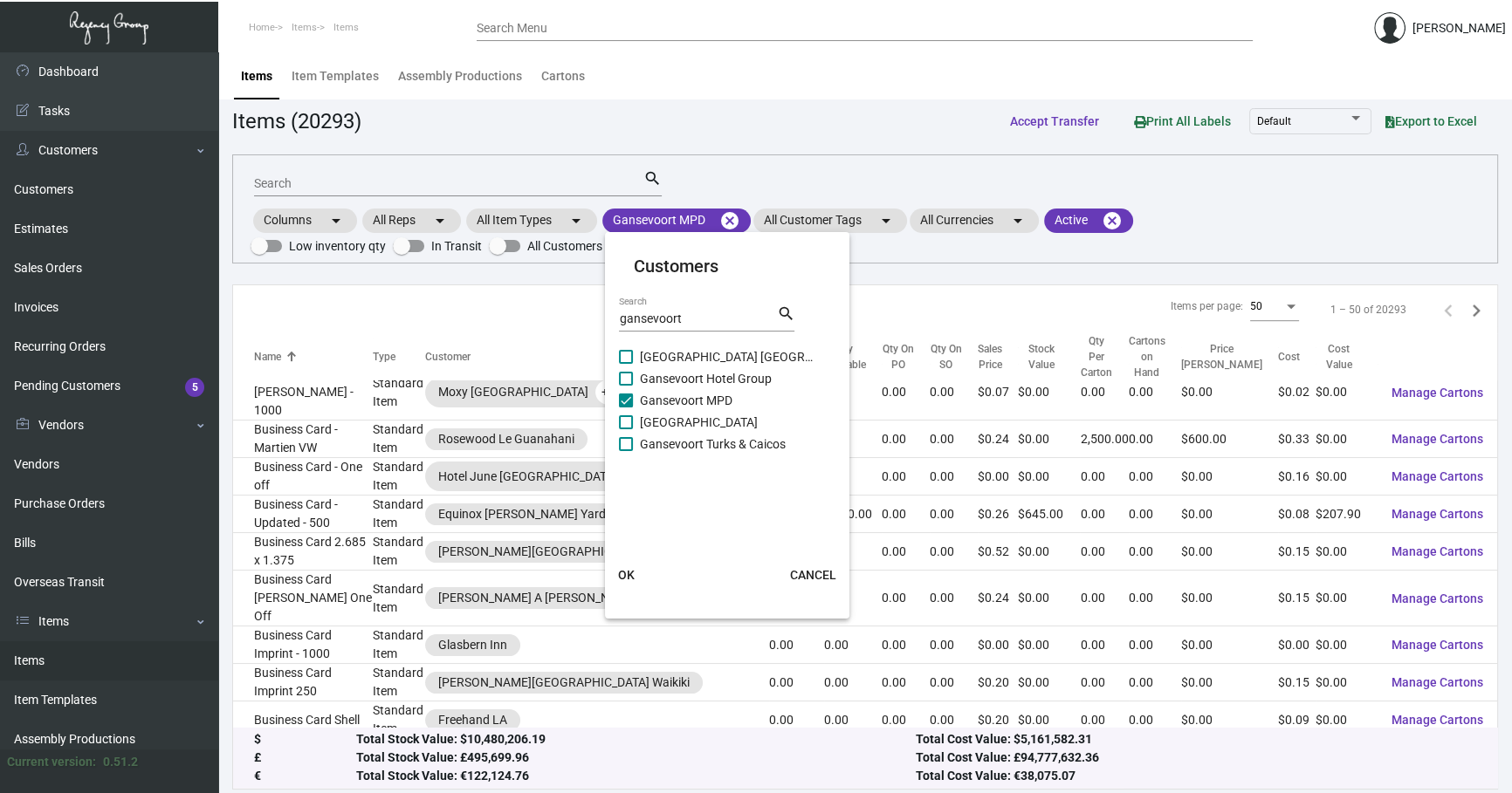
click at [620, 573] on span "OK" at bounding box center [626, 575] width 17 height 14
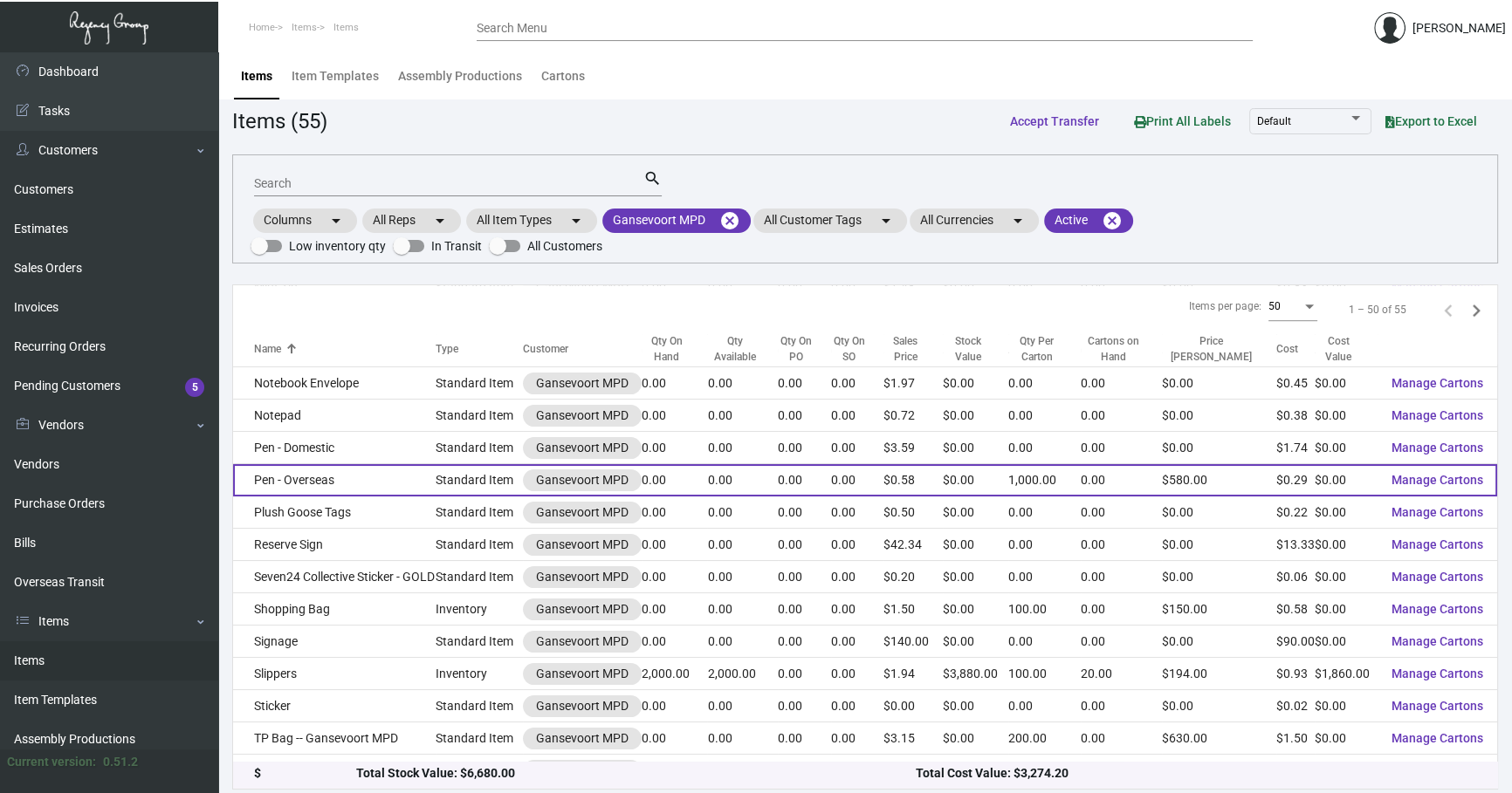
scroll to position [1209, 0]
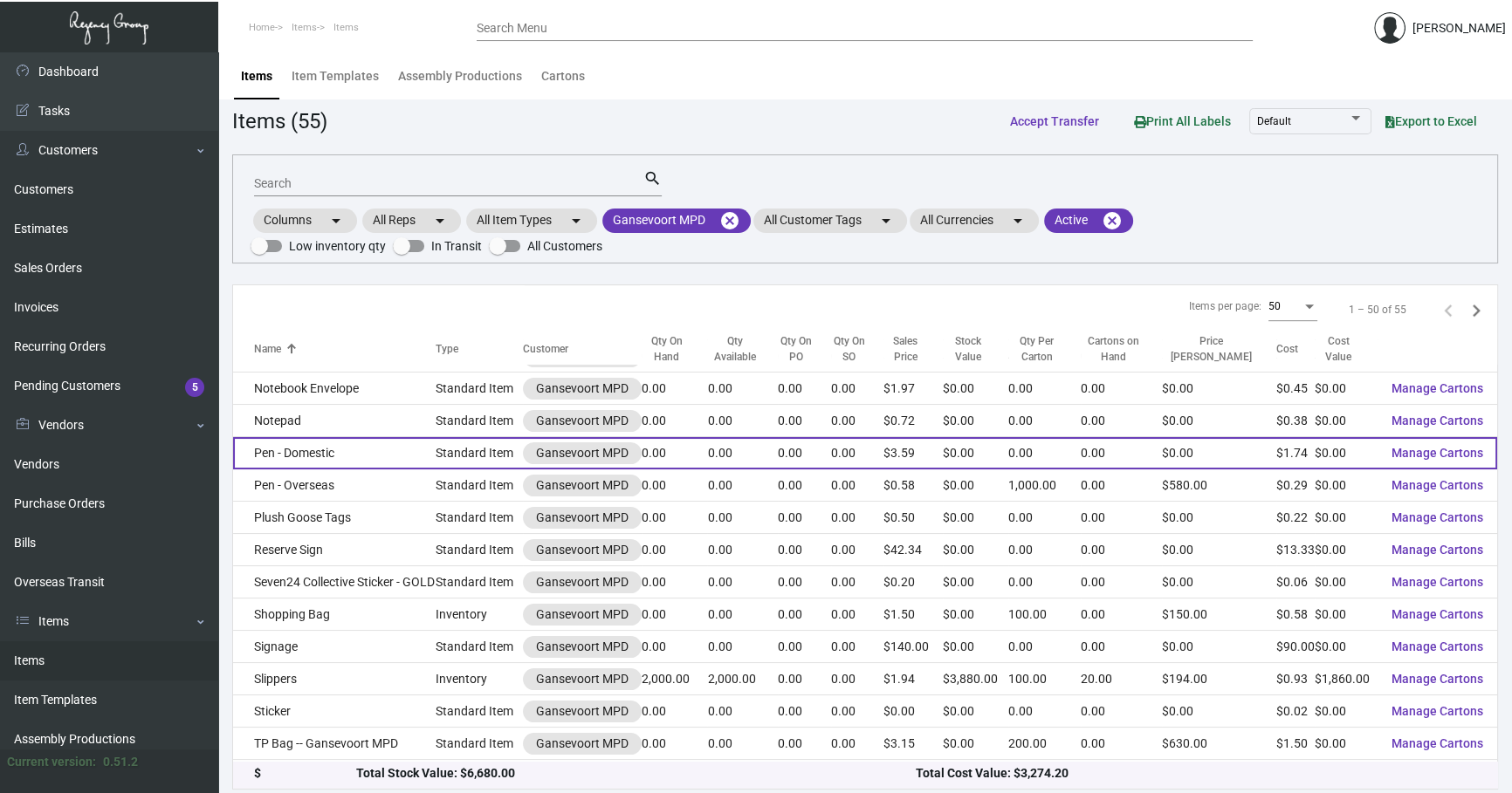
click at [363, 453] on td "Pen - Domestic" at bounding box center [334, 453] width 203 height 32
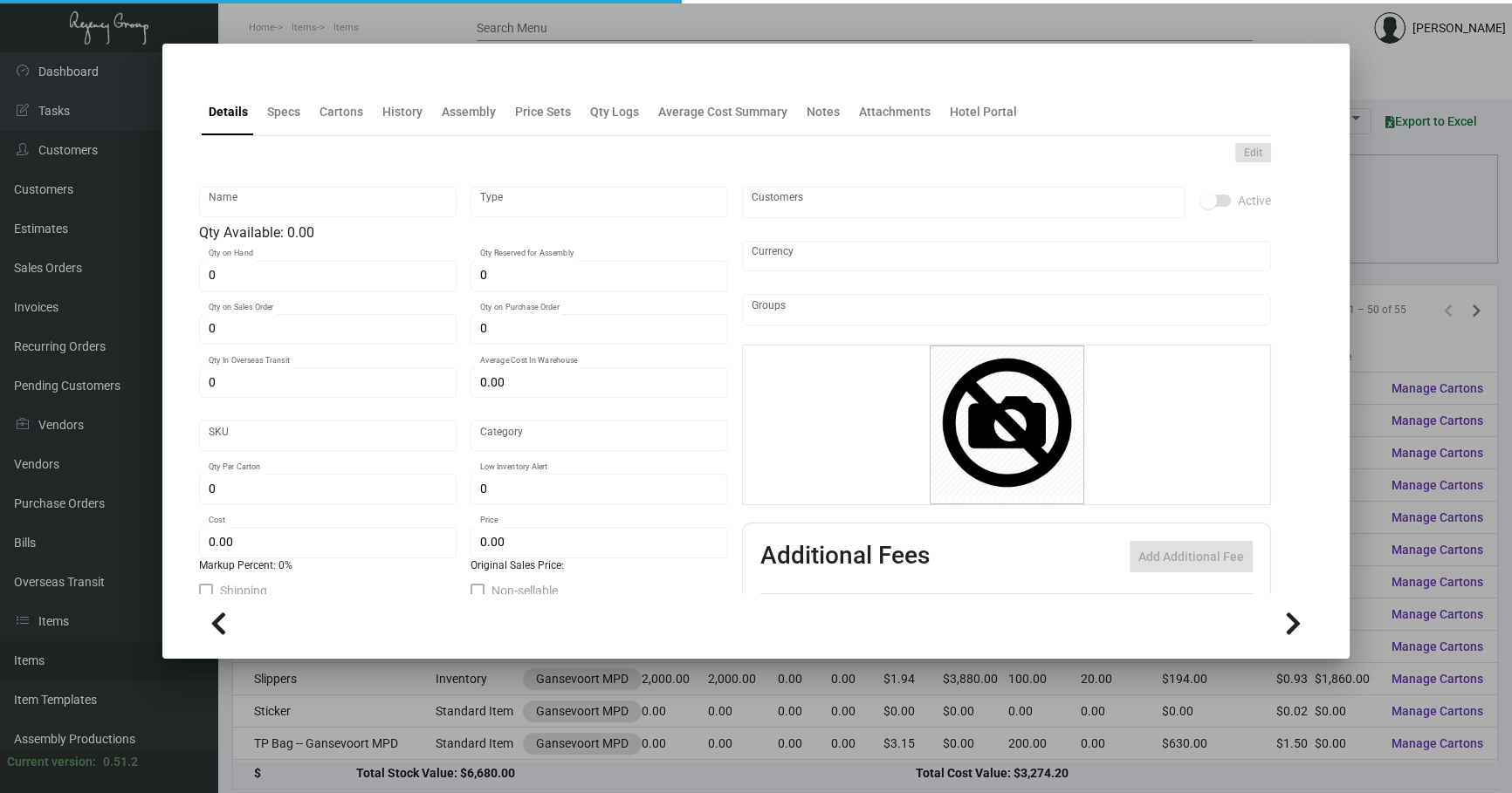
type input "Pen - Domestic"
type input "Standard Item"
type input "$ 0.00"
type input "650-Pen-56"
type input "Standard"
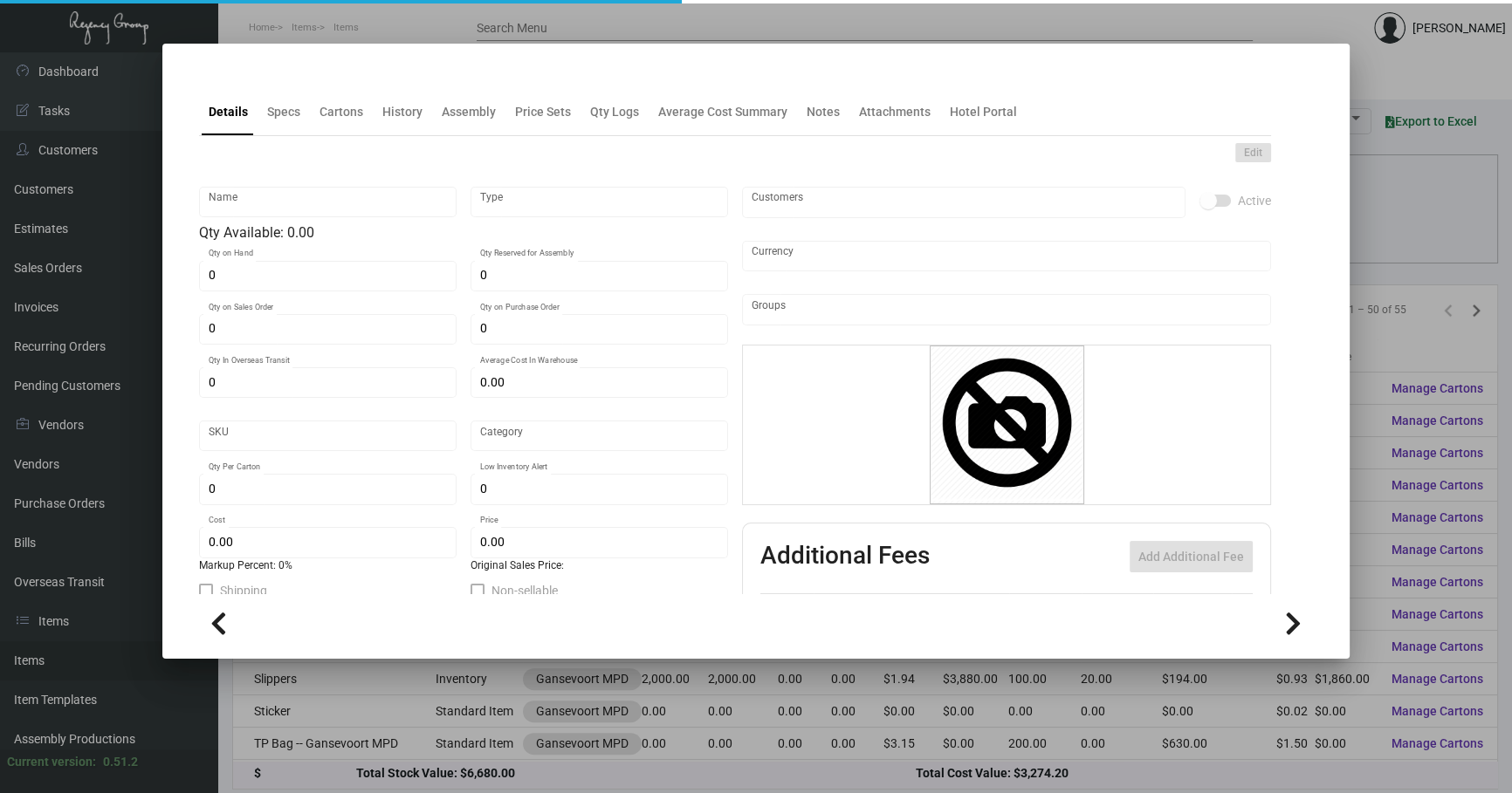
type input "$ 1.74"
type input "$ 3.59"
checkbox input "true"
type input "United States Dollar $"
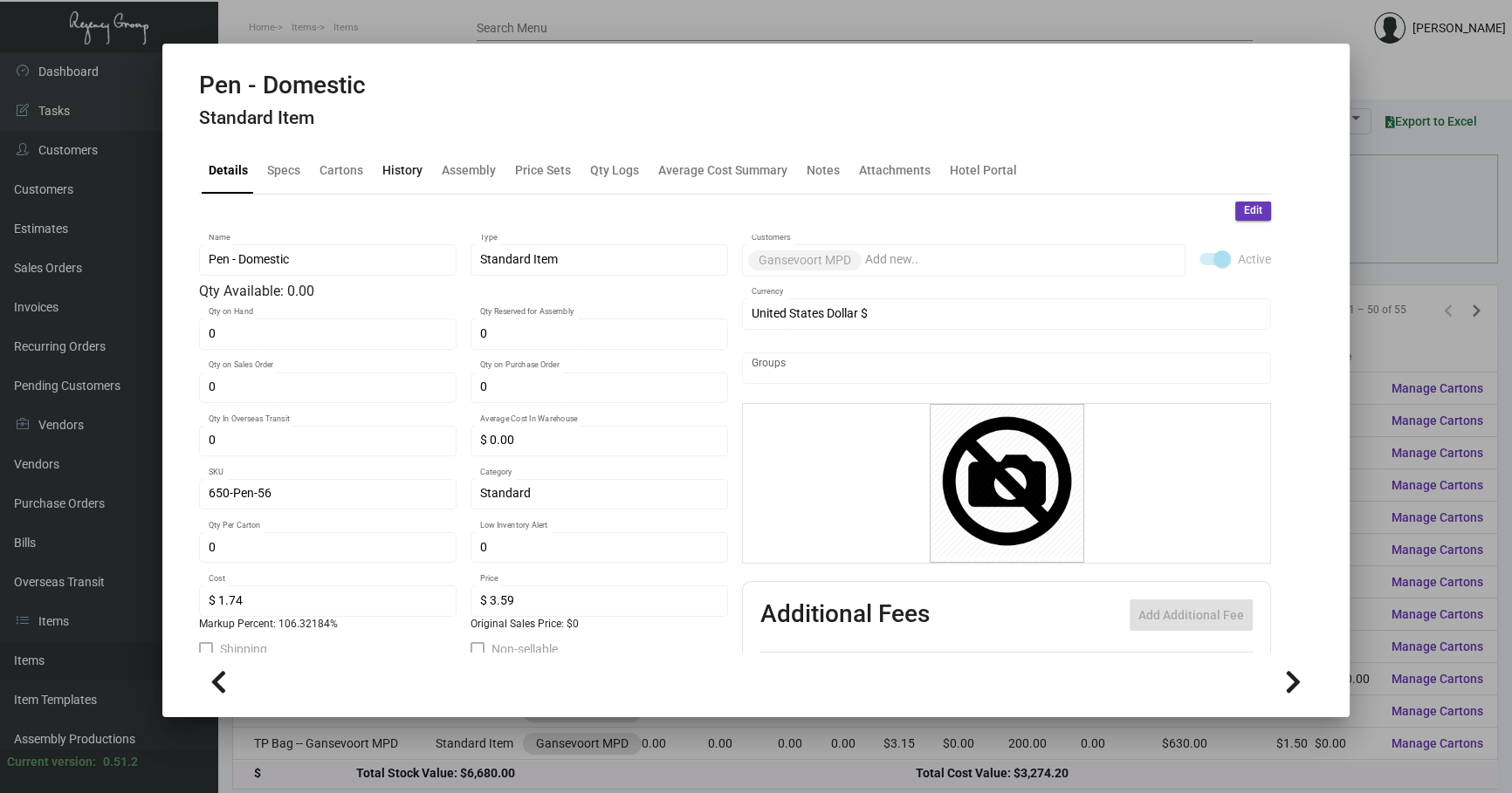
click at [387, 176] on div "History" at bounding box center [403, 170] width 40 height 18
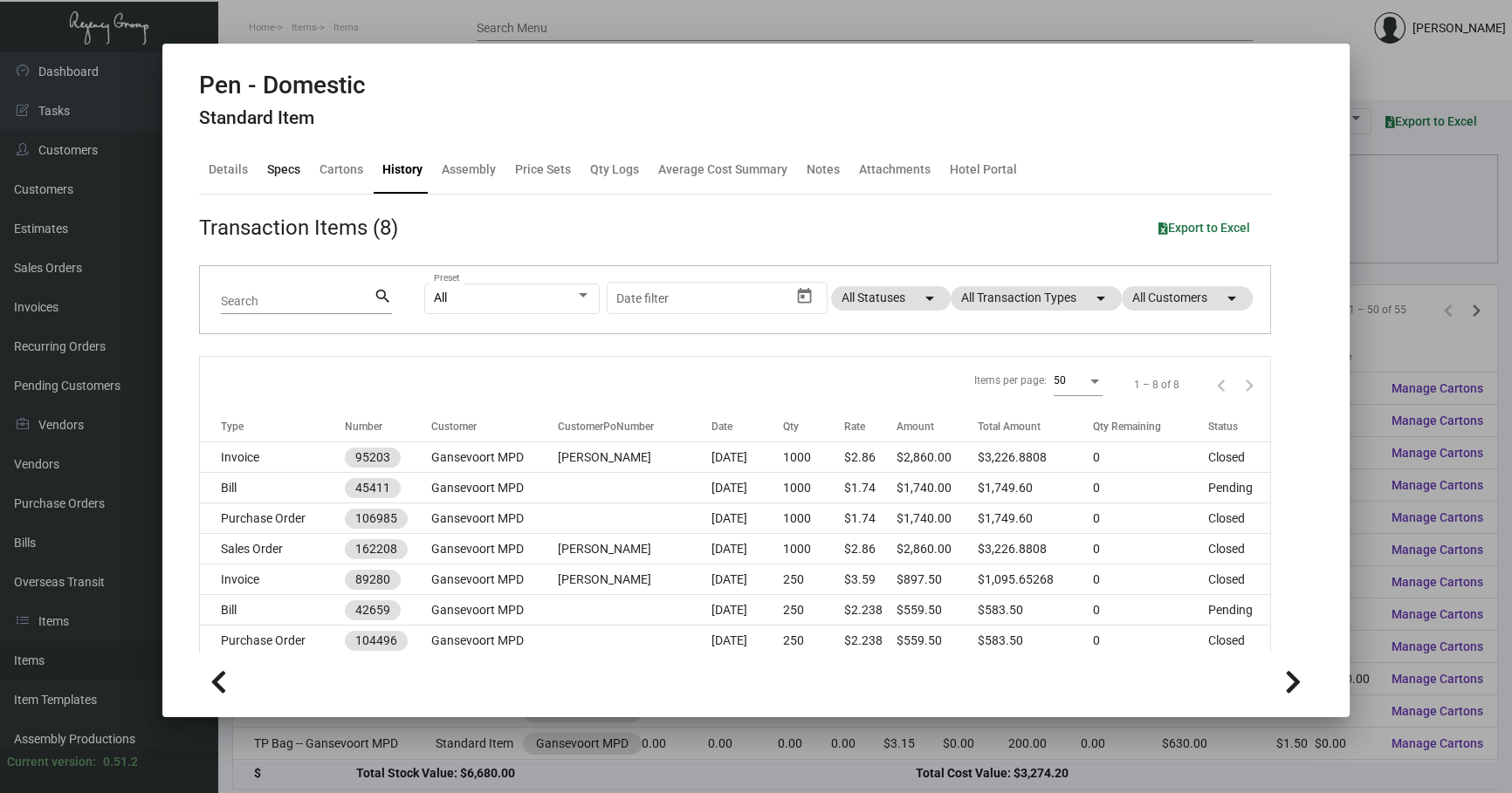
click at [294, 176] on div "Specs" at bounding box center [283, 170] width 33 height 18
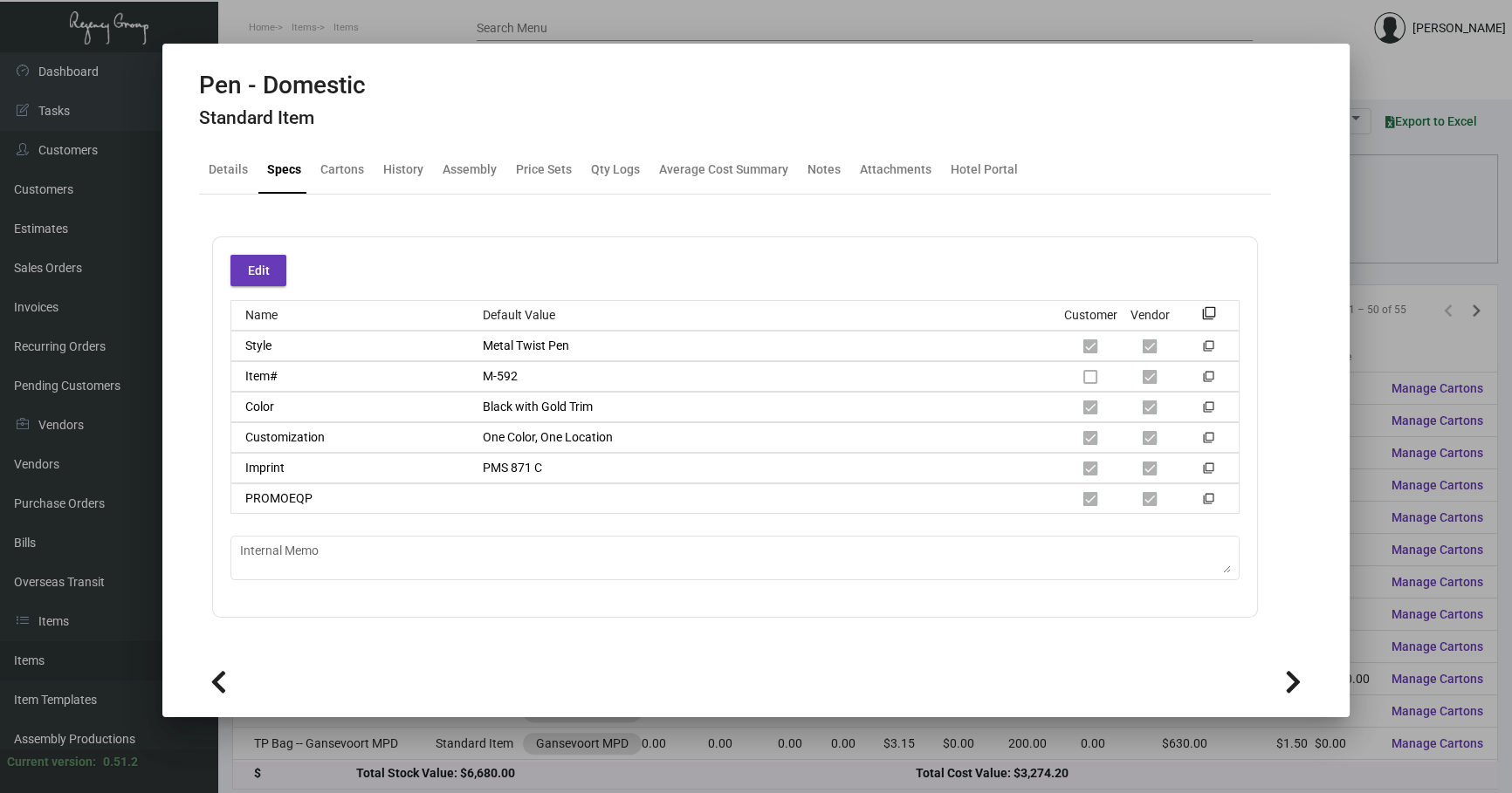
click at [1406, 237] on div at bounding box center [756, 396] width 1512 height 793
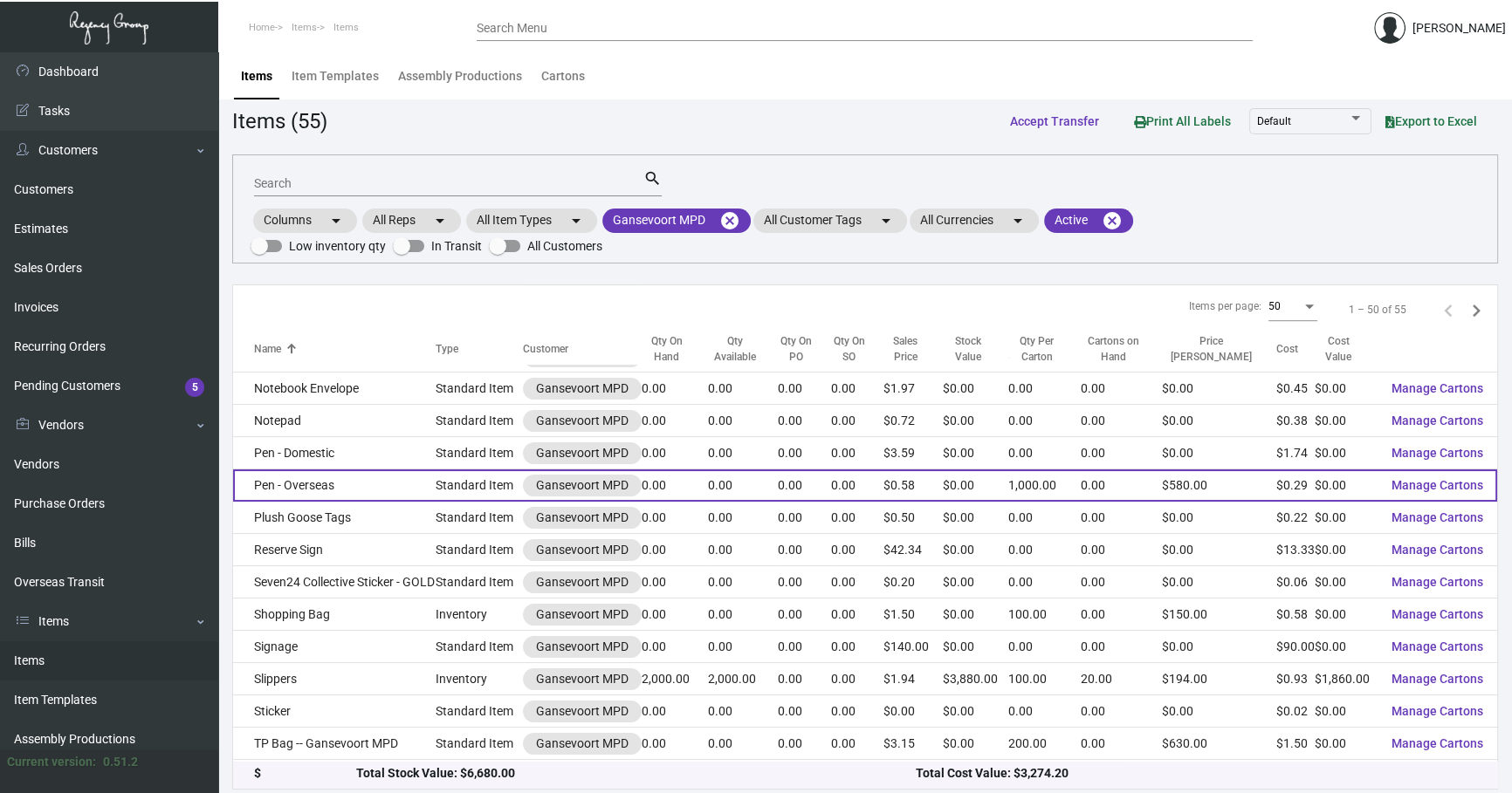
click at [396, 477] on td "Pen - Overseas" at bounding box center [334, 485] width 203 height 32
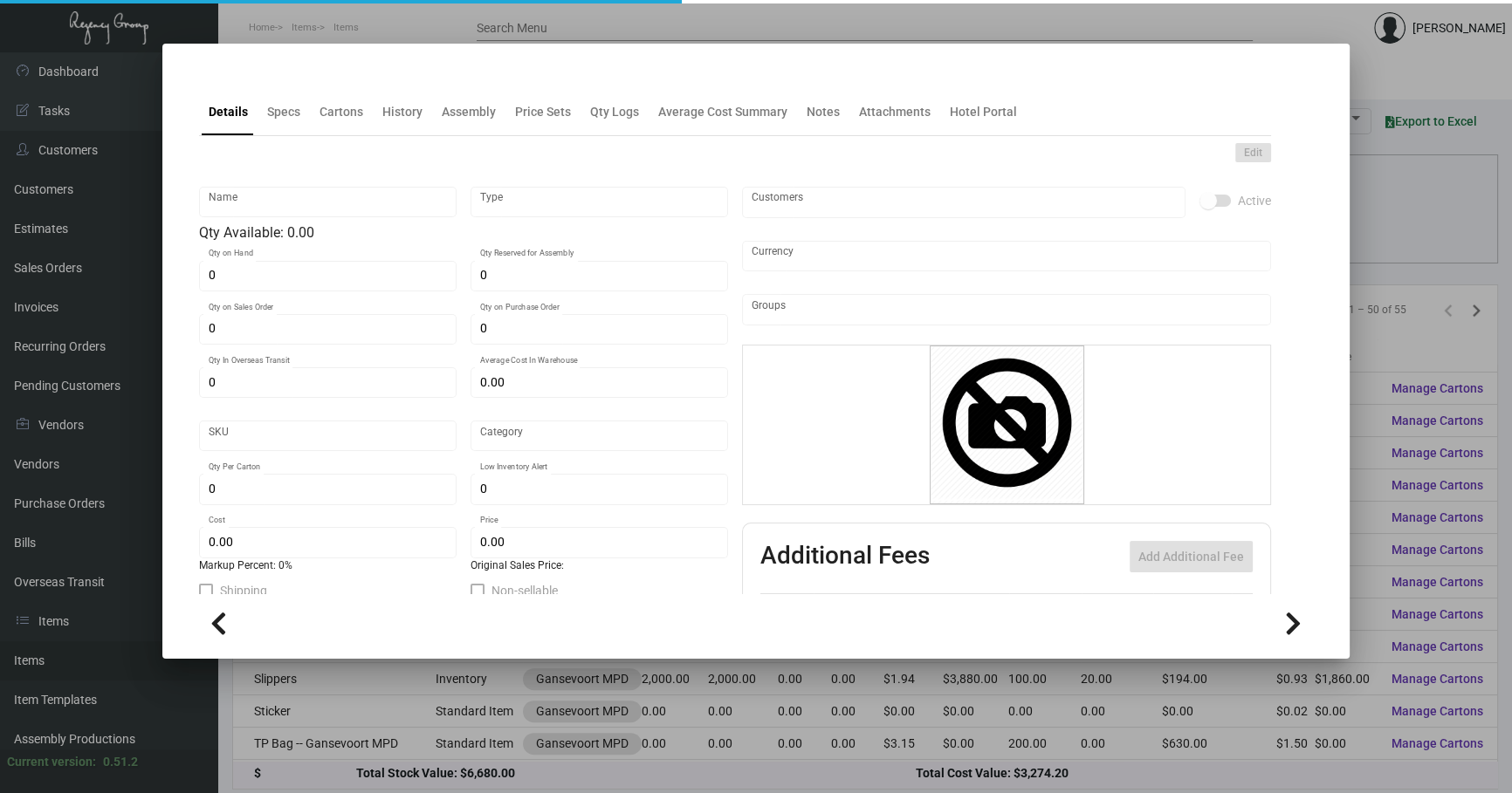
type input "Pen - Overseas"
type input "Standard Item"
type input "5,000"
type input "$ 0.2885"
type input "650-Pen-42"
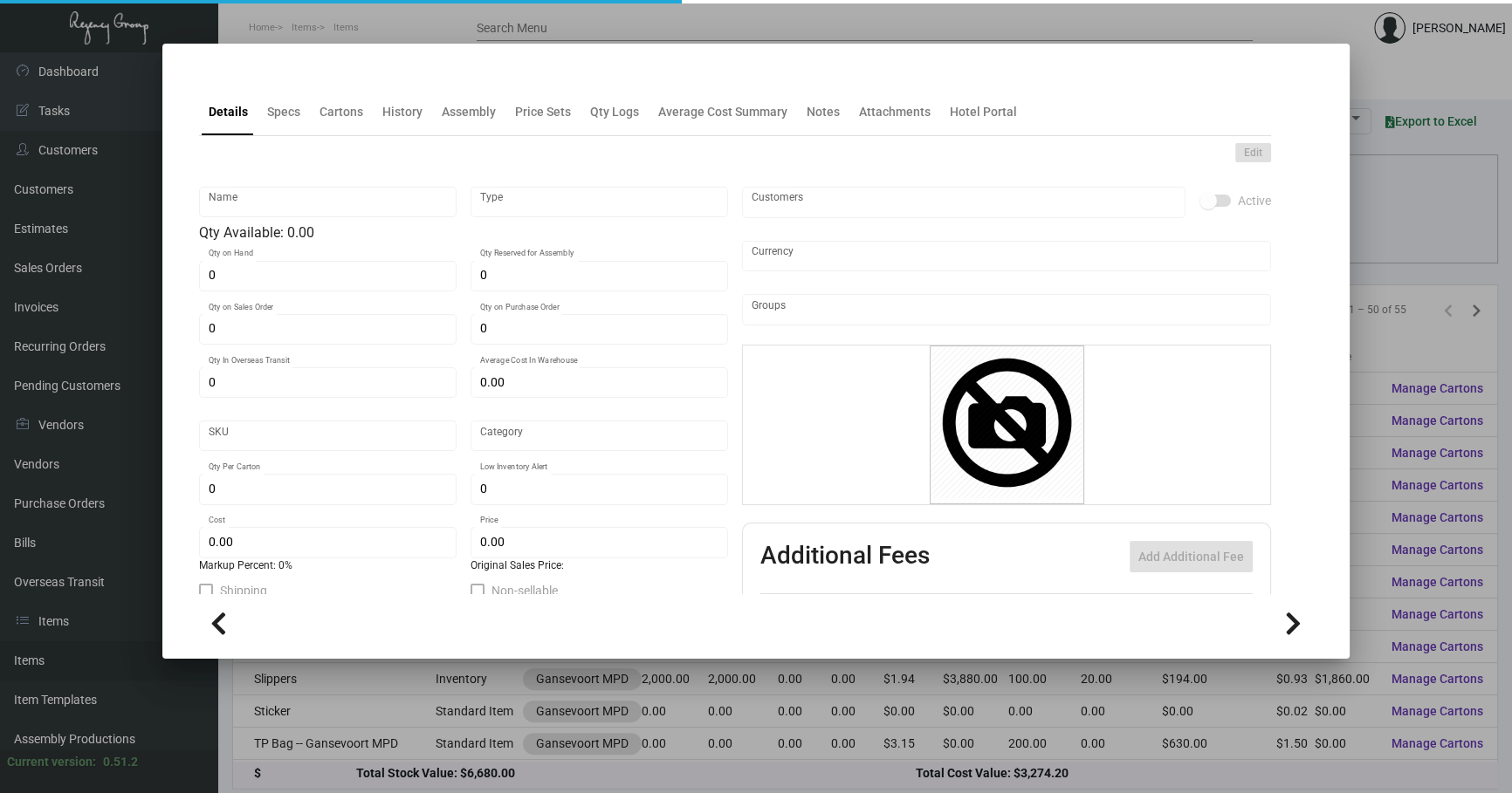
type input "Overseas"
type input "1,000"
type input "$ 0.287"
type input "$ 0.58"
checkbox input "true"
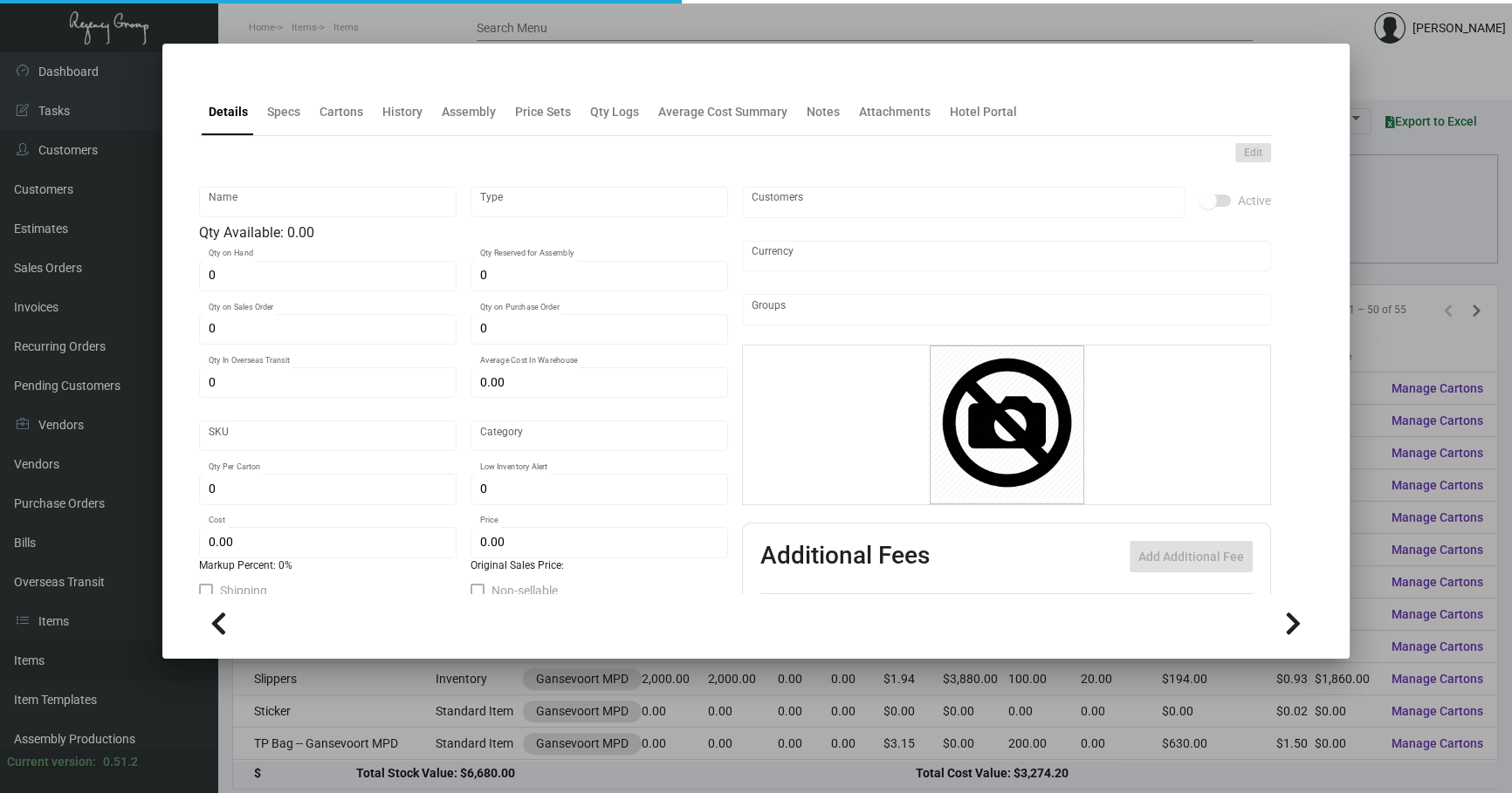
checkbox input "true"
type input "United States Dollar $"
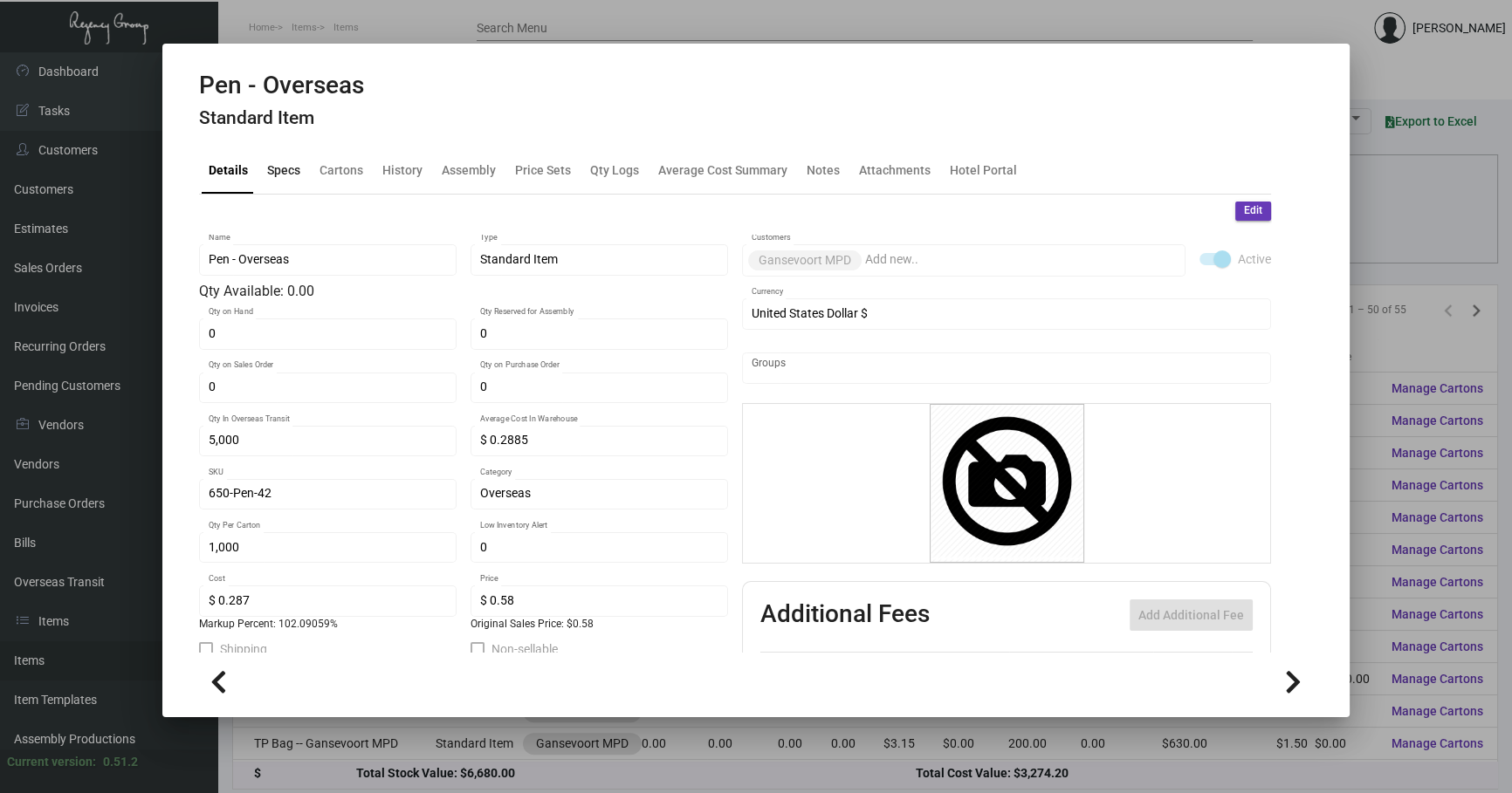
click at [291, 170] on div "Specs" at bounding box center [283, 170] width 33 height 18
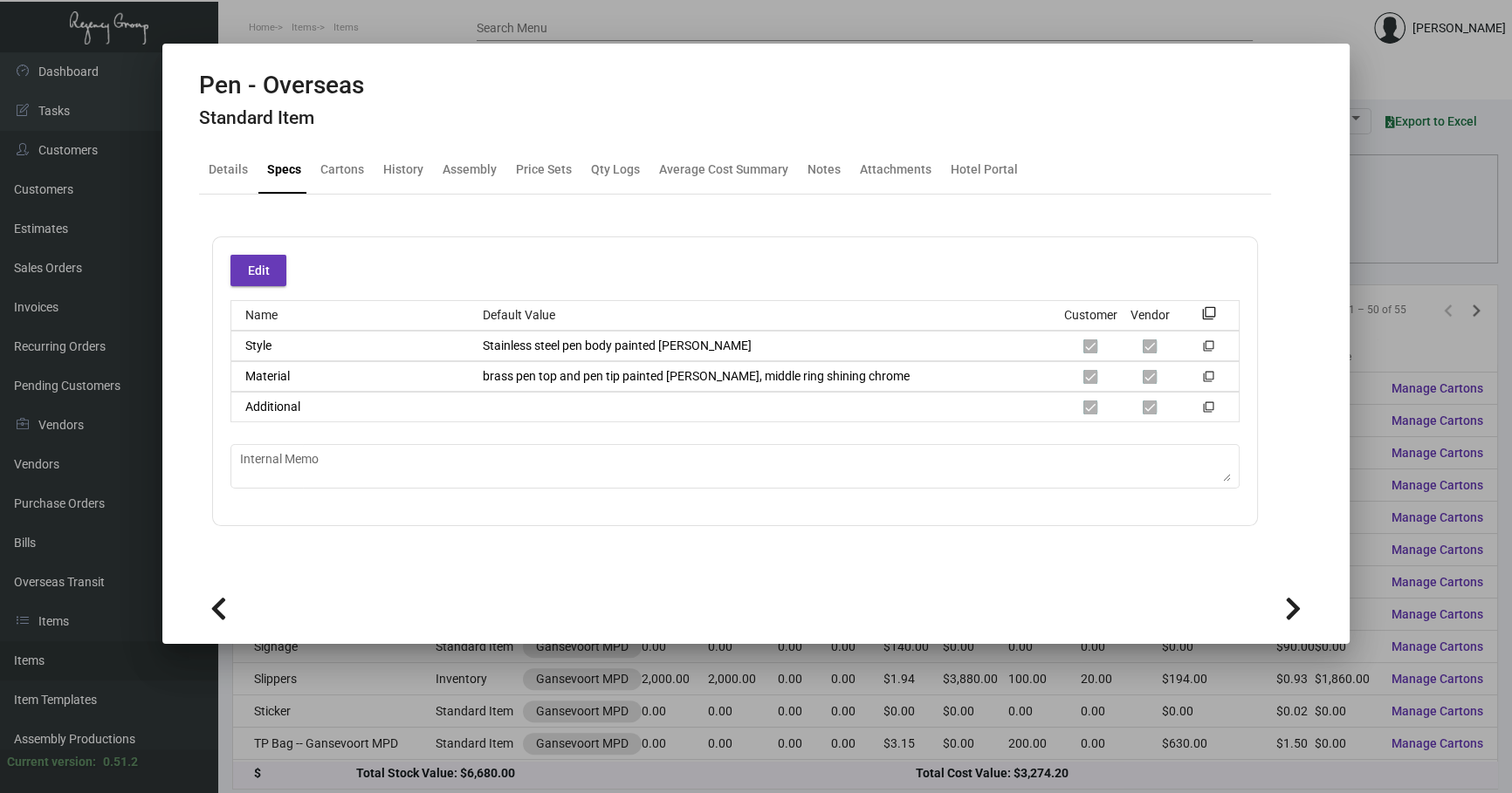
click at [1349, 201] on div at bounding box center [756, 396] width 1512 height 793
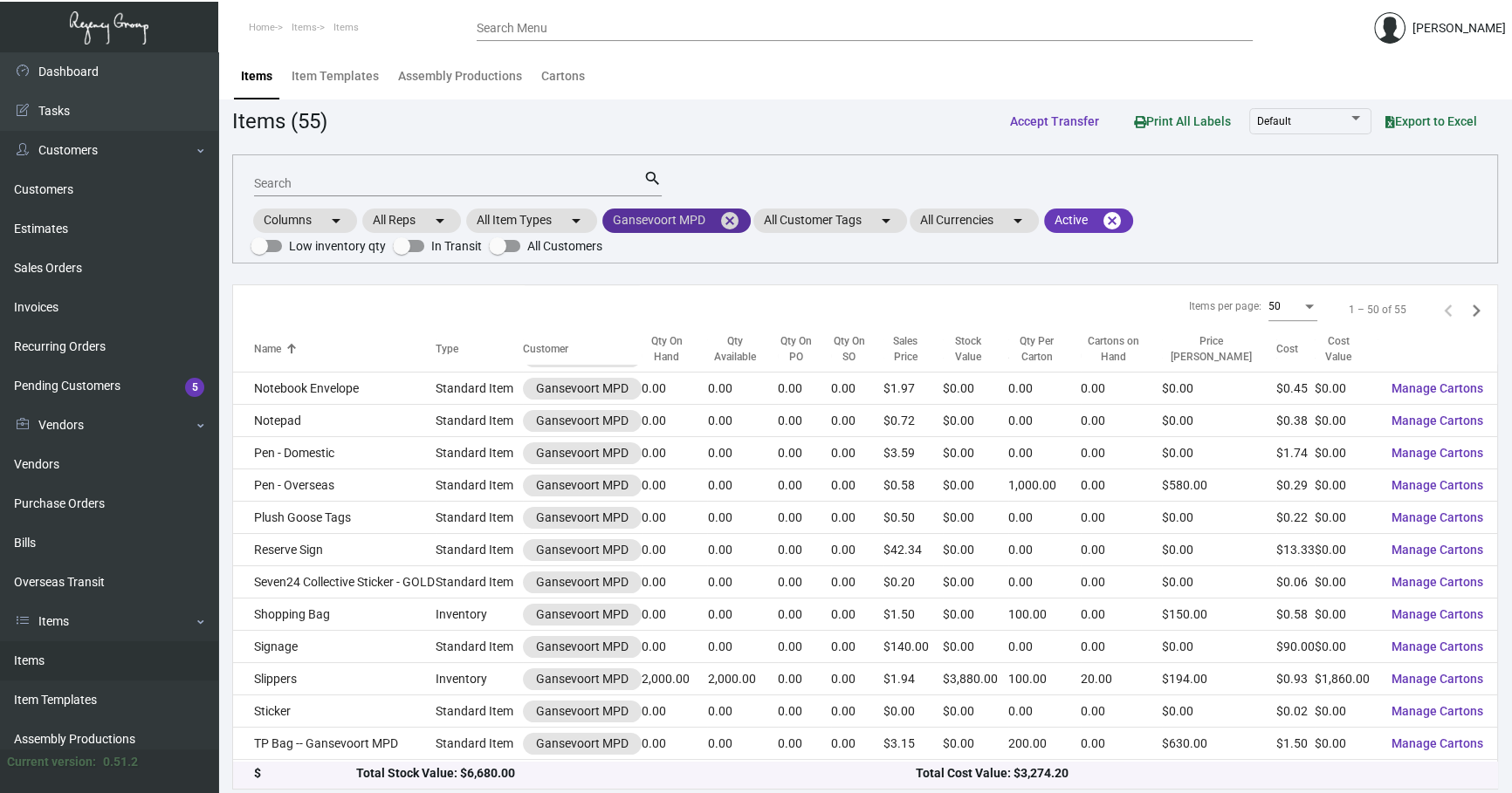
click at [741, 226] on mat-icon "cancel" at bounding box center [730, 220] width 21 height 21
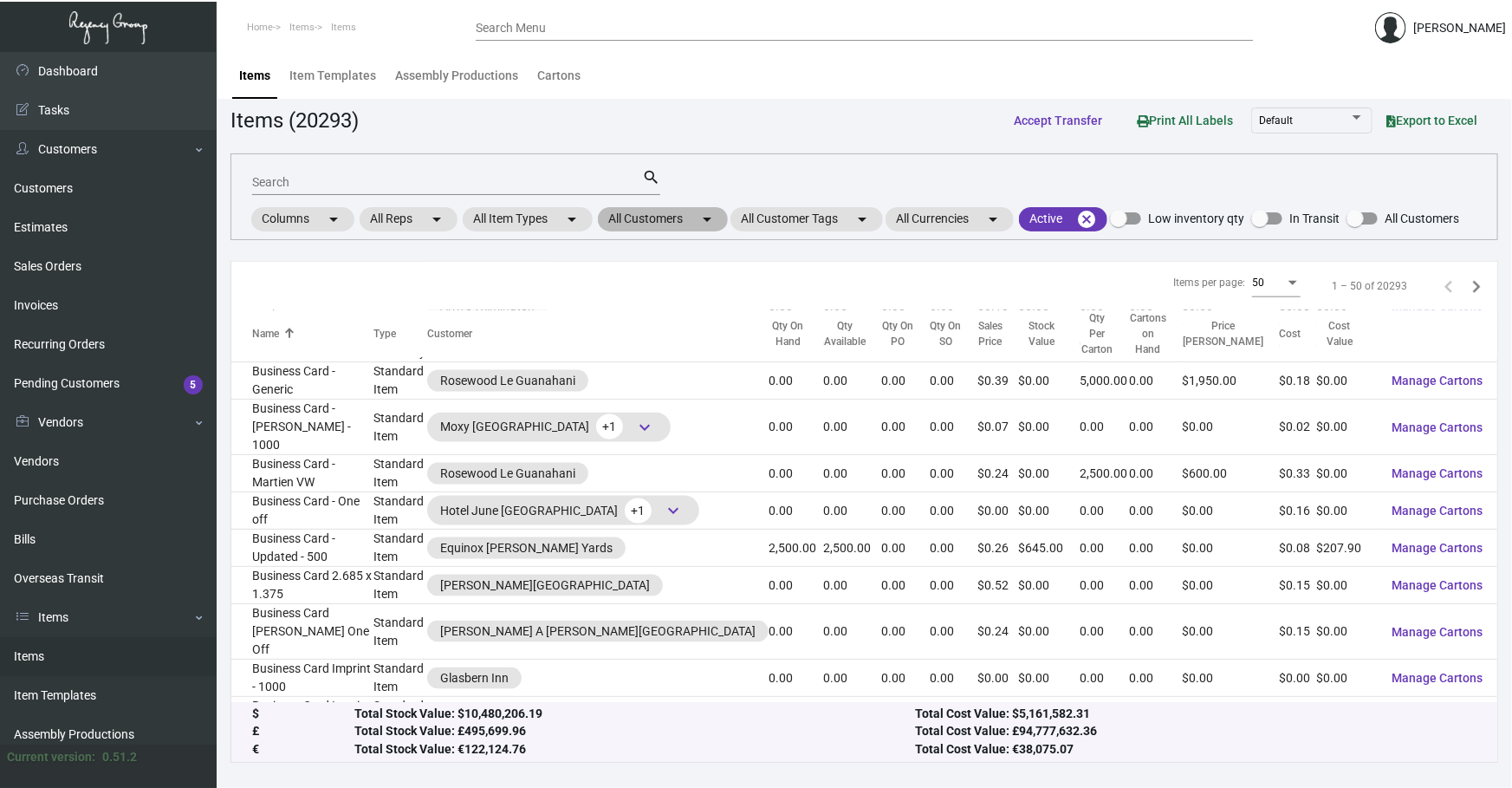
click at [705, 220] on mat-icon "arrow_drop_down" at bounding box center [706, 218] width 21 height 21
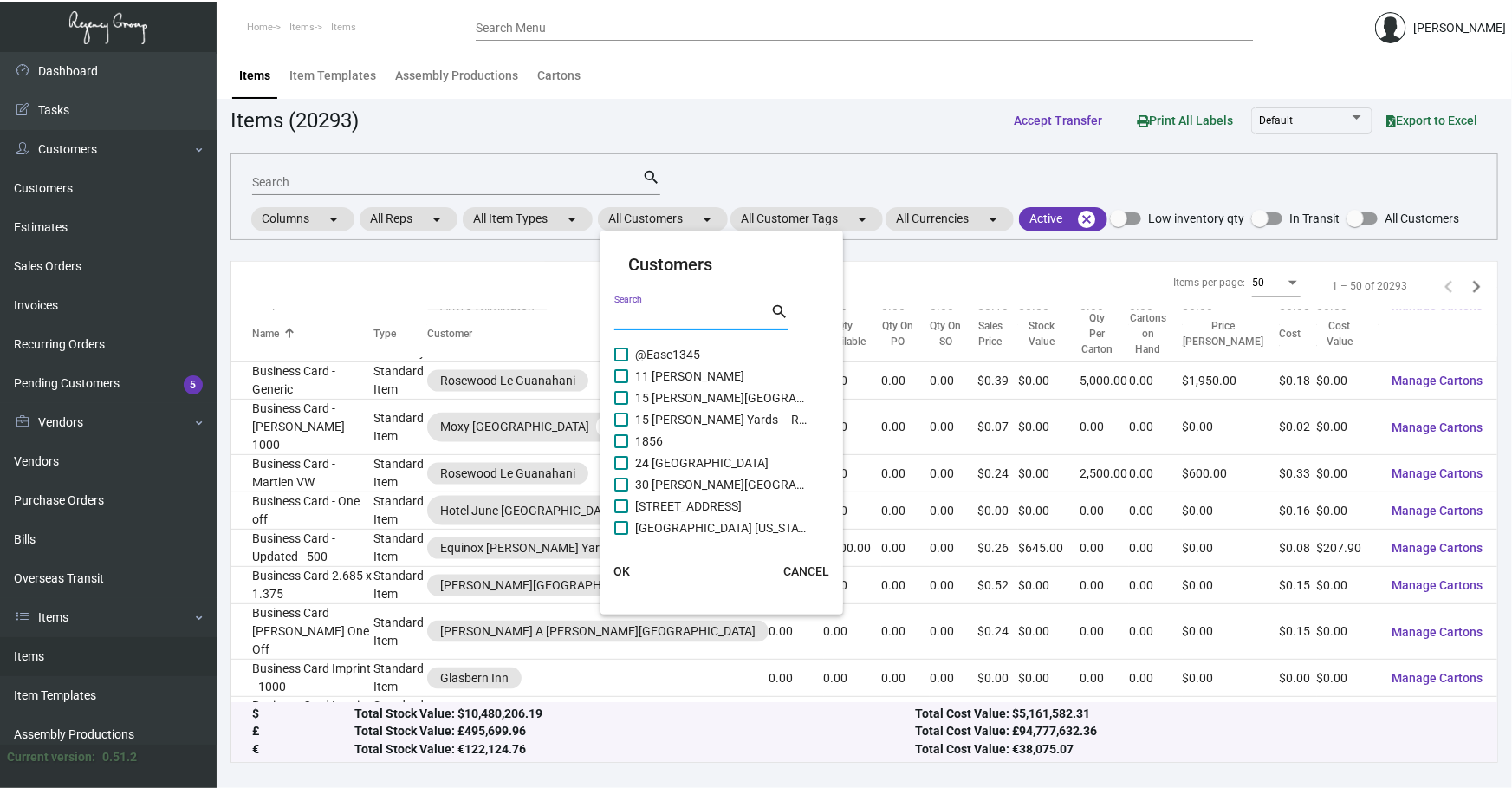
click at [677, 319] on input "Search" at bounding box center [692, 318] width 156 height 14
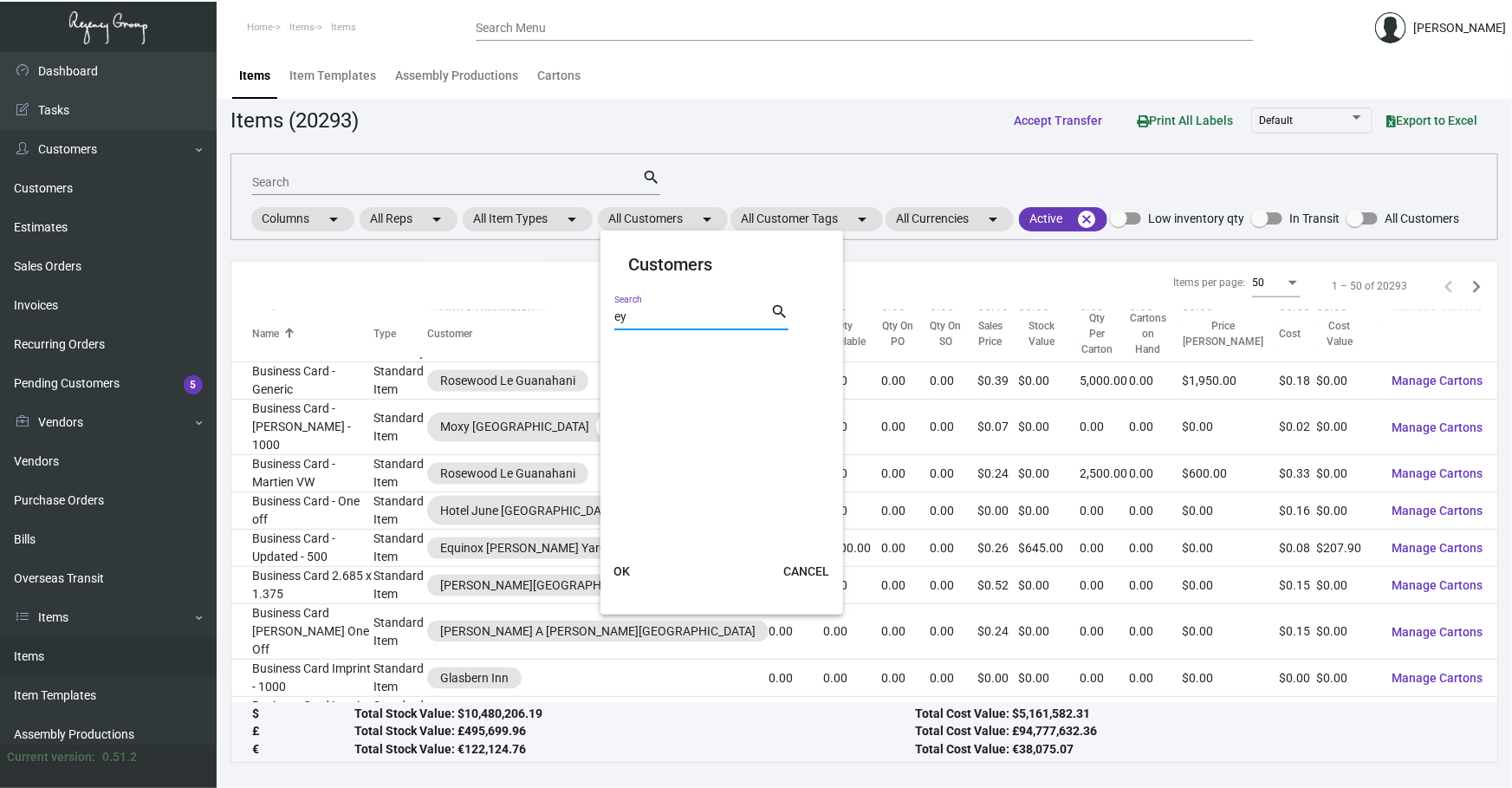
type input "e"
type input "[PERSON_NAME] lodgeworks"
click at [671, 354] on span "[PERSON_NAME] Lodgeworks Partners" at bounding box center [721, 354] width 174 height 21
click at [621, 361] on input "[PERSON_NAME] Lodgeworks Partners" at bounding box center [620, 361] width 1 height 1
checkbox input "true"
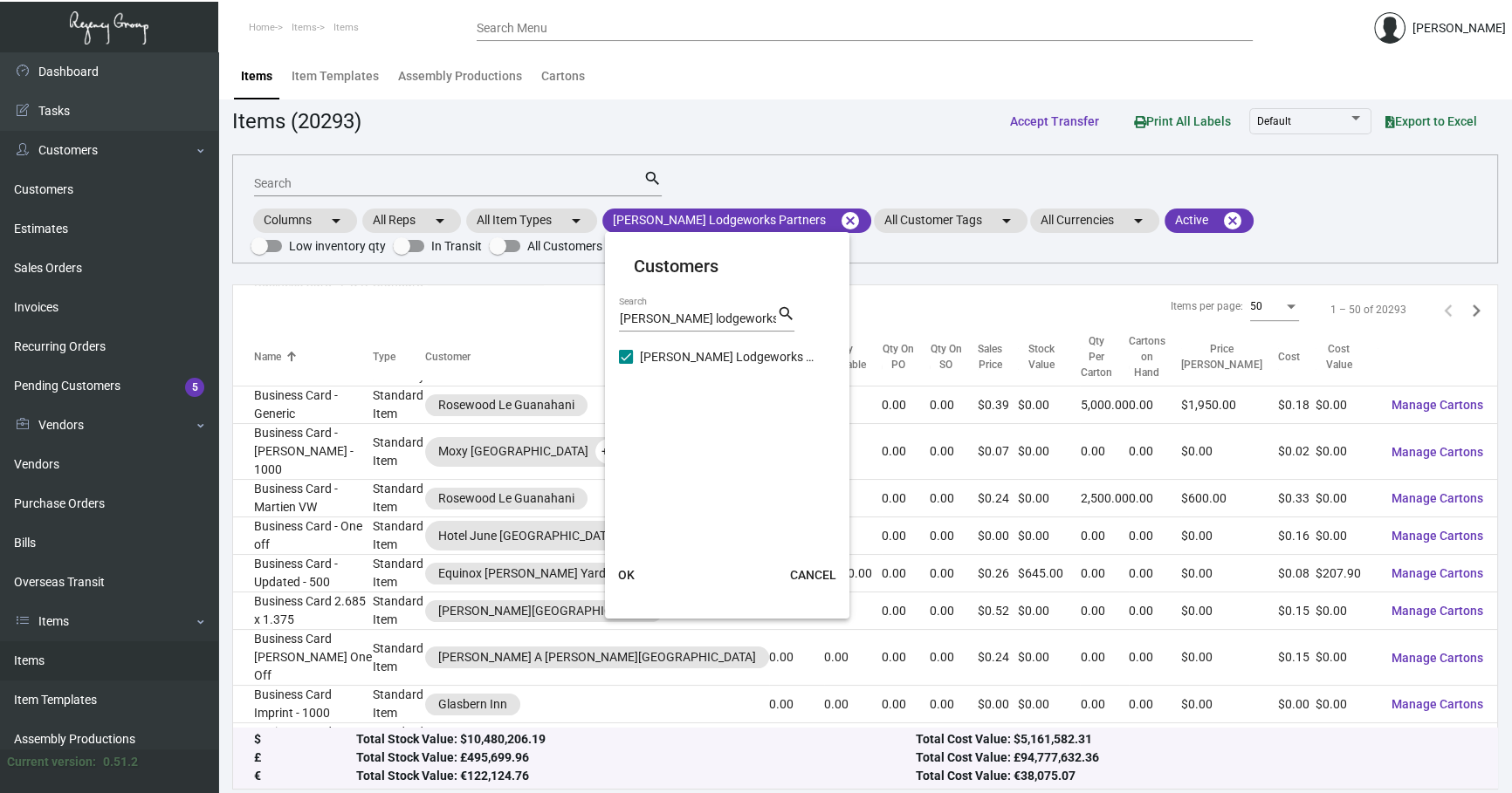
click at [627, 577] on span "OK" at bounding box center [626, 575] width 17 height 14
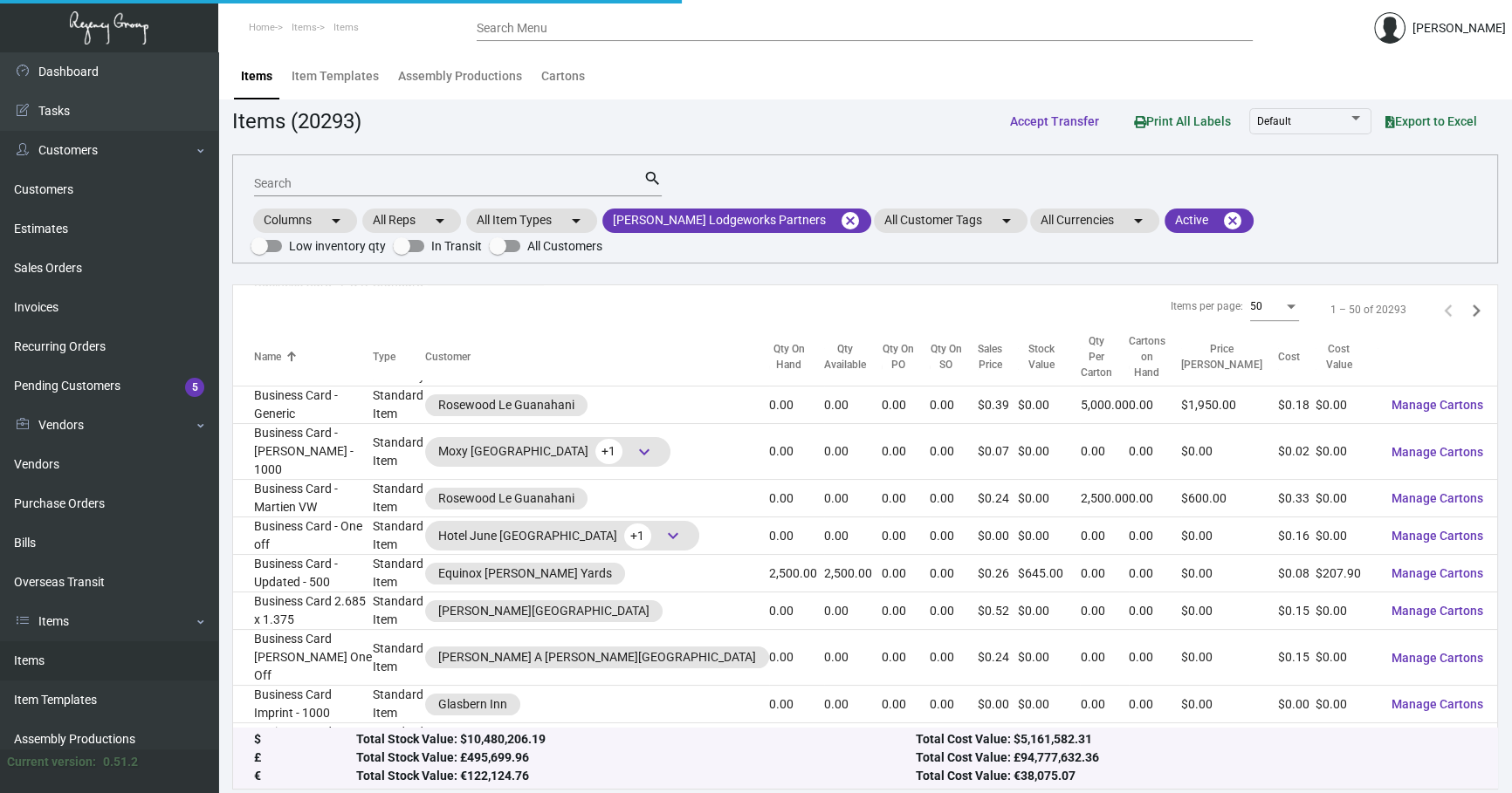
click at [375, 167] on mat-form-field "Search search" at bounding box center [458, 182] width 408 height 54
click at [380, 180] on input "Search" at bounding box center [449, 184] width 390 height 14
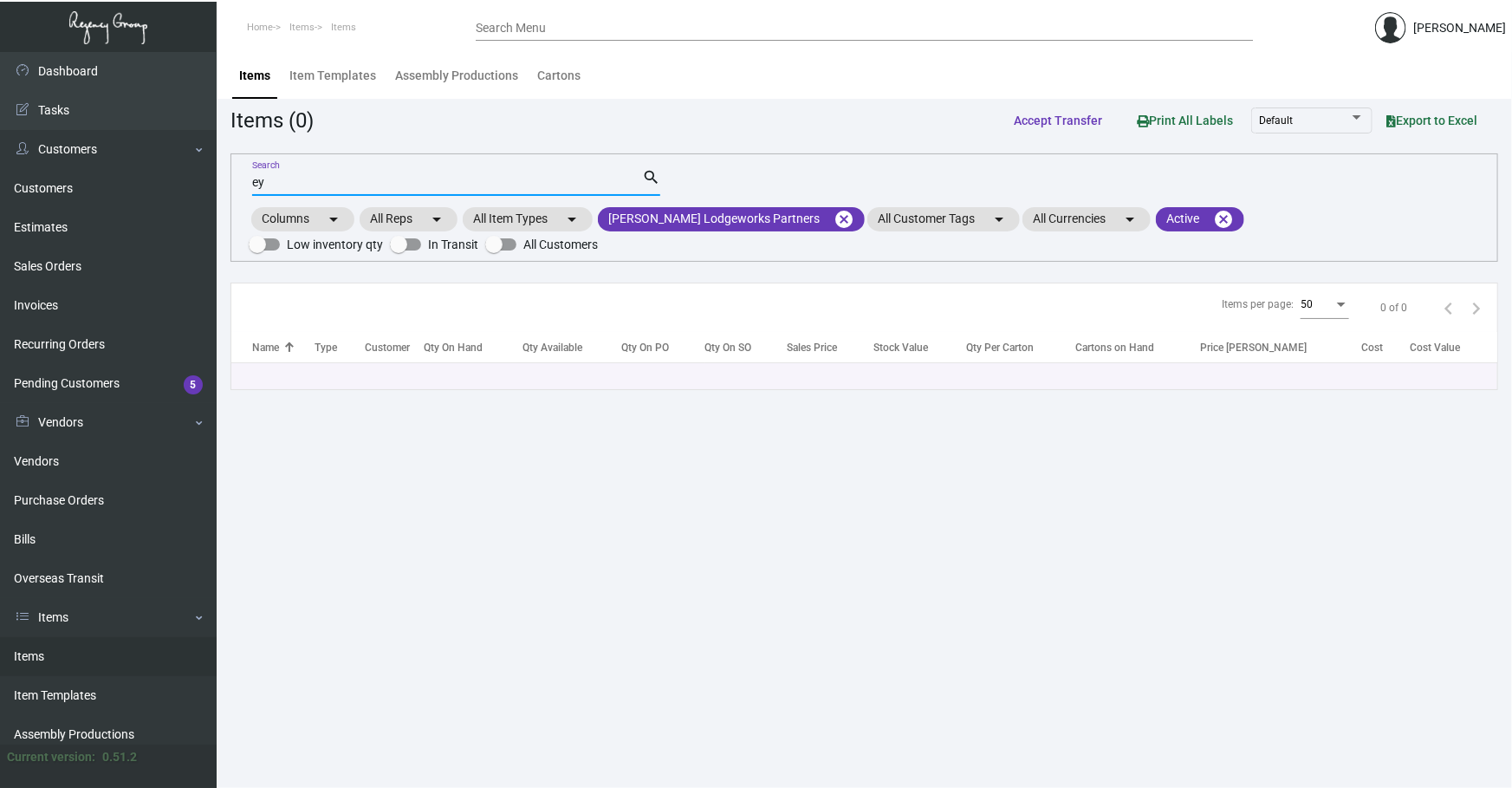
type input "e"
type input "masks"
drag, startPoint x: 86, startPoint y: 288, endPoint x: 85, endPoint y: 273, distance: 15.0
click at [86, 288] on link "Invoices" at bounding box center [108, 305] width 216 height 39
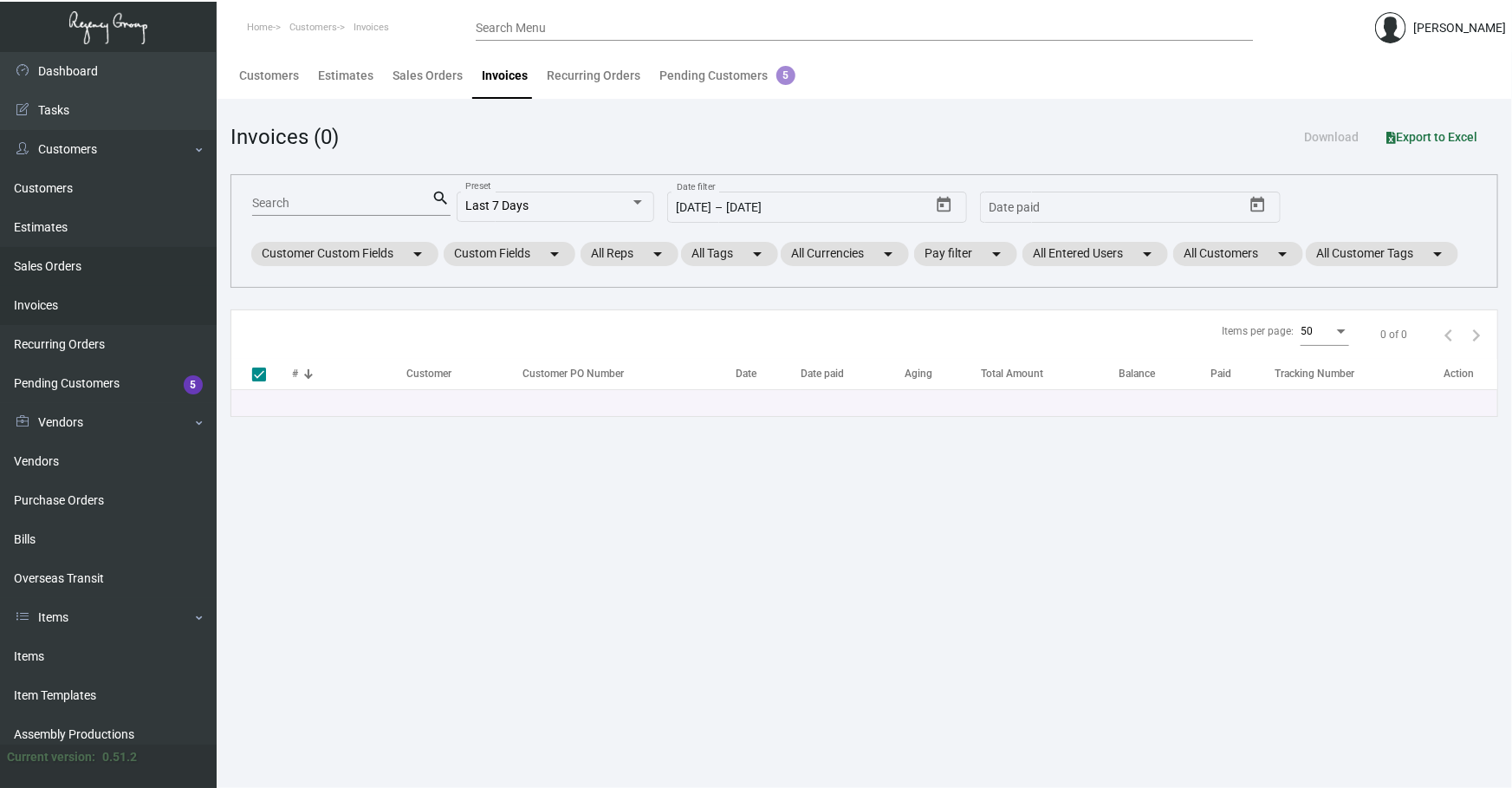
click at [85, 273] on link "Sales Orders" at bounding box center [108, 266] width 216 height 39
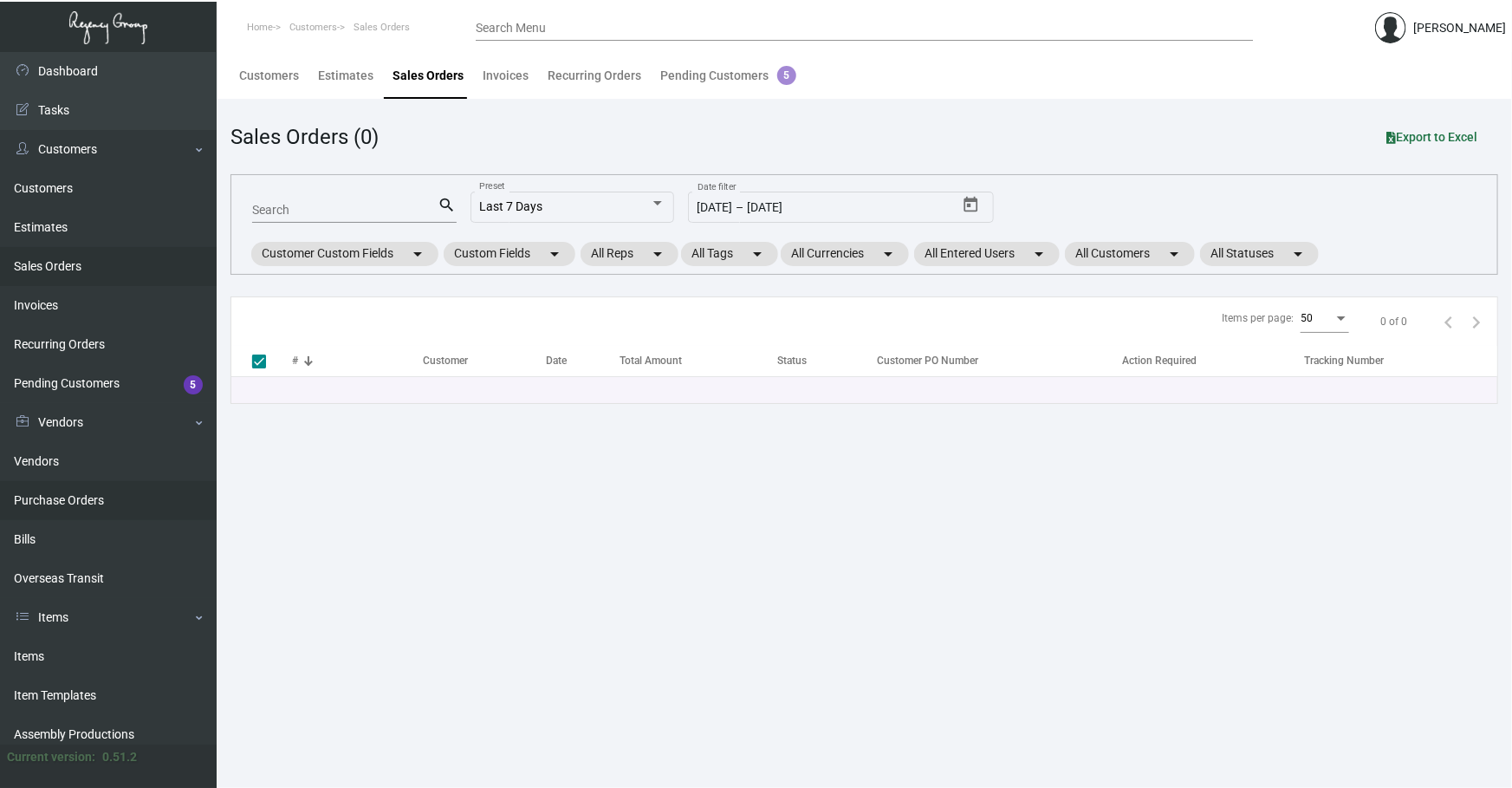
click at [98, 504] on link "Purchase Orders" at bounding box center [108, 500] width 216 height 39
